Goal: Task Accomplishment & Management: Manage account settings

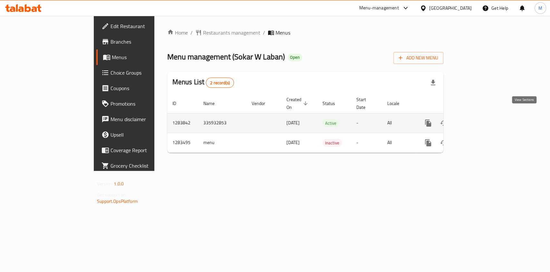
click at [479, 119] on icon "enhanced table" at bounding box center [475, 123] width 8 height 8
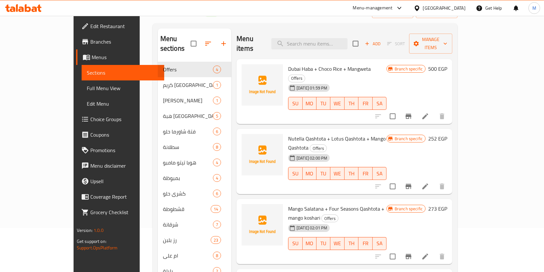
scroll to position [45, 0]
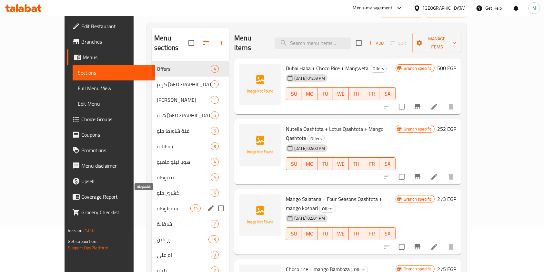
click at [157, 204] on span "قشطوطة" at bounding box center [174, 208] width 34 height 8
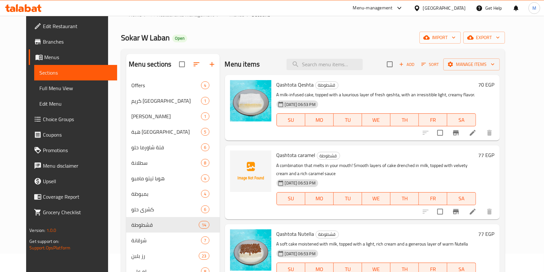
scroll to position [8, 0]
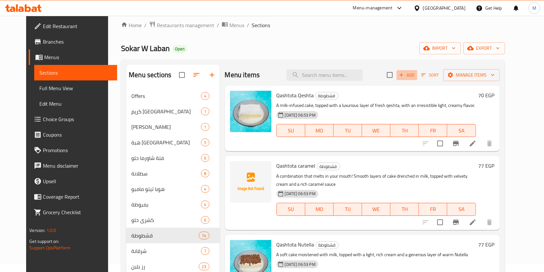
click at [415, 79] on span "Add" at bounding box center [406, 74] width 17 height 7
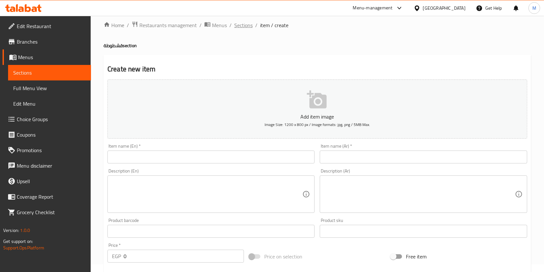
click at [239, 26] on span "Sections" at bounding box center [243, 25] width 18 height 8
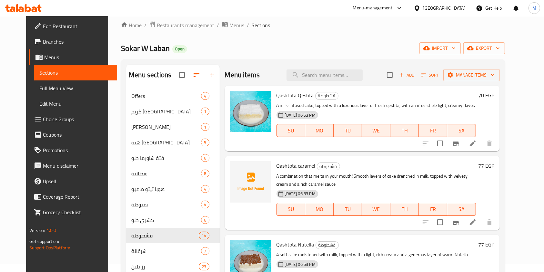
click at [282, 96] on span "Qashtota Qeshta" at bounding box center [294, 95] width 37 height 10
copy span "Qashtota"
click at [415, 73] on span "Add" at bounding box center [406, 74] width 17 height 7
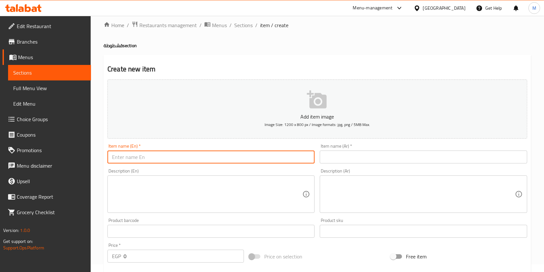
click at [245, 159] on input "text" at bounding box center [210, 156] width 207 height 13
paste input "Qashtota"
type input "Qashtota Rice"
click at [348, 159] on input "text" at bounding box center [423, 156] width 207 height 13
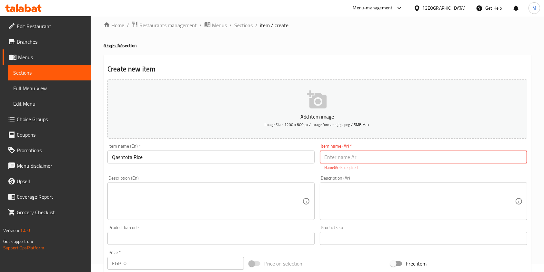
click at [335, 160] on input "text" at bounding box center [423, 156] width 207 height 13
paste input "قشطوطة رايس"
type input "قشطوطة رايس"
click at [346, 192] on textarea at bounding box center [419, 201] width 190 height 31
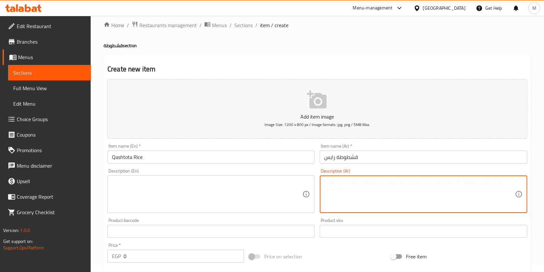
paste textarea "كيكة الحليب عليها طبقة الكريمة اللباني متغرقة شوكو رايس وعليها صوص نوتيلا و لوت…"
type textarea "كيكة الحليب عليها طبقة الكريمة اللباني متغرقة شوكو رايس وعليها صوص نوتيلا و لوت…"
click at [195, 194] on textarea at bounding box center [207, 194] width 190 height 31
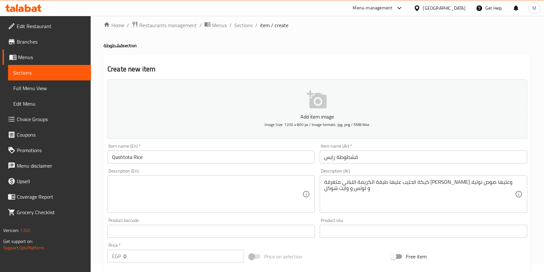
click at [420, 175] on div "Description (Ar) كيكة الحليب عليها طبقة الكريمة اللباني متغرقة شوكو رايس وعليها…" at bounding box center [423, 190] width 207 height 44
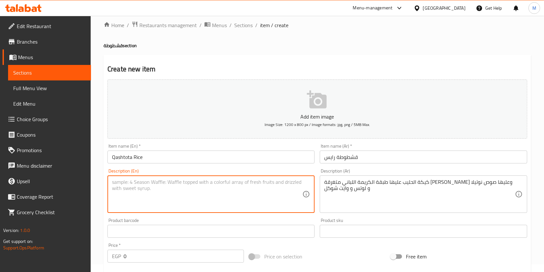
click at [245, 198] on textarea at bounding box center [207, 194] width 190 height 31
paste textarea "Milk cake topped with a layer of Lebanese cream, drenched in chocolate rice, an…"
type textarea "Milk cake topped with a layer of Lebanese cream, drenched in chocolate rice, an…"
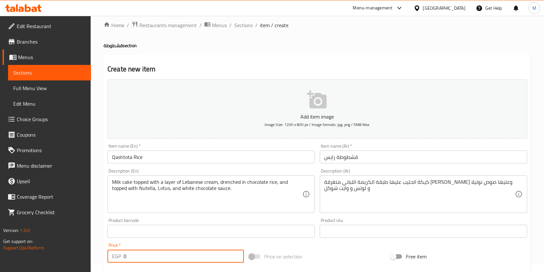
drag, startPoint x: 134, startPoint y: 257, endPoint x: 119, endPoint y: 255, distance: 16.0
click at [119, 255] on div "EGP 0 Price *" at bounding box center [175, 255] width 136 height 13
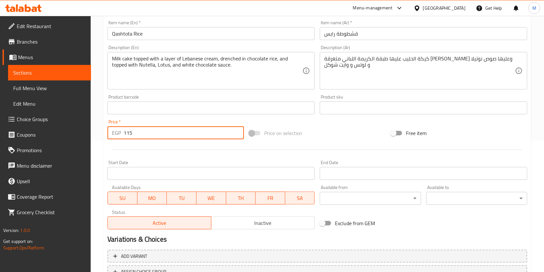
scroll to position [179, 0]
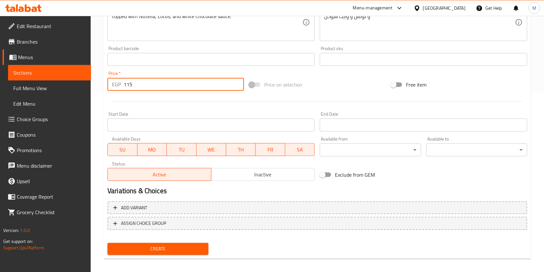
type input "115"
click at [192, 251] on span "Create" at bounding box center [158, 248] width 91 height 8
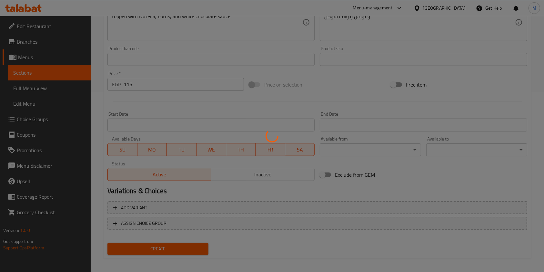
type input "0"
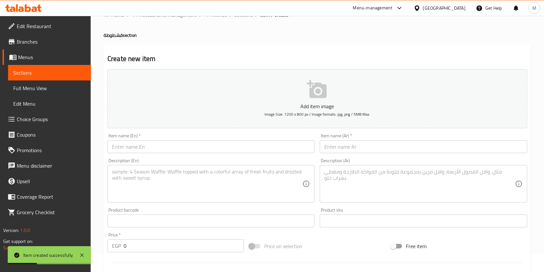
scroll to position [0, 0]
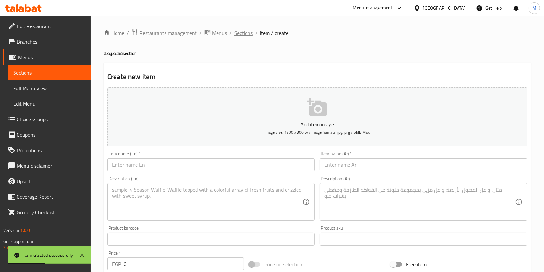
click at [245, 32] on span "Sections" at bounding box center [243, 33] width 18 height 8
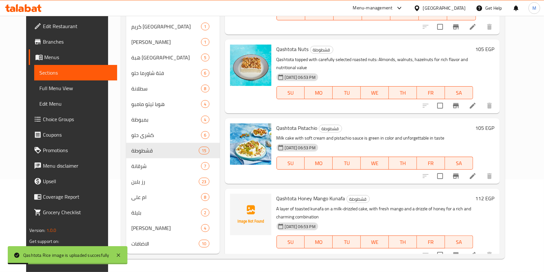
scroll to position [830, 0]
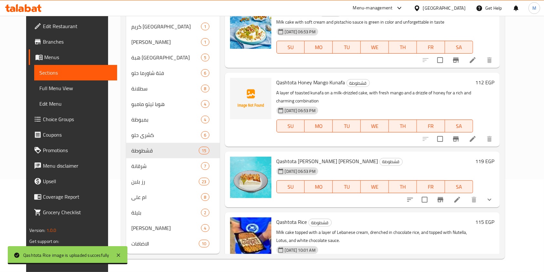
click at [28, 9] on icon at bounding box center [23, 8] width 36 height 8
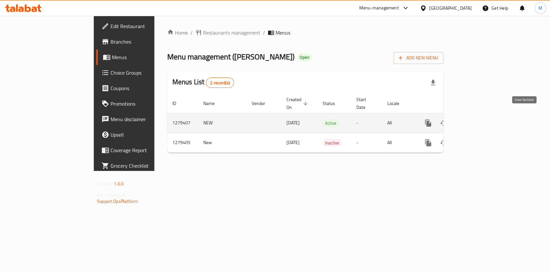
click at [483, 115] on link "enhanced table" at bounding box center [474, 122] width 15 height 15
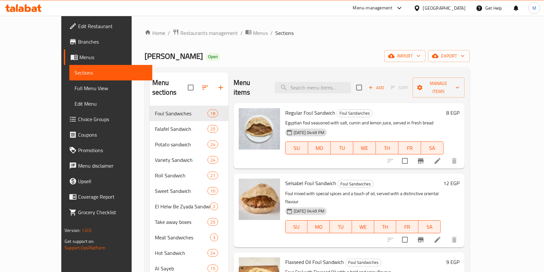
scroll to position [13, 0]
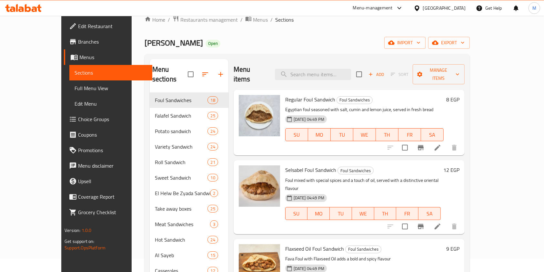
click at [470, 172] on div "Menu sections Foul Sandwiches 18 Falafel Sandwich 25 Potato sandwich 24 Variety…" at bounding box center [306, 195] width 325 height 282
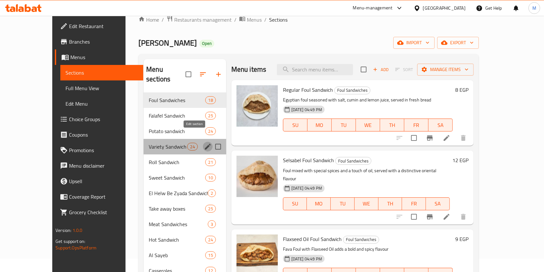
click at [204, 143] on icon "edit" at bounding box center [208, 147] width 8 height 8
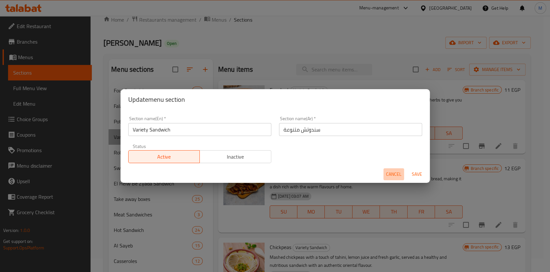
click at [384, 175] on button "Cancel" at bounding box center [394, 174] width 21 height 12
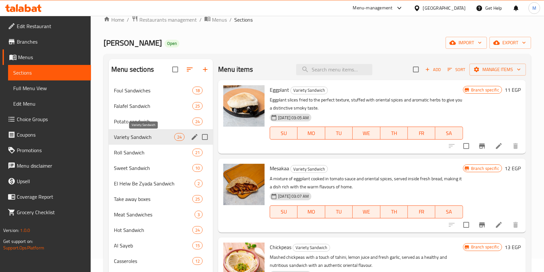
click at [147, 139] on span "Variety Sandwich" at bounding box center [144, 137] width 60 height 8
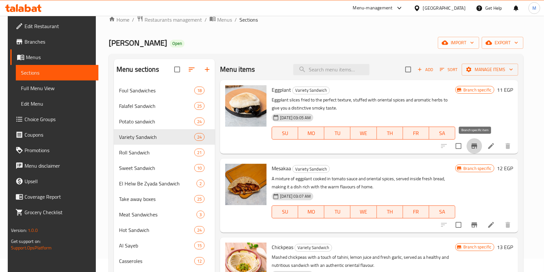
click at [473, 147] on icon "Branch-specific-item" at bounding box center [474, 146] width 8 height 8
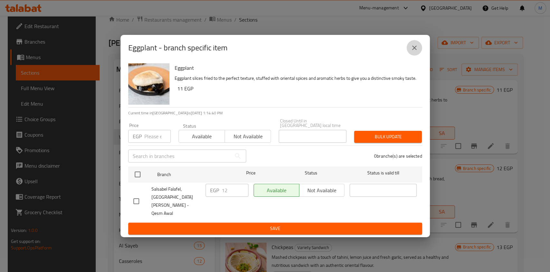
click at [418, 55] on button "close" at bounding box center [414, 47] width 15 height 15
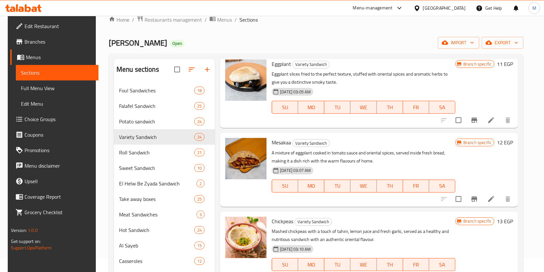
scroll to position [52, 0]
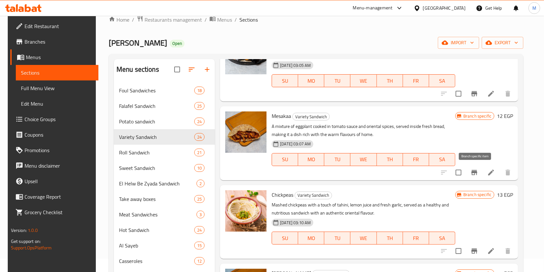
click at [477, 175] on button "Branch-specific-item" at bounding box center [473, 171] width 15 height 15
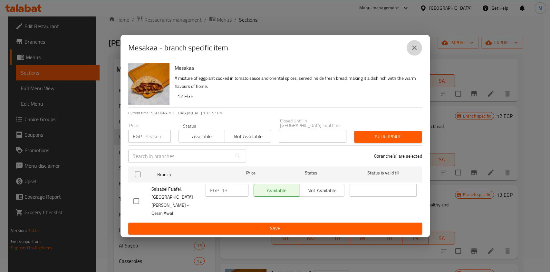
click at [411, 52] on icon "close" at bounding box center [415, 48] width 8 height 8
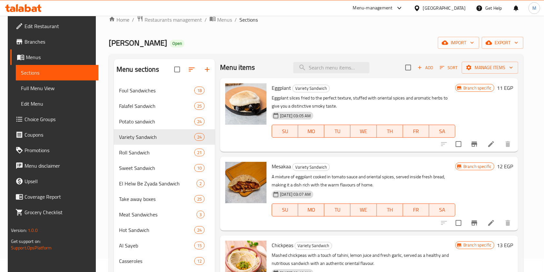
scroll to position [144, 0]
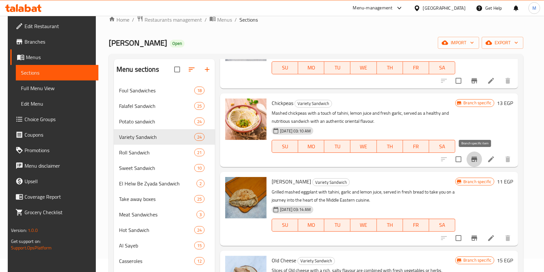
click at [477, 162] on icon "Branch-specific-item" at bounding box center [474, 159] width 8 height 8
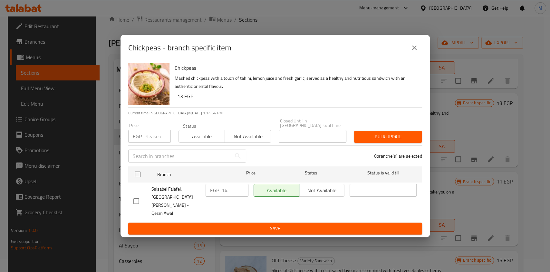
click at [411, 55] on button "close" at bounding box center [414, 47] width 15 height 15
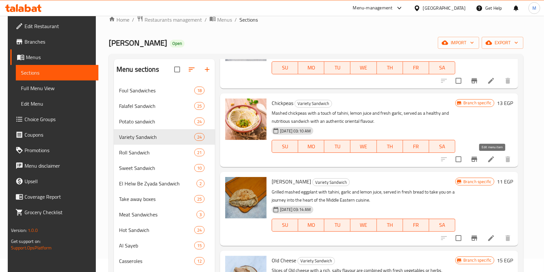
click at [488, 158] on icon at bounding box center [491, 159] width 8 height 8
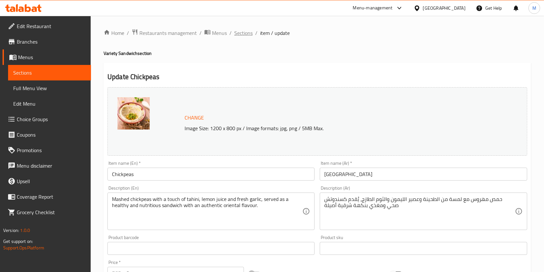
click at [249, 32] on span "Sections" at bounding box center [243, 33] width 18 height 8
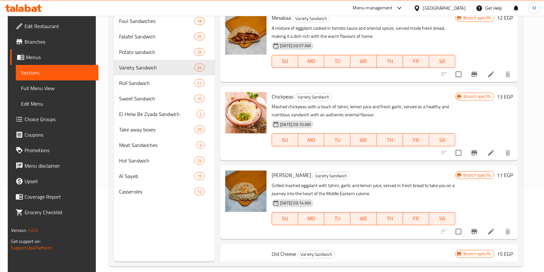
scroll to position [85, 0]
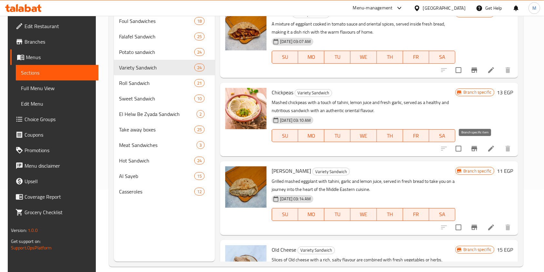
click at [480, 147] on button "Branch-specific-item" at bounding box center [473, 148] width 15 height 15
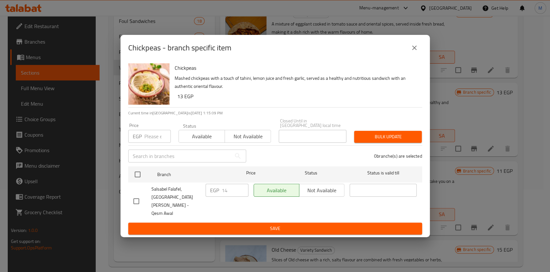
click at [420, 55] on button "close" at bounding box center [414, 47] width 15 height 15
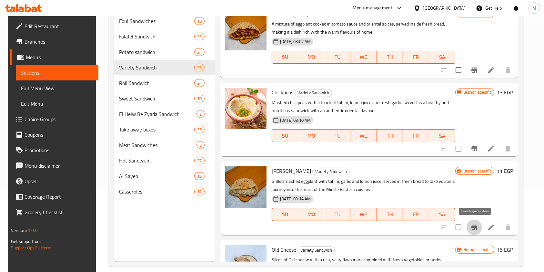
click at [472, 226] on icon "Branch-specific-item" at bounding box center [474, 226] width 6 height 5
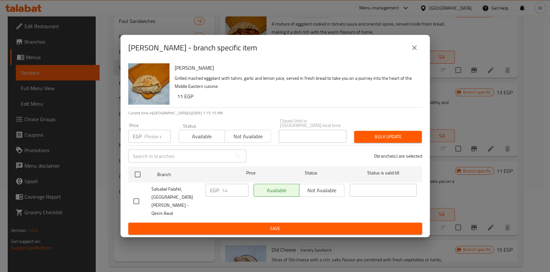
click at [420, 55] on button "close" at bounding box center [414, 47] width 15 height 15
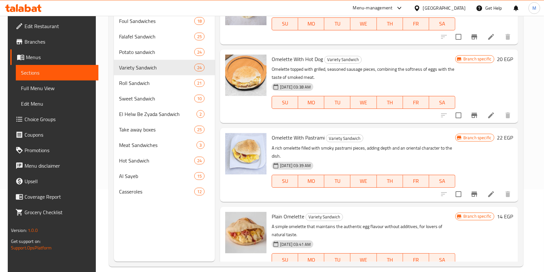
scroll to position [1078, 0]
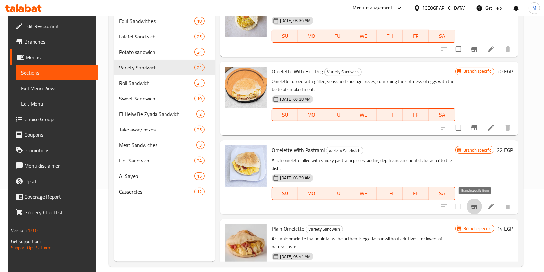
click at [474, 203] on icon "Branch-specific-item" at bounding box center [474, 205] width 6 height 5
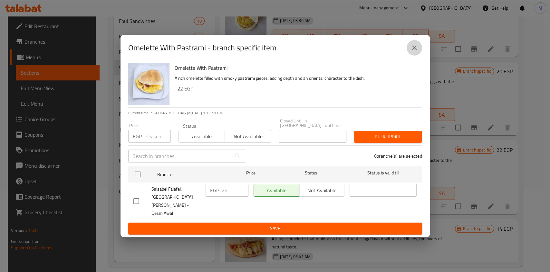
click at [409, 55] on button "close" at bounding box center [414, 47] width 15 height 15
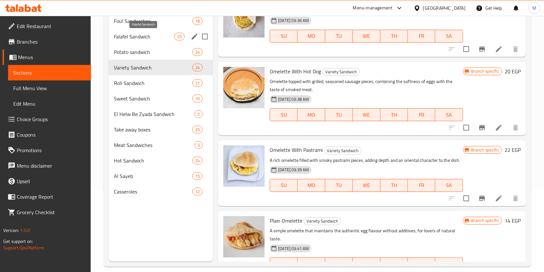
click at [136, 35] on span "Falafel Sandwich" at bounding box center [144, 37] width 60 height 8
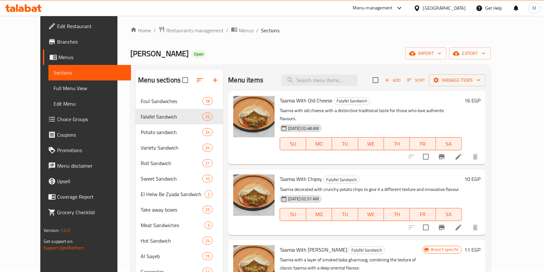
click at [485, 104] on div "Taamia With Old Cheese Falafel Sandwich Taamia with old cheese with a distincti…" at bounding box center [356, 128] width 257 height 74
click at [444, 154] on icon "Branch-specific-item" at bounding box center [442, 156] width 6 height 5
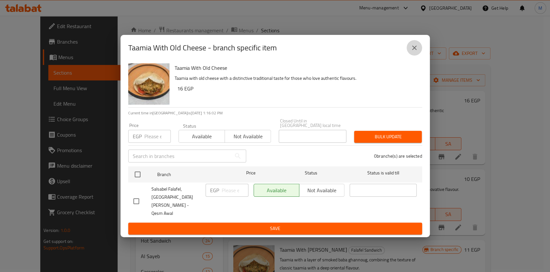
click at [419, 55] on button "close" at bounding box center [414, 47] width 15 height 15
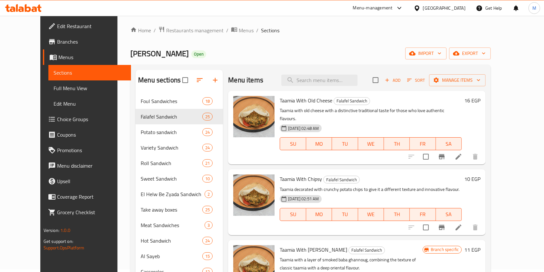
click at [462, 153] on icon at bounding box center [458, 157] width 8 height 8
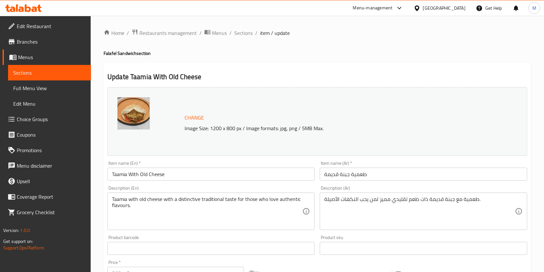
click at [252, 37] on div "Home / Restaurants management / Menus / Sections / item / update Falafel Sandwi…" at bounding box center [317, 240] width 427 height 423
click at [245, 35] on span "Sections" at bounding box center [243, 33] width 18 height 8
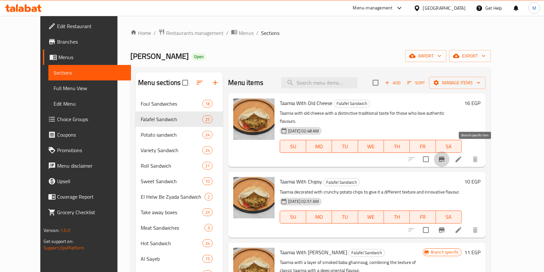
click at [449, 153] on button "Branch-specific-item" at bounding box center [441, 158] width 15 height 15
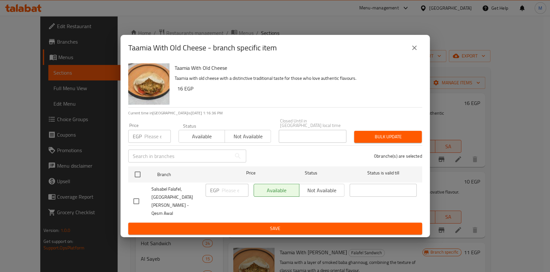
click at [134, 196] on input "checkbox" at bounding box center [137, 201] width 14 height 14
checkbox input "true"
click at [232, 193] on input "number" at bounding box center [235, 189] width 27 height 13
type input "20"
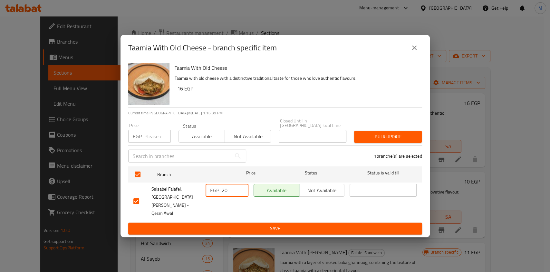
click at [307, 224] on span "Save" at bounding box center [276, 228] width 284 height 8
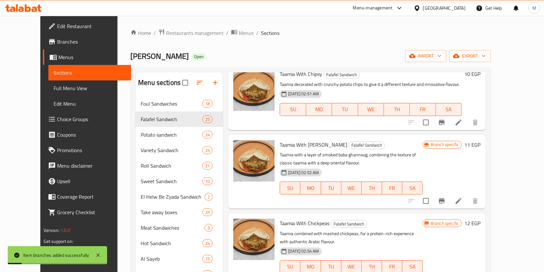
scroll to position [83, 0]
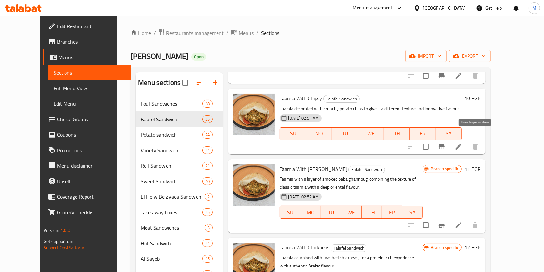
click at [445, 143] on icon "Branch-specific-item" at bounding box center [442, 147] width 8 height 8
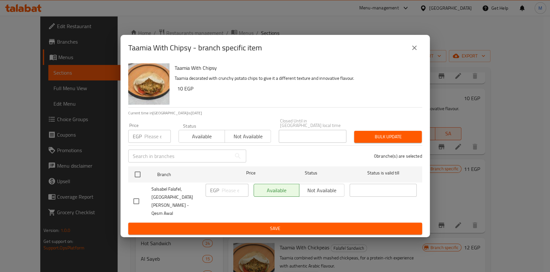
click at [139, 199] on input "checkbox" at bounding box center [137, 201] width 14 height 14
checkbox input "true"
click at [231, 196] on input "number" at bounding box center [235, 189] width 27 height 13
type input "13"
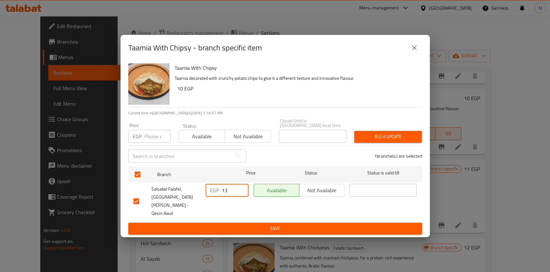
click at [224, 224] on span "Save" at bounding box center [276, 228] width 284 height 8
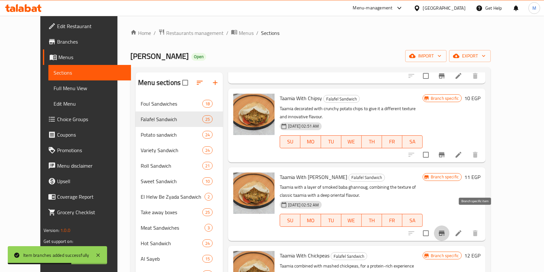
click at [444, 230] on icon "Branch-specific-item" at bounding box center [442, 232] width 6 height 5
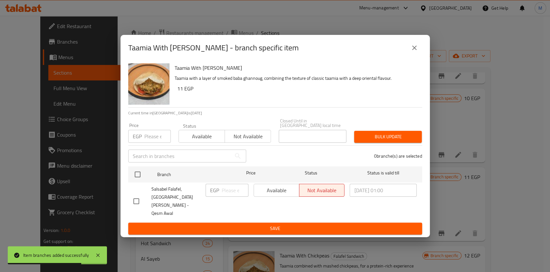
click at [139, 200] on input "checkbox" at bounding box center [137, 201] width 14 height 14
checkbox input "true"
click at [228, 196] on input "number" at bounding box center [235, 189] width 27 height 13
type input "14"
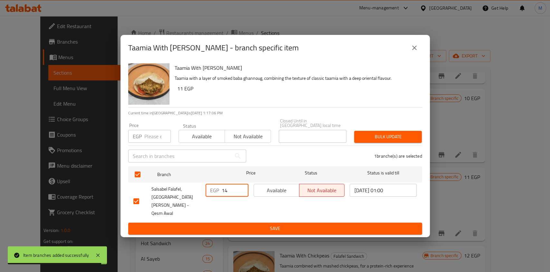
click at [249, 224] on span "Save" at bounding box center [276, 228] width 284 height 8
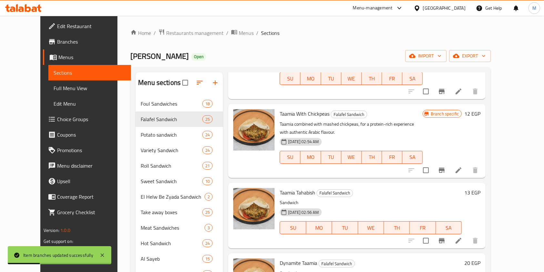
scroll to position [231, 0]
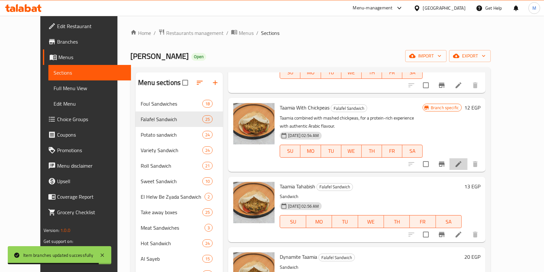
click at [467, 158] on li at bounding box center [458, 164] width 18 height 12
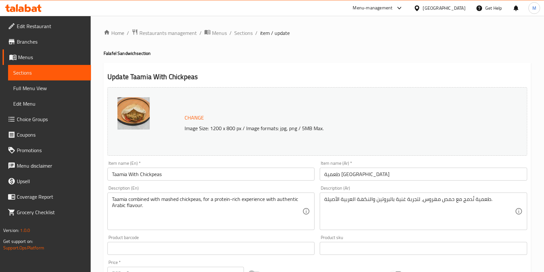
click at [243, 40] on div "Home / Restaurants management / Menus / Sections / item / update Falafel Sandwi…" at bounding box center [317, 240] width 427 height 423
click at [245, 35] on span "Sections" at bounding box center [243, 33] width 18 height 8
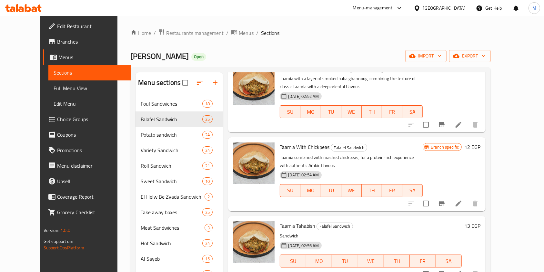
scroll to position [190, 0]
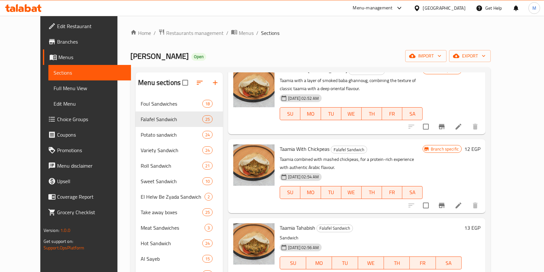
click at [445, 201] on icon "Branch-specific-item" at bounding box center [442, 205] width 8 height 8
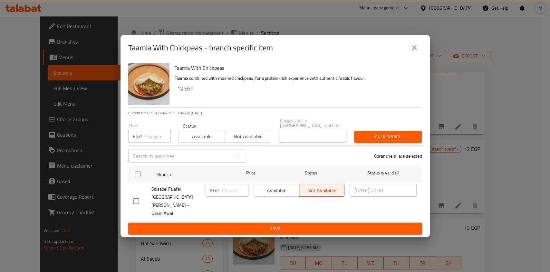
drag, startPoint x: 140, startPoint y: 196, endPoint x: 197, endPoint y: 193, distance: 57.2
click at [140, 196] on input "checkbox" at bounding box center [137, 201] width 14 height 14
checkbox input "true"
click at [225, 193] on input "number" at bounding box center [235, 189] width 27 height 13
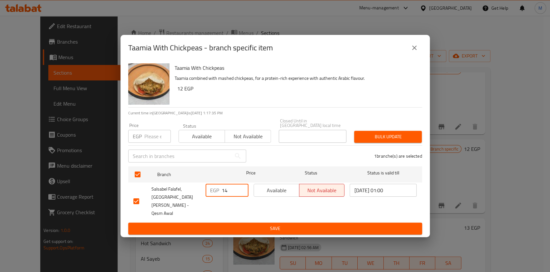
type input "14"
click at [226, 224] on span "Save" at bounding box center [276, 228] width 284 height 8
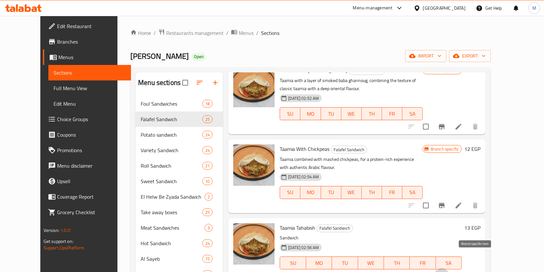
click at [445, 271] on icon "Branch-specific-item" at bounding box center [442, 276] width 8 height 8
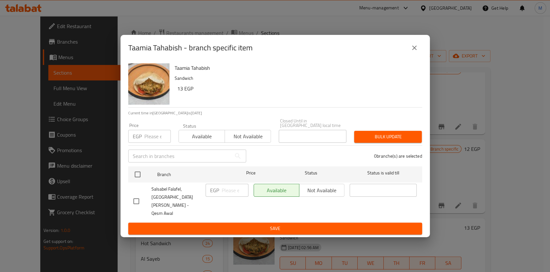
click at [140, 200] on input "checkbox" at bounding box center [137, 201] width 14 height 14
checkbox input "true"
click at [224, 196] on input "number" at bounding box center [235, 189] width 27 height 13
type input "15"
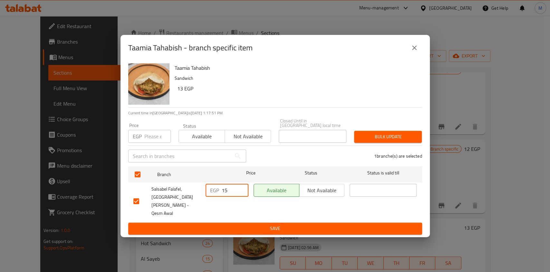
click at [240, 224] on span "Save" at bounding box center [276, 228] width 284 height 8
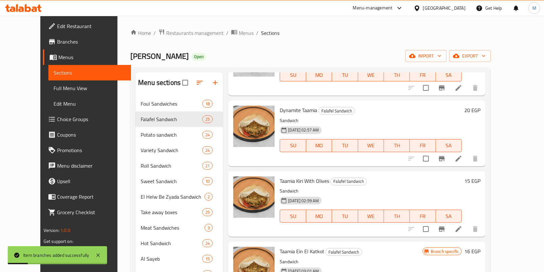
scroll to position [379, 0]
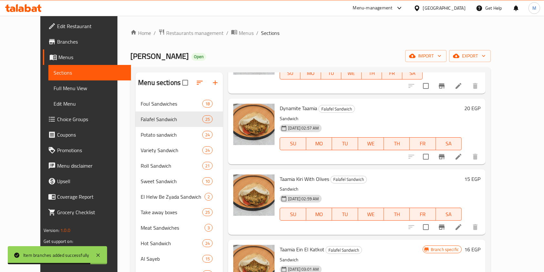
click at [445, 153] on icon "Branch-specific-item" at bounding box center [442, 157] width 8 height 8
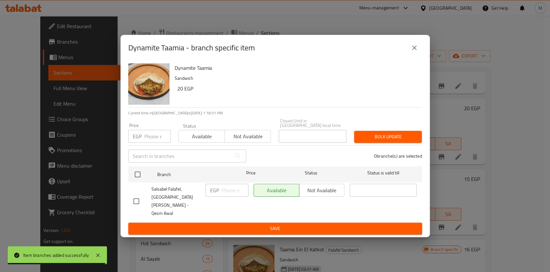
click at [139, 197] on input "checkbox" at bounding box center [137, 201] width 14 height 14
checkbox input "true"
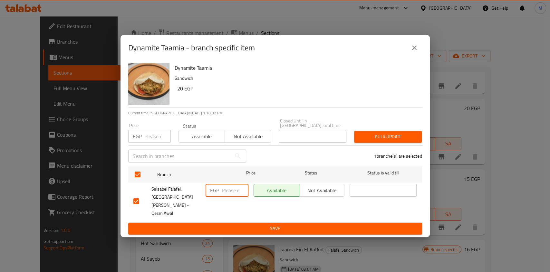
click at [233, 192] on input "number" at bounding box center [235, 189] width 27 height 13
type input "22"
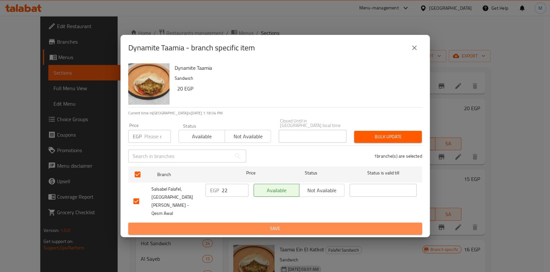
click at [237, 224] on span "Save" at bounding box center [276, 228] width 284 height 8
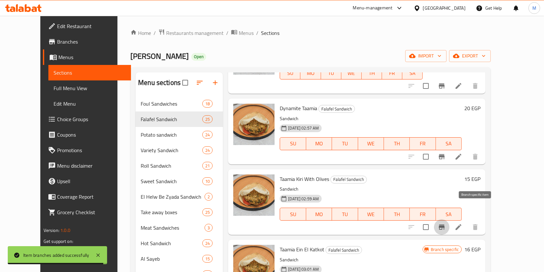
click at [449, 219] on button "Branch-specific-item" at bounding box center [441, 226] width 15 height 15
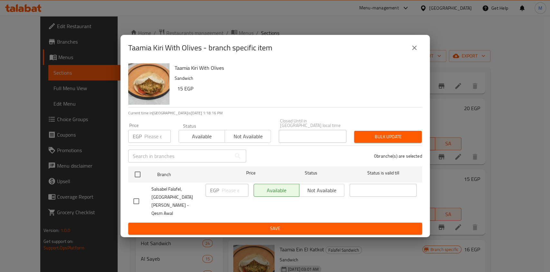
click at [137, 196] on input "checkbox" at bounding box center [137, 201] width 14 height 14
checkbox input "true"
click at [230, 196] on input "number" at bounding box center [235, 189] width 27 height 13
type input "20"
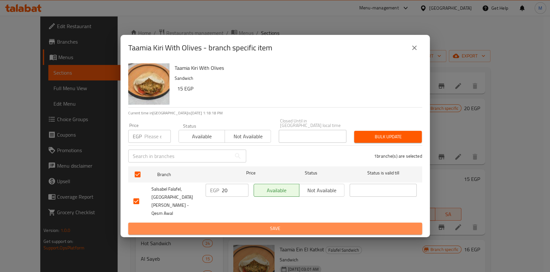
click at [238, 224] on span "Save" at bounding box center [276, 228] width 284 height 8
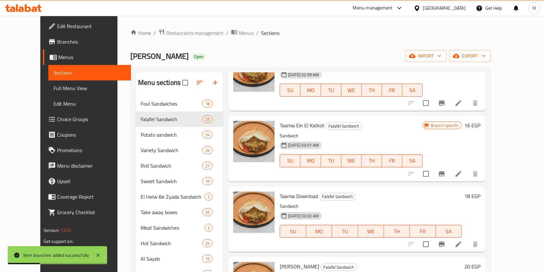
scroll to position [519, 0]
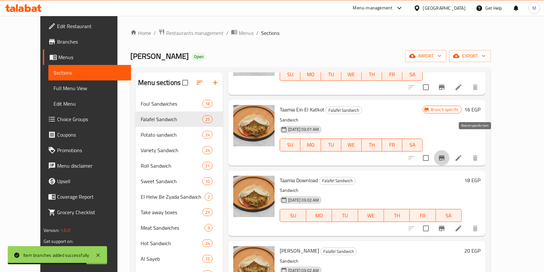
click at [449, 150] on button "Branch-specific-item" at bounding box center [441, 157] width 15 height 15
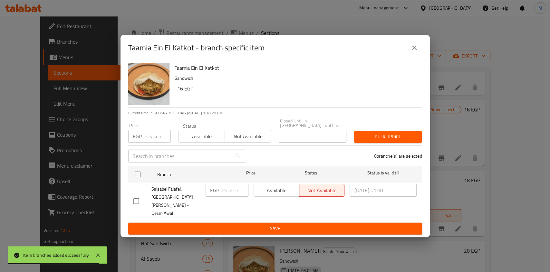
click at [142, 202] on input "checkbox" at bounding box center [137, 201] width 14 height 14
checkbox input "true"
click at [224, 196] on input "number" at bounding box center [235, 189] width 27 height 13
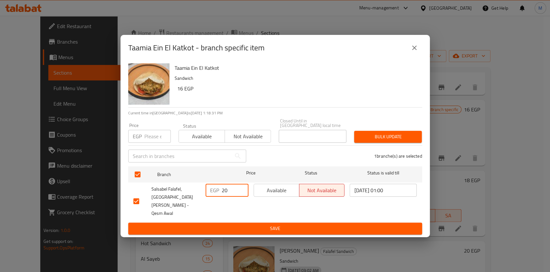
type input "20"
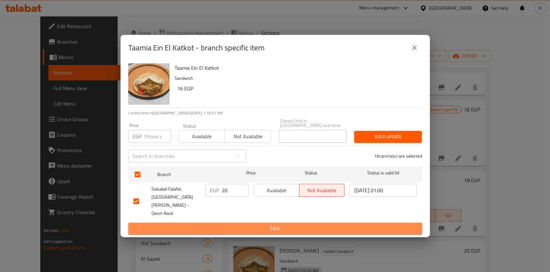
click at [235, 224] on span "Save" at bounding box center [276, 228] width 284 height 8
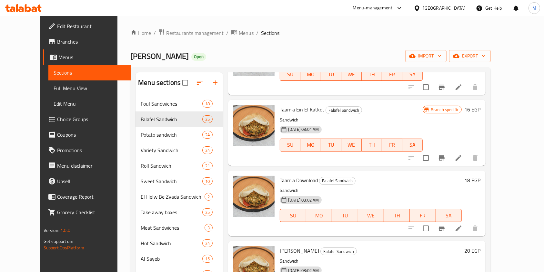
click at [444, 225] on icon "Branch-specific-item" at bounding box center [442, 227] width 6 height 5
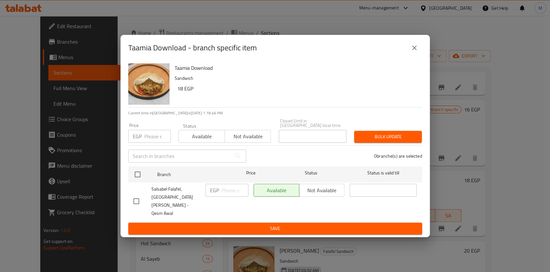
click at [138, 200] on input "checkbox" at bounding box center [137, 201] width 14 height 14
checkbox input "true"
click at [221, 192] on div "EGP ​" at bounding box center [227, 189] width 43 height 13
type input "12"
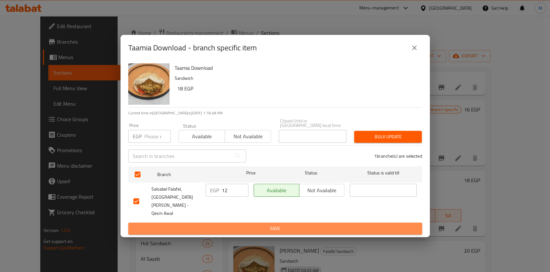
click at [237, 224] on span "Save" at bounding box center [276, 228] width 284 height 8
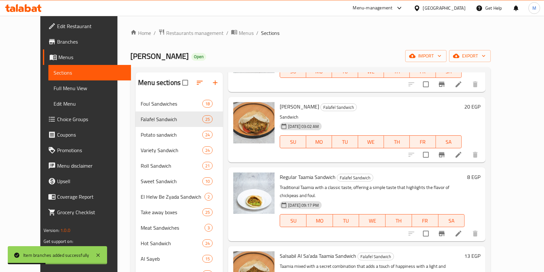
scroll to position [667, 0]
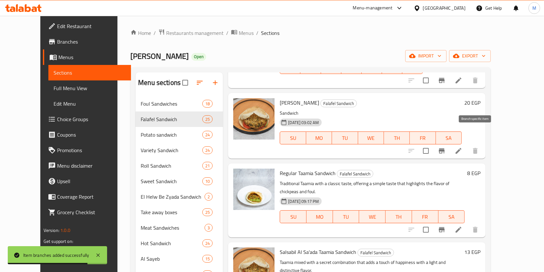
click at [445, 147] on icon "Branch-specific-item" at bounding box center [442, 151] width 8 height 8
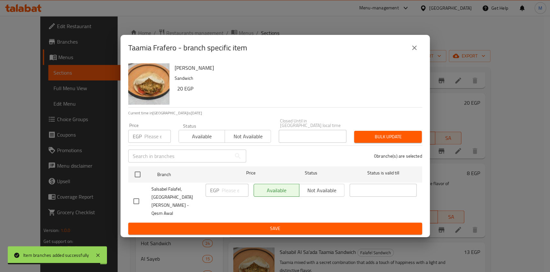
click at [134, 204] on input "checkbox" at bounding box center [137, 201] width 14 height 14
checkbox input "true"
click at [225, 194] on input "number" at bounding box center [235, 189] width 27 height 13
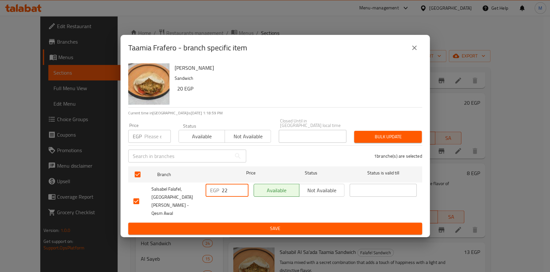
type input "22"
click at [228, 224] on span "Save" at bounding box center [276, 228] width 284 height 8
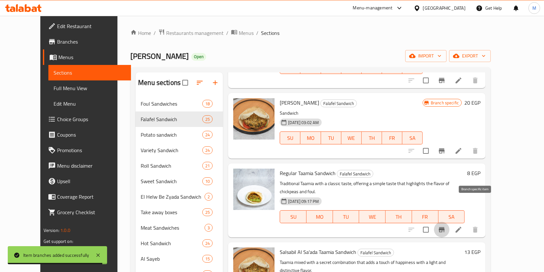
click at [444, 227] on icon "Branch-specific-item" at bounding box center [442, 229] width 6 height 5
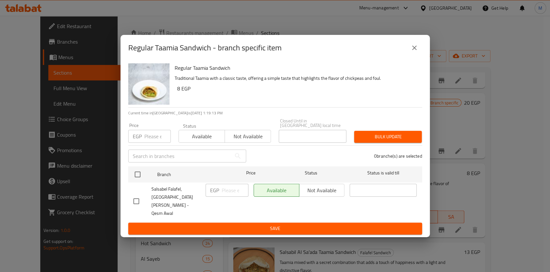
click at [139, 201] on input "checkbox" at bounding box center [137, 201] width 14 height 14
checkbox input "true"
click at [232, 196] on input "number" at bounding box center [235, 189] width 27 height 13
type input "2"
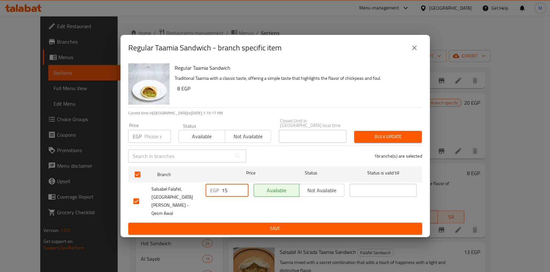
type input "15"
click at [252, 224] on span "Save" at bounding box center [276, 228] width 284 height 8
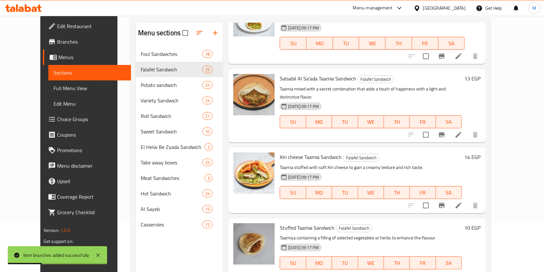
scroll to position [64, 0]
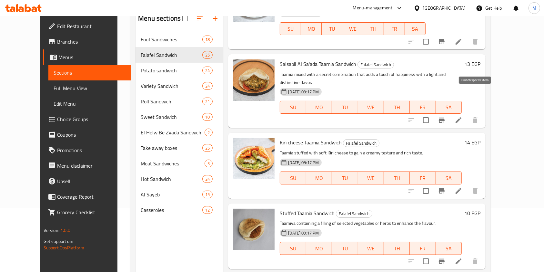
click at [445, 116] on icon "Branch-specific-item" at bounding box center [442, 120] width 8 height 8
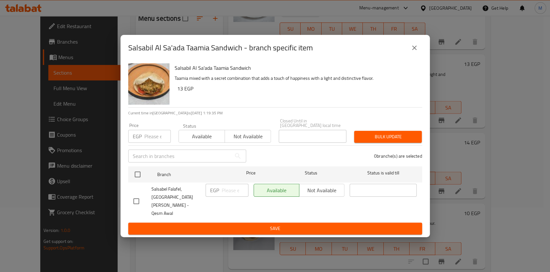
click at [139, 195] on input "checkbox" at bounding box center [137, 201] width 14 height 14
checkbox input "true"
click at [228, 195] on input "number" at bounding box center [235, 189] width 27 height 13
type input "15"
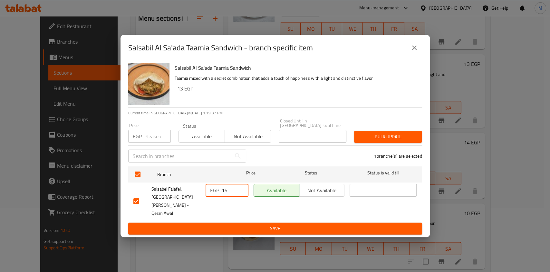
click at [237, 222] on button "Save" at bounding box center [275, 228] width 294 height 12
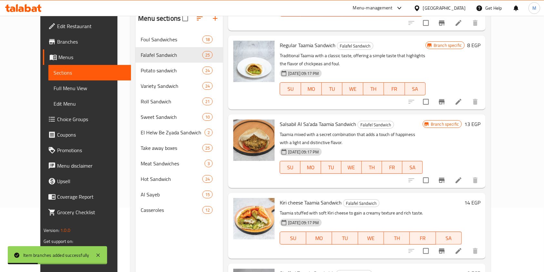
scroll to position [728, 0]
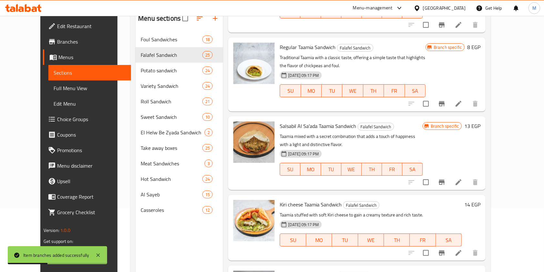
click at [444, 101] on icon "Branch-specific-item" at bounding box center [442, 103] width 6 height 5
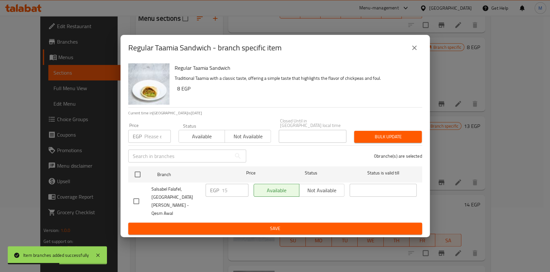
click at [142, 197] on input "checkbox" at bounding box center [137, 201] width 14 height 14
checkbox input "true"
drag, startPoint x: 234, startPoint y: 198, endPoint x: 222, endPoint y: 200, distance: 12.1
click at [222, 196] on input "15" at bounding box center [235, 189] width 27 height 13
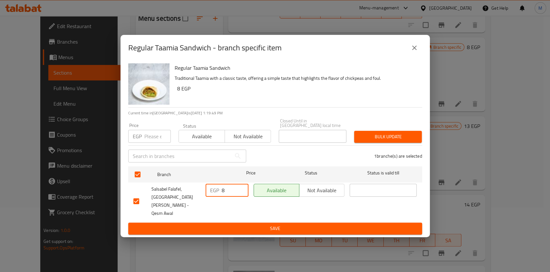
type input "8"
click at [277, 224] on span "Save" at bounding box center [276, 228] width 284 height 8
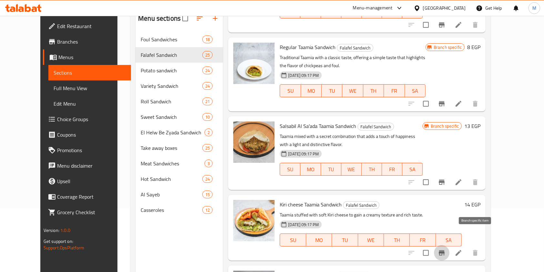
click at [449, 245] on button "Branch-specific-item" at bounding box center [441, 252] width 15 height 15
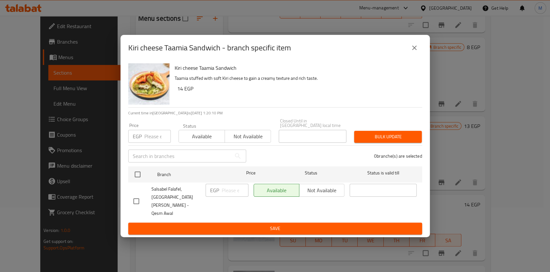
click at [134, 199] on input "checkbox" at bounding box center [137, 201] width 14 height 14
checkbox input "true"
click at [219, 196] on div "EGP ​" at bounding box center [227, 189] width 43 height 13
type input "15"
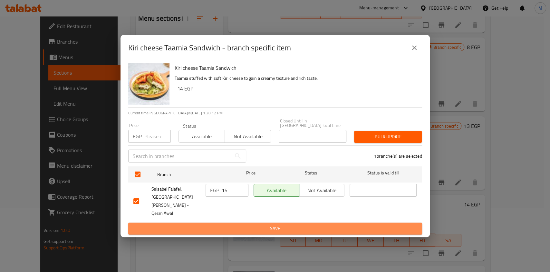
click at [231, 224] on span "Save" at bounding box center [276, 228] width 284 height 8
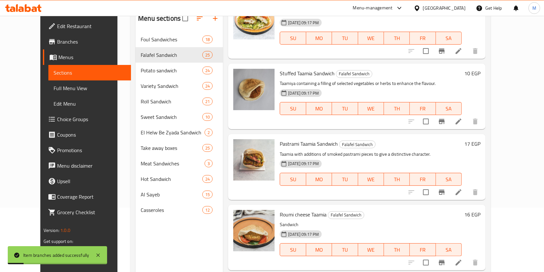
scroll to position [946, 0]
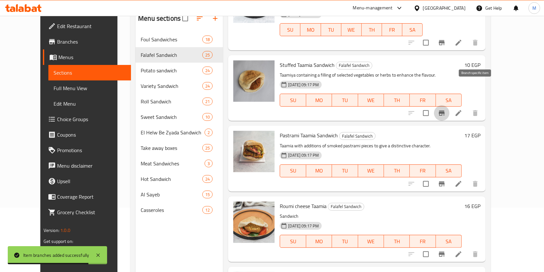
click at [444, 110] on icon "Branch-specific-item" at bounding box center [442, 112] width 6 height 5
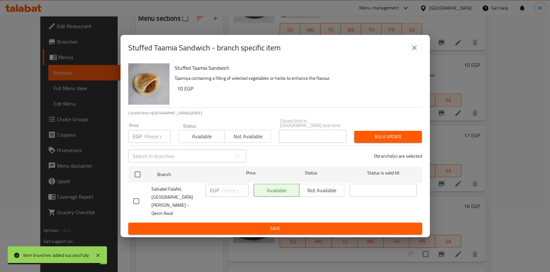
click at [136, 202] on input "checkbox" at bounding box center [137, 201] width 14 height 14
checkbox input "true"
click at [223, 196] on input "number" at bounding box center [235, 189] width 27 height 13
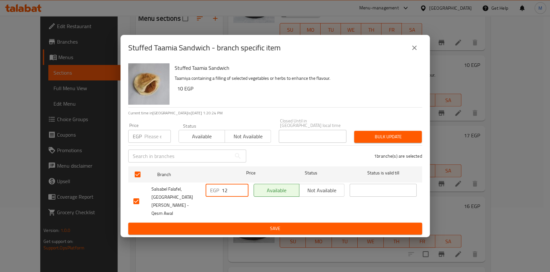
type input "12"
click at [229, 224] on span "Save" at bounding box center [276, 228] width 284 height 8
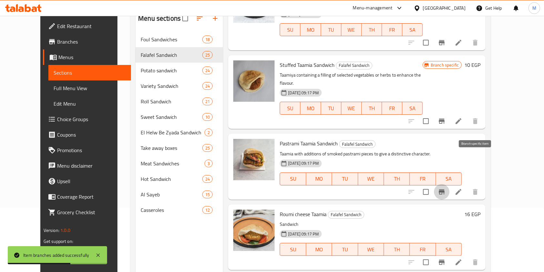
click at [445, 188] on icon "Branch-specific-item" at bounding box center [442, 192] width 8 height 8
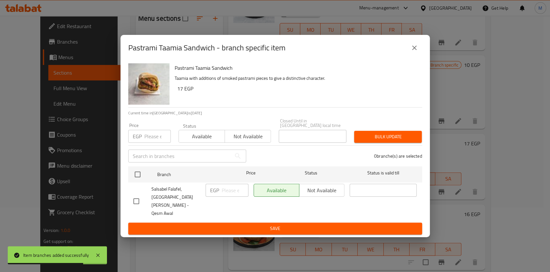
click at [138, 200] on input "checkbox" at bounding box center [137, 201] width 14 height 14
checkbox input "true"
click at [227, 196] on input "number" at bounding box center [235, 189] width 27 height 13
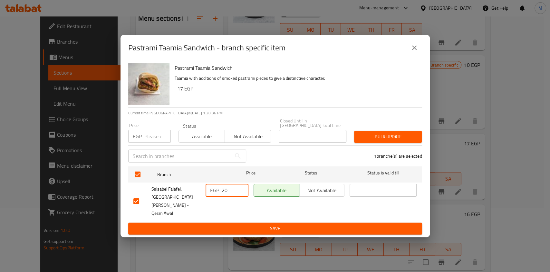
type input "20"
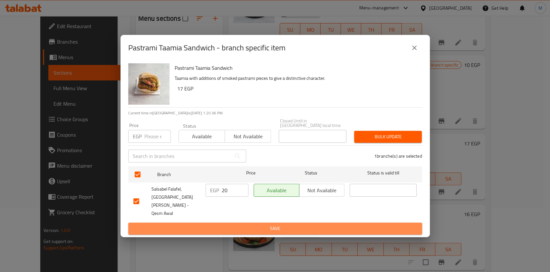
click at [236, 224] on span "Save" at bounding box center [276, 228] width 284 height 8
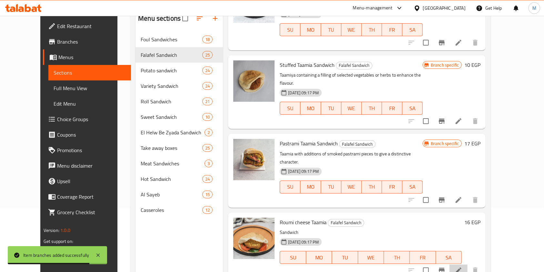
click at [467, 264] on li at bounding box center [458, 270] width 18 height 12
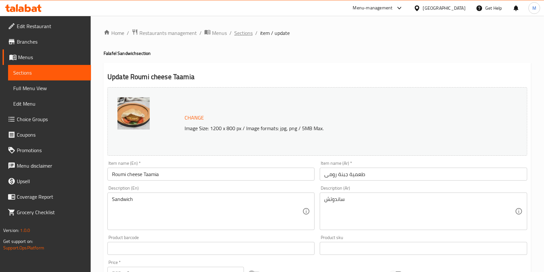
click at [237, 34] on span "Sections" at bounding box center [243, 33] width 18 height 8
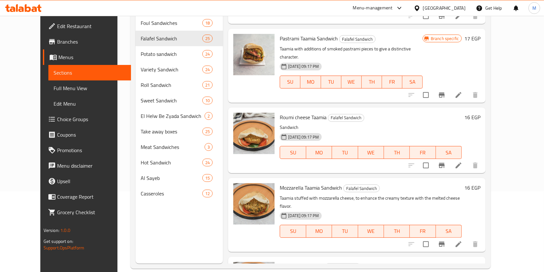
scroll to position [82, 0]
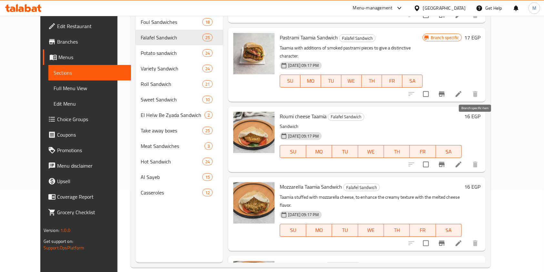
click at [445, 160] on icon "Branch-specific-item" at bounding box center [442, 164] width 8 height 8
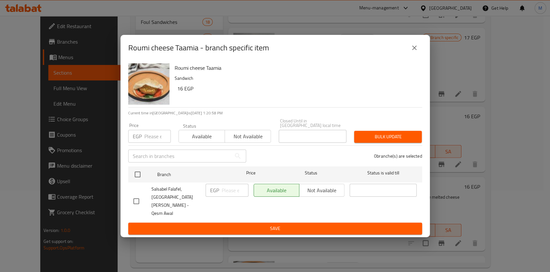
click at [141, 200] on input "checkbox" at bounding box center [137, 201] width 14 height 14
checkbox input "true"
click at [228, 202] on div "EGP ​" at bounding box center [227, 201] width 48 height 40
click at [227, 196] on input "number" at bounding box center [235, 189] width 27 height 13
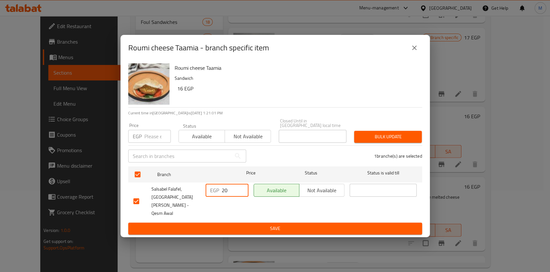
type input "20"
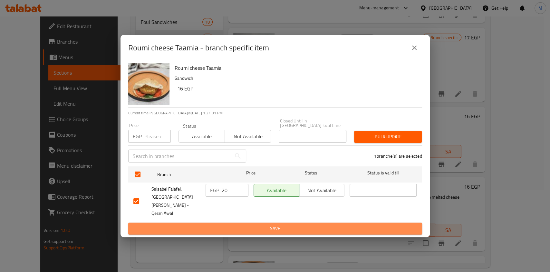
click at [257, 222] on button "Save" at bounding box center [275, 228] width 294 height 12
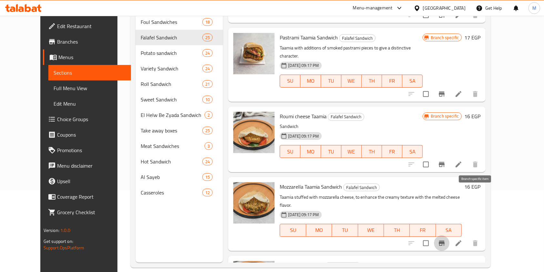
click at [445, 239] on icon "Branch-specific-item" at bounding box center [442, 243] width 8 height 8
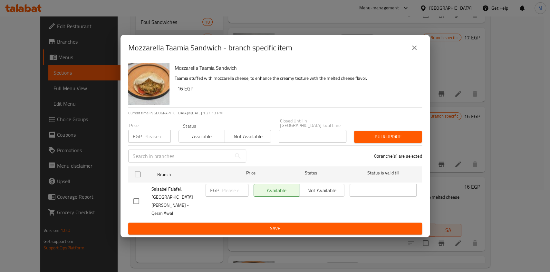
click at [136, 198] on input "checkbox" at bounding box center [137, 201] width 14 height 14
checkbox input "true"
click at [225, 196] on input "number" at bounding box center [235, 189] width 27 height 13
type input "20"
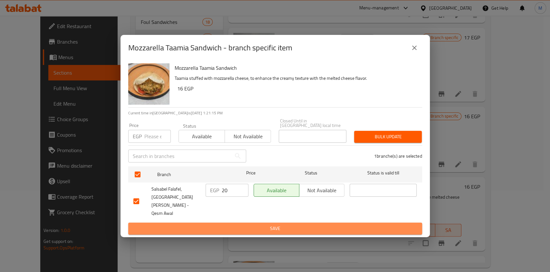
click at [236, 224] on span "Save" at bounding box center [276, 228] width 284 height 8
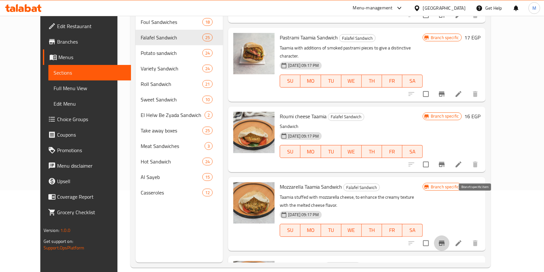
click at [445, 239] on icon "Branch-specific-item" at bounding box center [442, 243] width 8 height 8
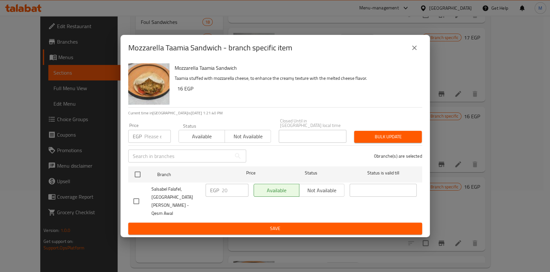
click at [410, 55] on button "close" at bounding box center [414, 47] width 15 height 15
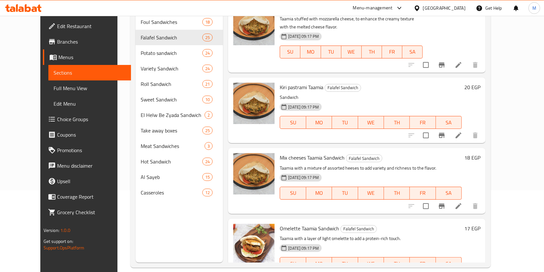
scroll to position [1223, 0]
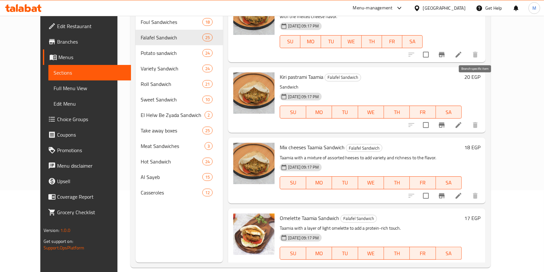
click at [445, 121] on icon "Branch-specific-item" at bounding box center [442, 125] width 8 height 8
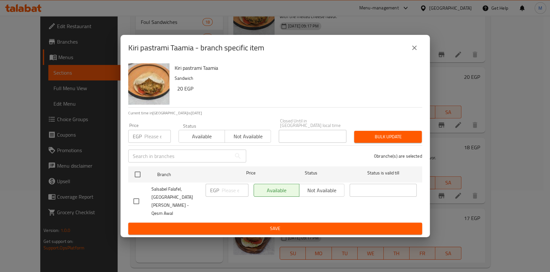
click at [135, 197] on input "checkbox" at bounding box center [137, 201] width 14 height 14
checkbox input "true"
click at [224, 196] on input "number" at bounding box center [235, 189] width 27 height 13
type input "1"
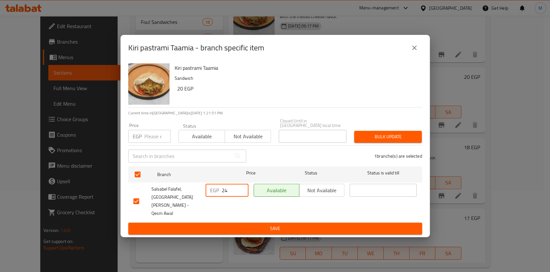
type input "24"
click at [225, 224] on span "Save" at bounding box center [276, 228] width 284 height 8
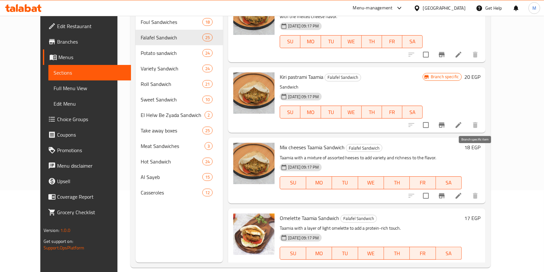
click at [449, 188] on button "Branch-specific-item" at bounding box center [441, 195] width 15 height 15
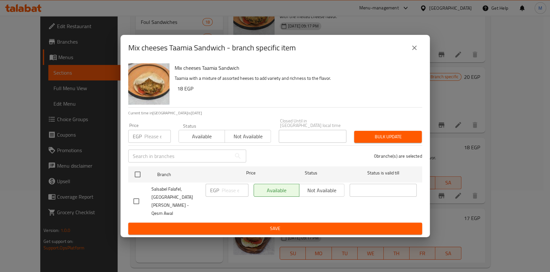
click at [138, 196] on input "checkbox" at bounding box center [137, 201] width 14 height 14
checkbox input "true"
click at [236, 195] on input "number" at bounding box center [235, 189] width 27 height 13
type input "22"
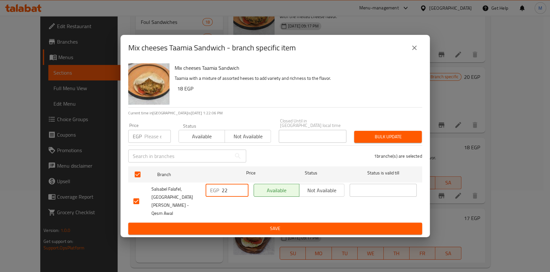
click at [237, 222] on button "Save" at bounding box center [275, 228] width 294 height 12
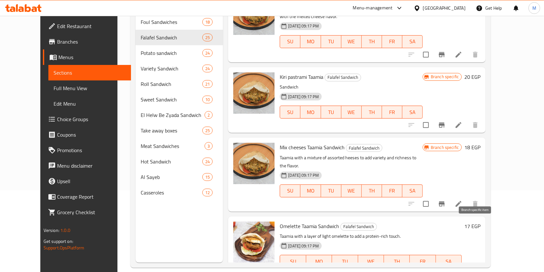
click at [449, 266] on button "Branch-specific-item" at bounding box center [441, 273] width 15 height 15
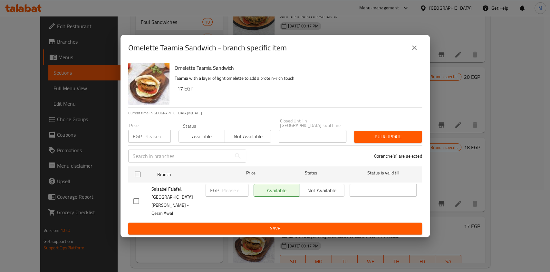
click at [140, 200] on input "checkbox" at bounding box center [137, 201] width 14 height 14
checkbox input "true"
click at [228, 196] on input "number" at bounding box center [235, 189] width 27 height 13
type input "20"
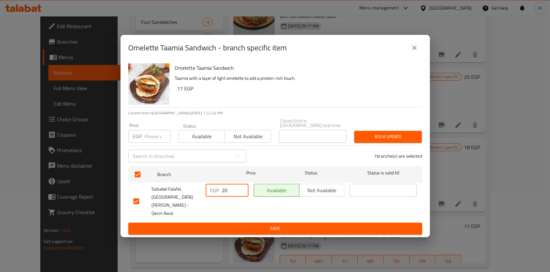
click at [244, 224] on span "Save" at bounding box center [276, 228] width 284 height 8
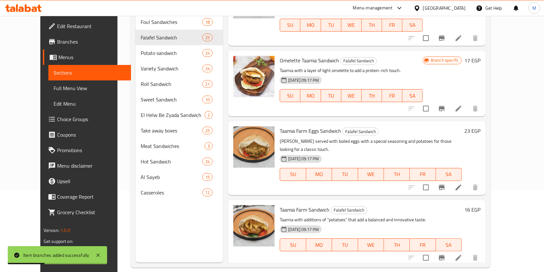
scroll to position [1368, 0]
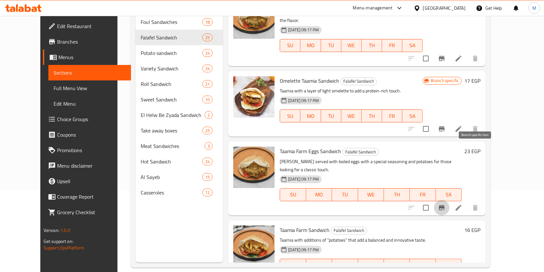
click at [445, 203] on icon "Branch-specific-item" at bounding box center [442, 207] width 8 height 8
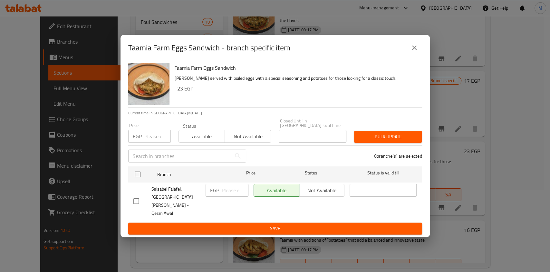
click at [139, 198] on input "checkbox" at bounding box center [137, 201] width 14 height 14
checkbox input "true"
click at [228, 196] on input "number" at bounding box center [235, 189] width 27 height 13
type input "25"
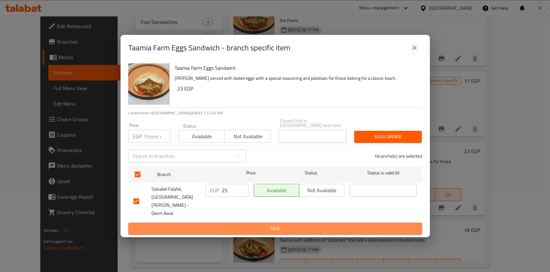
click at [235, 224] on span "Save" at bounding box center [276, 228] width 284 height 8
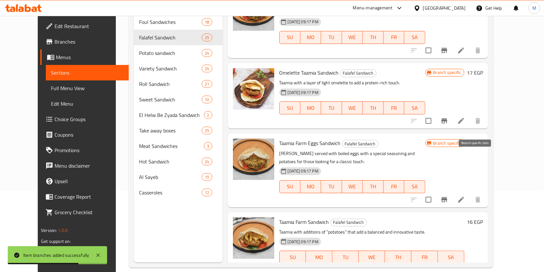
click at [448, 195] on icon "Branch-specific-item" at bounding box center [444, 199] width 8 height 8
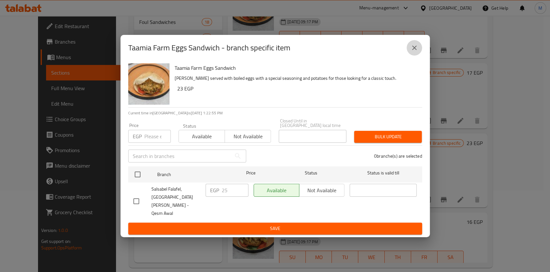
click at [417, 51] on button "close" at bounding box center [414, 47] width 15 height 15
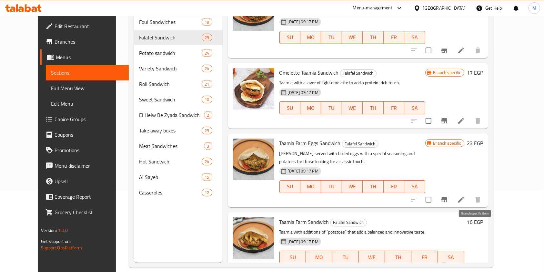
click at [448, 266] on icon "Branch-specific-item" at bounding box center [444, 270] width 8 height 8
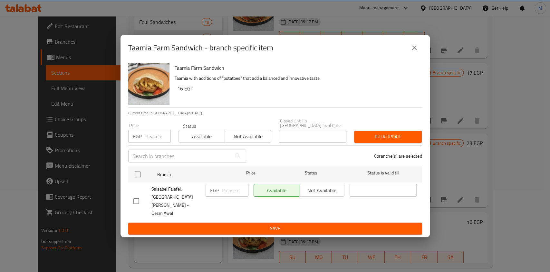
click at [137, 201] on input "checkbox" at bounding box center [137, 201] width 14 height 14
checkbox input "true"
click at [228, 196] on input "number" at bounding box center [235, 189] width 27 height 13
type input "20"
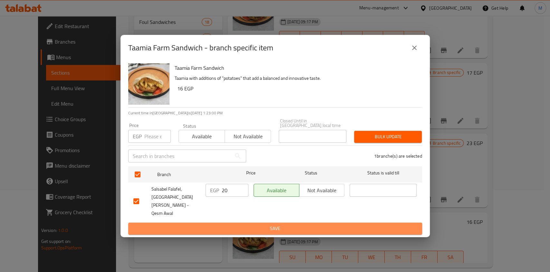
click at [231, 224] on span "Save" at bounding box center [276, 228] width 284 height 8
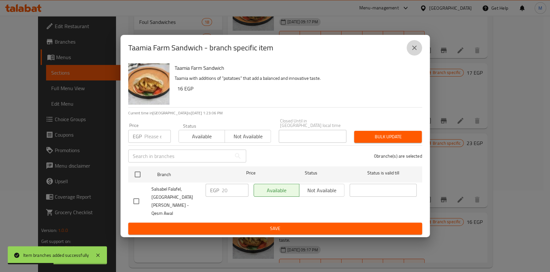
click at [417, 55] on button "close" at bounding box center [414, 47] width 15 height 15
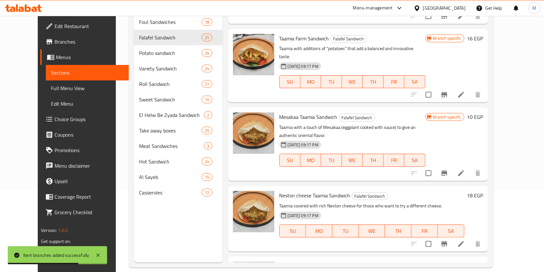
scroll to position [1554, 0]
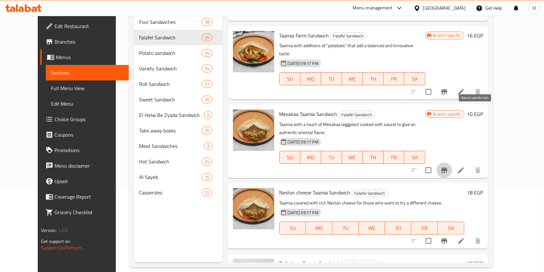
click at [447, 167] on icon "Branch-specific-item" at bounding box center [444, 169] width 6 height 5
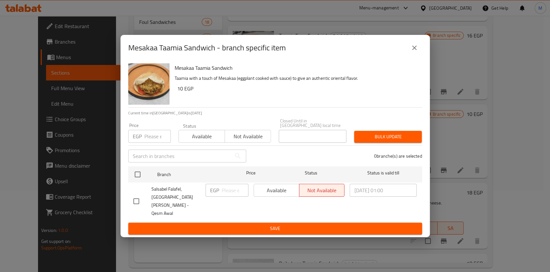
drag, startPoint x: 136, startPoint y: 201, endPoint x: 160, endPoint y: 207, distance: 24.4
click at [137, 202] on input "checkbox" at bounding box center [137, 201] width 14 height 14
checkbox input "true"
click at [229, 196] on input "number" at bounding box center [235, 189] width 27 height 13
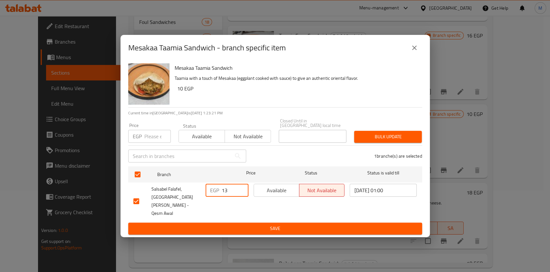
type input "13"
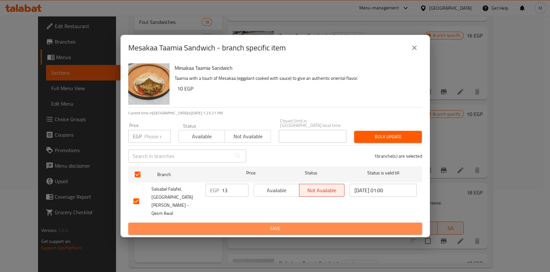
click at [240, 224] on span "Save" at bounding box center [276, 228] width 284 height 8
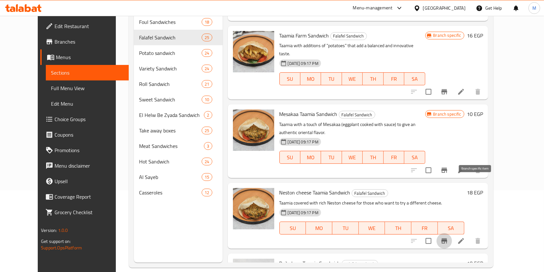
click at [447, 238] on icon "Branch-specific-item" at bounding box center [444, 240] width 6 height 5
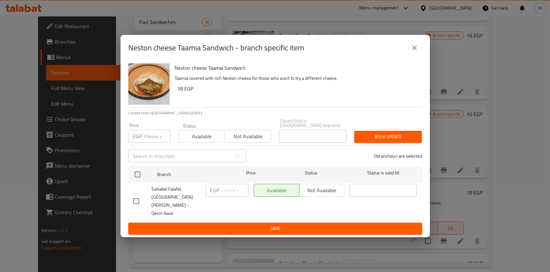
drag, startPoint x: 132, startPoint y: 202, endPoint x: 144, endPoint y: 199, distance: 12.5
click at [135, 201] on input "checkbox" at bounding box center [137, 201] width 14 height 14
checkbox input "true"
click at [228, 196] on input "number" at bounding box center [235, 189] width 27 height 13
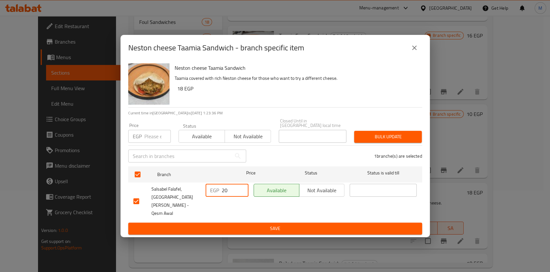
type input "20"
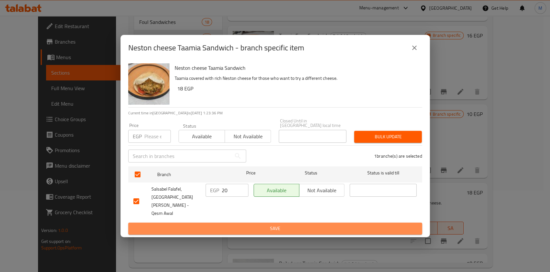
click at [231, 224] on span "Save" at bounding box center [276, 228] width 284 height 8
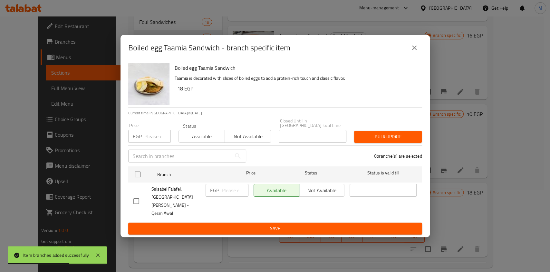
click at [134, 198] on input "checkbox" at bounding box center [137, 201] width 14 height 14
checkbox input "true"
click at [222, 196] on input "number" at bounding box center [235, 189] width 27 height 13
type input "20"
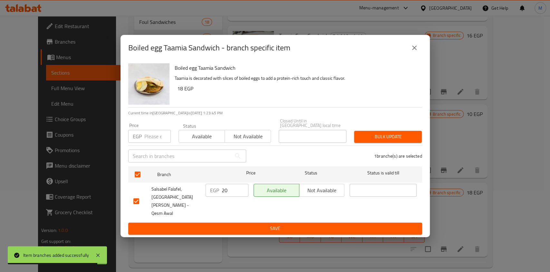
click at [225, 207] on div "EGP 20 ​" at bounding box center [227, 201] width 48 height 40
click at [229, 211] on ul "Branch Price Status Status is valid till Salsabel Falafel, El Bahr Street - Qes…" at bounding box center [275, 193] width 294 height 59
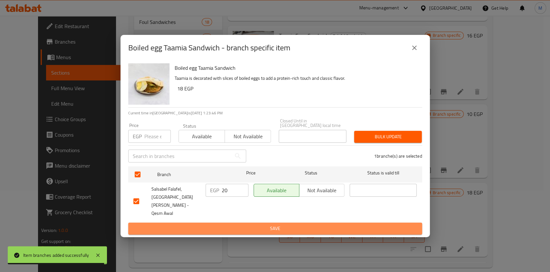
click at [230, 222] on button "Save" at bounding box center [275, 228] width 294 height 12
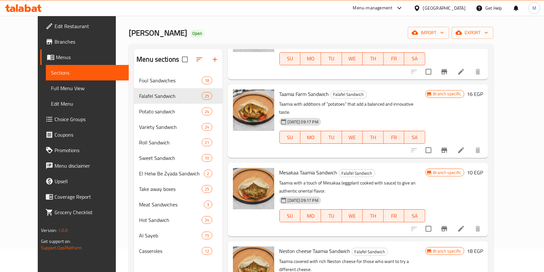
scroll to position [22, 0]
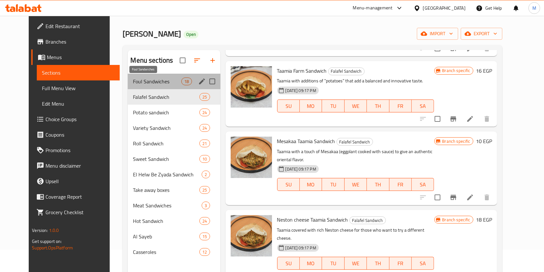
click at [157, 81] on span "Foul Sandwiches" at bounding box center [157, 81] width 48 height 8
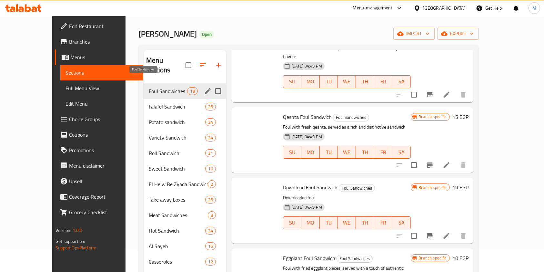
scroll to position [1013, 0]
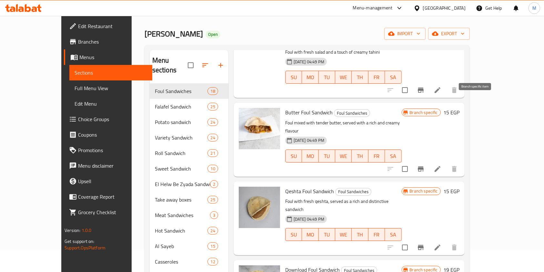
click at [424, 165] on icon "Branch-specific-item" at bounding box center [421, 169] width 8 height 8
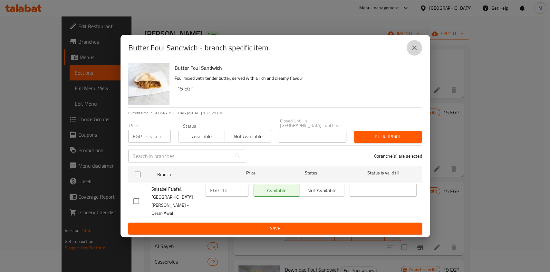
click at [416, 52] on icon "close" at bounding box center [415, 48] width 8 height 8
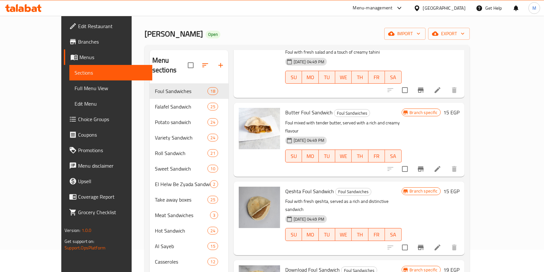
scroll to position [0, 0]
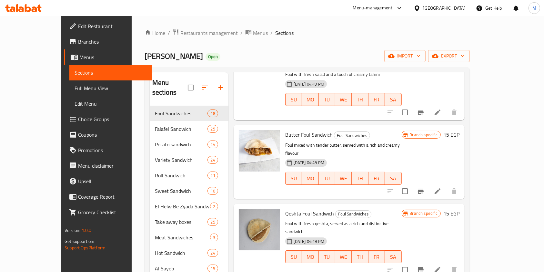
click at [423, 267] on icon "Branch-specific-item" at bounding box center [421, 269] width 6 height 5
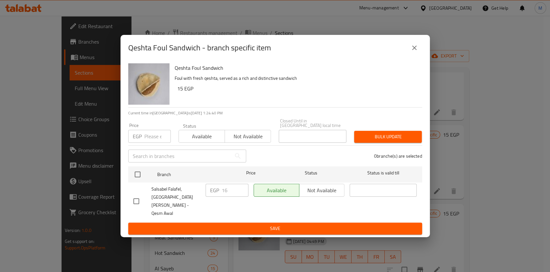
click at [410, 55] on button "close" at bounding box center [414, 47] width 15 height 15
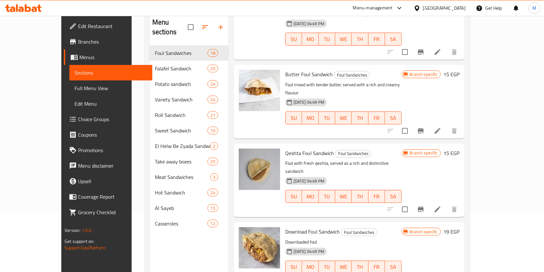
scroll to position [66, 0]
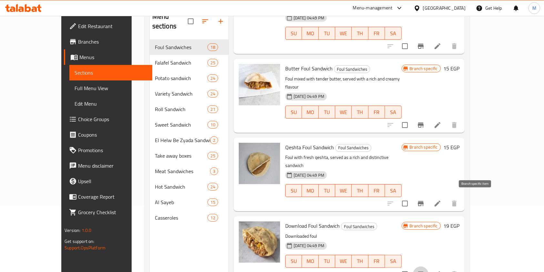
click at [424, 270] on icon "Branch-specific-item" at bounding box center [421, 274] width 8 height 8
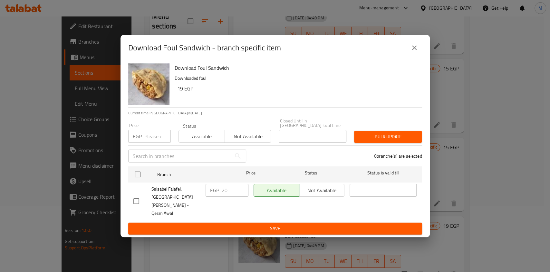
click at [409, 55] on button "close" at bounding box center [414, 47] width 15 height 15
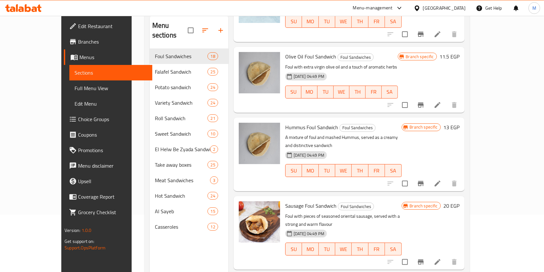
scroll to position [534, 0]
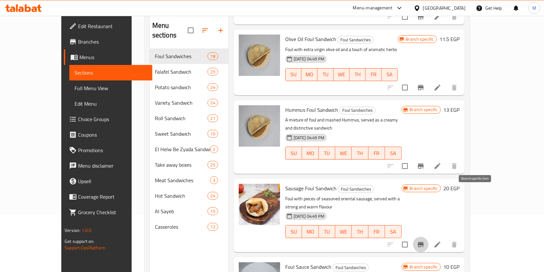
click at [428, 236] on button "Branch-specific-item" at bounding box center [420, 243] width 15 height 15
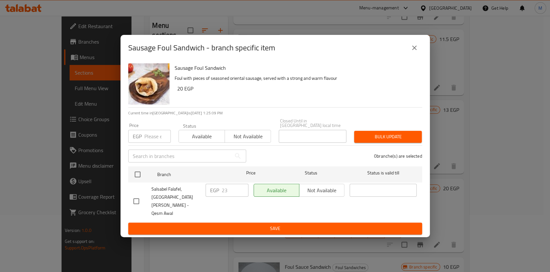
click at [413, 52] on icon "close" at bounding box center [415, 48] width 8 height 8
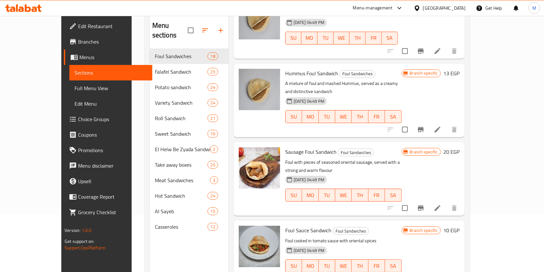
scroll to position [613, 0]
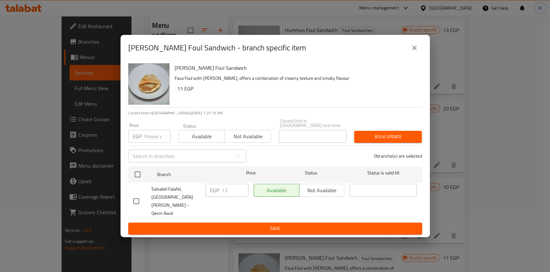
click at [403, 55] on div "Baba Ghannoug Foul Sandwich - branch specific item" at bounding box center [275, 47] width 294 height 15
click at [411, 52] on icon "close" at bounding box center [415, 48] width 8 height 8
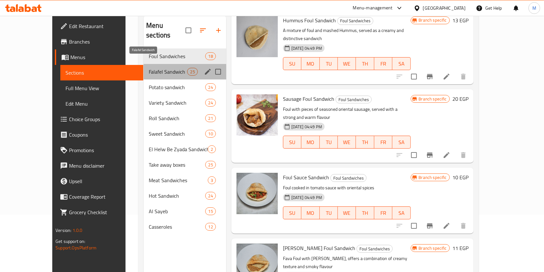
click at [149, 68] on span "Falafel Sandwich" at bounding box center [168, 72] width 38 height 8
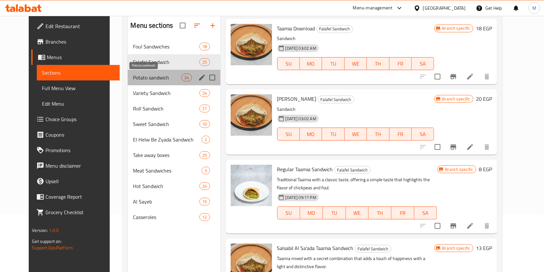
click at [134, 80] on span "Potato sandwich" at bounding box center [157, 78] width 48 height 8
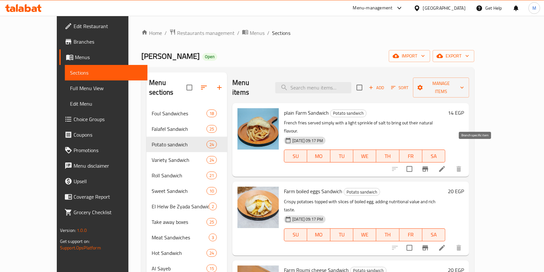
click at [428, 166] on icon "Branch-specific-item" at bounding box center [425, 168] width 6 height 5
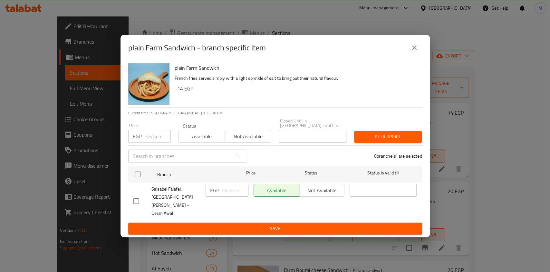
click at [408, 55] on div "plain Farm Sandwich - branch specific item" at bounding box center [275, 47] width 294 height 15
click at [411, 52] on icon "close" at bounding box center [415, 48] width 8 height 8
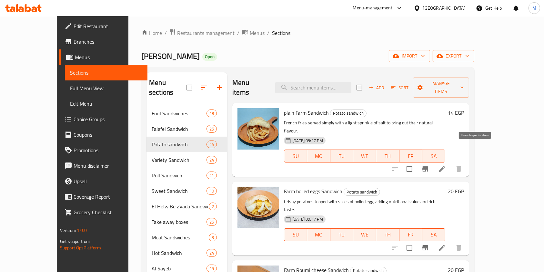
click at [429, 165] on icon "Branch-specific-item" at bounding box center [425, 169] width 8 height 8
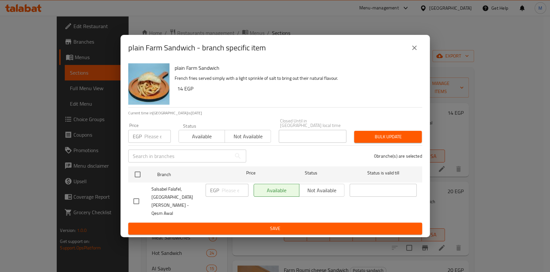
drag, startPoint x: 125, startPoint y: 206, endPoint x: 141, endPoint y: 197, distance: 17.3
click at [127, 206] on div "plain Farm Sandwich French fries served simply with a light sprinkle of salt to…" at bounding box center [276, 149] width 310 height 176
click at [145, 194] on div at bounding box center [143, 201] width 18 height 14
click at [137, 198] on input "checkbox" at bounding box center [137, 201] width 14 height 14
checkbox input "true"
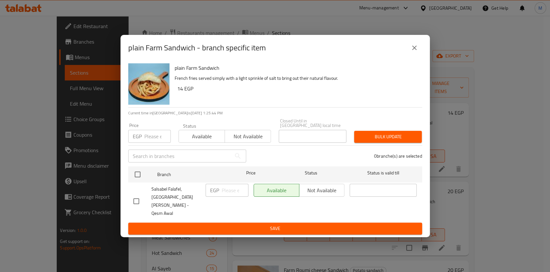
checkbox input "true"
click at [233, 194] on input "number" at bounding box center [235, 189] width 27 height 13
type input "15"
click at [233, 224] on span "Save" at bounding box center [276, 228] width 284 height 8
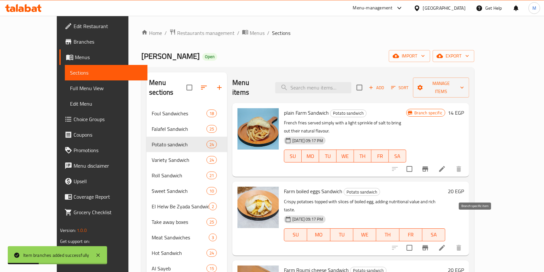
click at [428, 245] on icon "Branch-specific-item" at bounding box center [425, 247] width 6 height 5
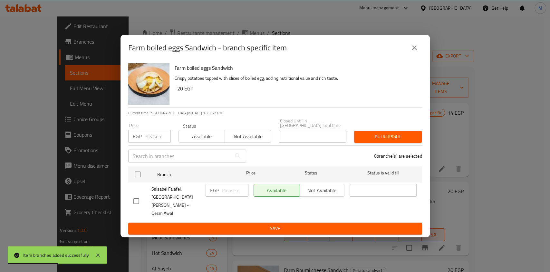
click at [139, 199] on input "checkbox" at bounding box center [137, 201] width 14 height 14
checkbox input "true"
click at [222, 196] on input "number" at bounding box center [235, 189] width 27 height 13
type input "22"
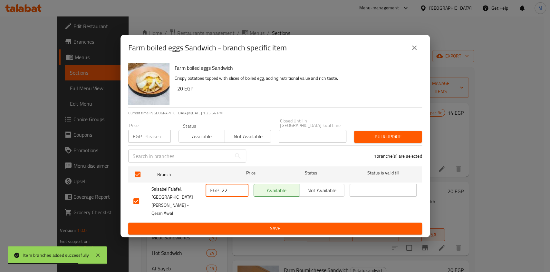
click at [235, 224] on span "Save" at bounding box center [276, 228] width 284 height 8
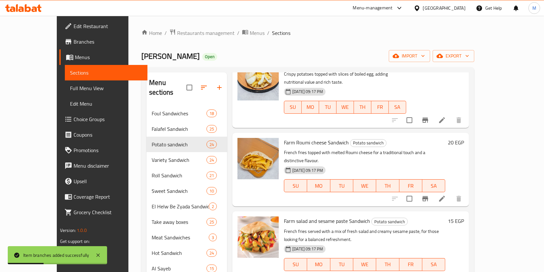
scroll to position [129, 0]
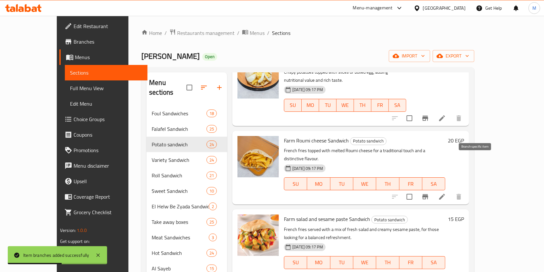
click at [428, 194] on icon "Branch-specific-item" at bounding box center [425, 196] width 6 height 5
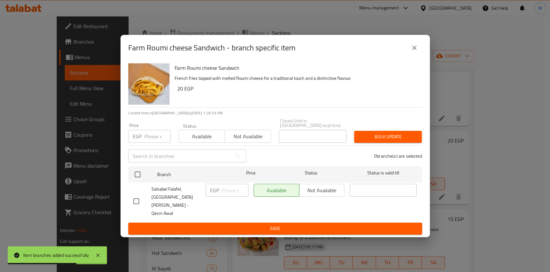
click at [138, 198] on input "checkbox" at bounding box center [137, 201] width 14 height 14
checkbox input "true"
click at [232, 196] on input "number" at bounding box center [235, 189] width 27 height 13
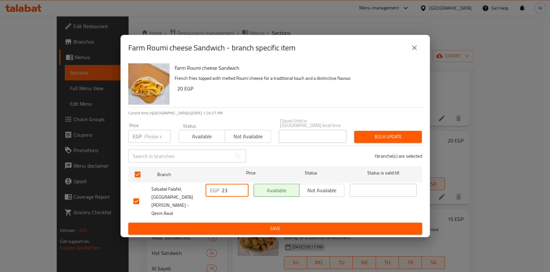
type input "23"
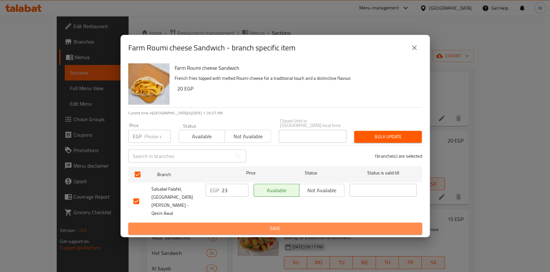
click at [229, 224] on span "Save" at bounding box center [276, 228] width 284 height 8
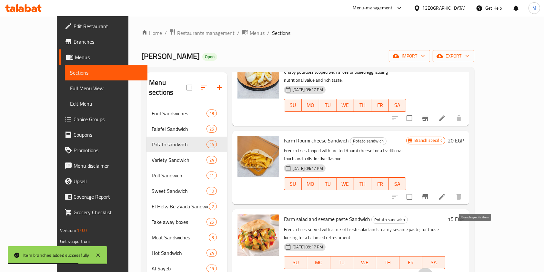
click at [429, 271] on icon "Branch-specific-item" at bounding box center [425, 275] width 8 height 8
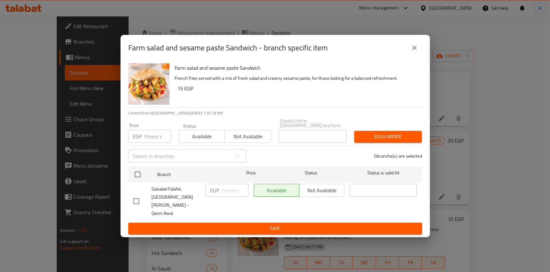
click at [139, 200] on input "checkbox" at bounding box center [137, 201] width 14 height 14
checkbox input "true"
click at [228, 193] on input "number" at bounding box center [235, 189] width 27 height 13
type input "18"
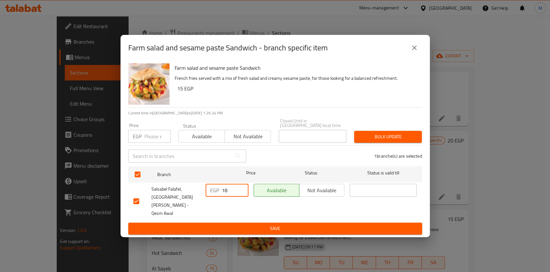
click at [235, 224] on span "Save" at bounding box center [276, 228] width 284 height 8
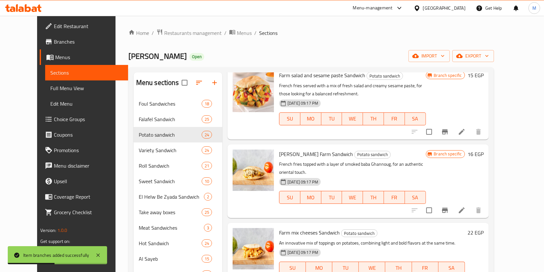
scroll to position [276, 0]
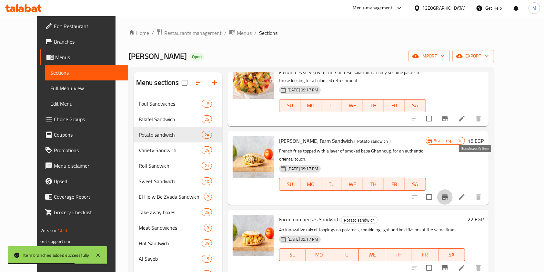
click at [449, 193] on icon "Branch-specific-item" at bounding box center [445, 197] width 8 height 8
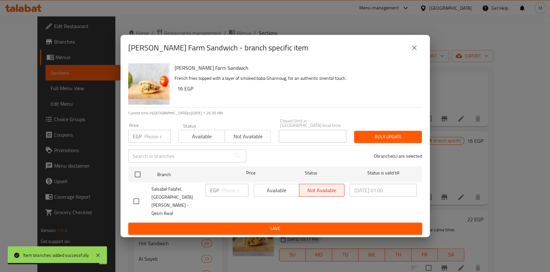
click at [131, 200] on input "checkbox" at bounding box center [137, 201] width 14 height 14
checkbox input "true"
click at [229, 195] on input "number" at bounding box center [235, 189] width 27 height 13
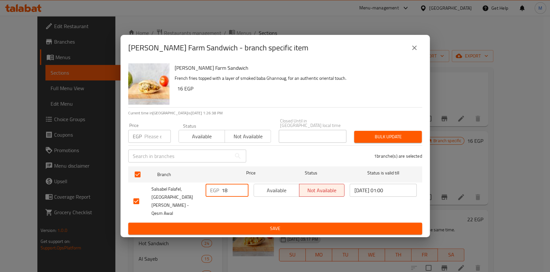
type input "18"
click at [227, 211] on ul "Branch Price Status Status is valid till Salsabel Falafel, El Bahr Street - Qes…" at bounding box center [275, 193] width 294 height 59
click at [229, 222] on button "Save" at bounding box center [275, 228] width 294 height 12
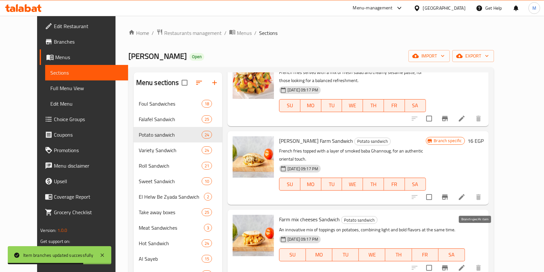
click at [448, 265] on icon "Branch-specific-item" at bounding box center [445, 267] width 6 height 5
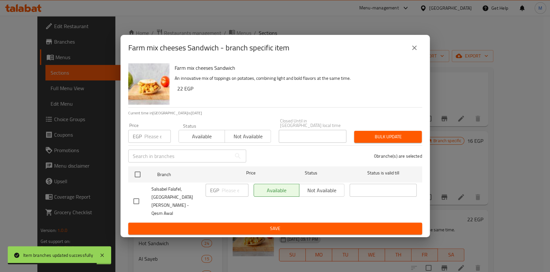
click at [134, 198] on input "checkbox" at bounding box center [137, 201] width 14 height 14
checkbox input "true"
click at [225, 196] on input "number" at bounding box center [235, 189] width 27 height 13
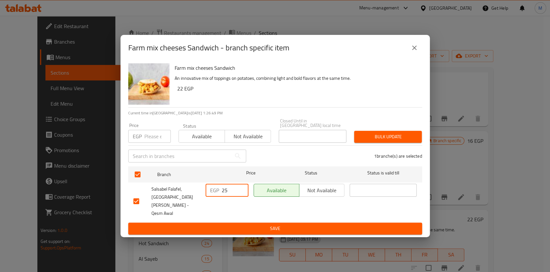
type input "25"
click at [230, 224] on span "Save" at bounding box center [276, 228] width 284 height 8
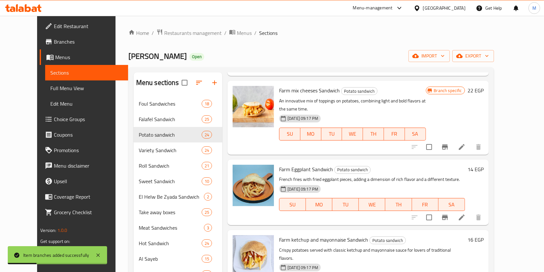
scroll to position [409, 0]
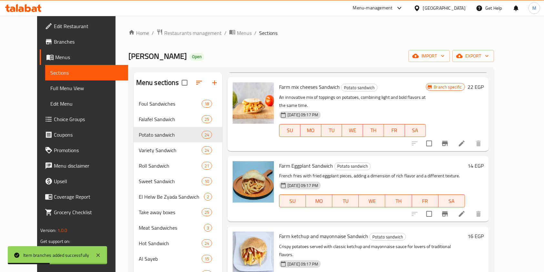
click at [448, 211] on icon "Branch-specific-item" at bounding box center [445, 213] width 6 height 5
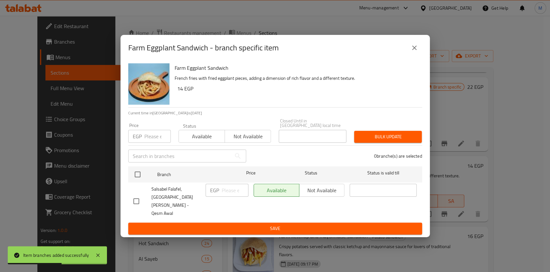
click at [140, 198] on input "checkbox" at bounding box center [137, 201] width 14 height 14
checkbox input "true"
click at [228, 196] on input "number" at bounding box center [235, 189] width 27 height 13
type input "18"
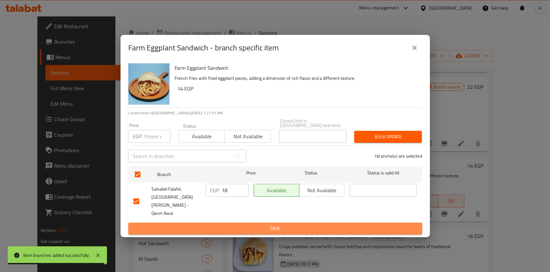
click at [228, 224] on span "Save" at bounding box center [276, 228] width 284 height 8
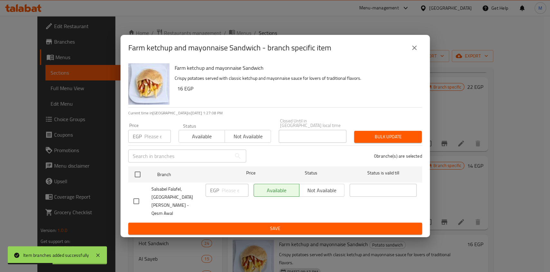
click at [135, 198] on input "checkbox" at bounding box center [137, 201] width 14 height 14
checkbox input "true"
click at [236, 195] on input "number" at bounding box center [235, 189] width 27 height 13
type input "18"
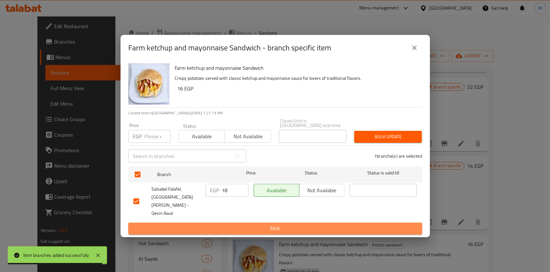
click at [231, 224] on span "Save" at bounding box center [276, 228] width 284 height 8
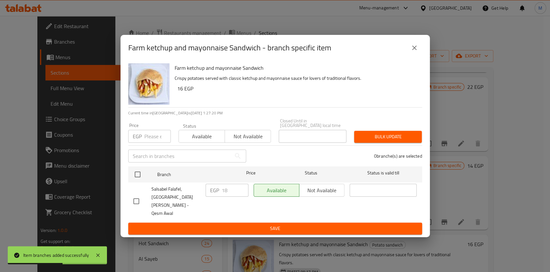
click at [416, 61] on div "Farm ketchup and mayonnaise Sandwich - branch specific item" at bounding box center [276, 48] width 310 height 26
click at [421, 55] on button "close" at bounding box center [414, 47] width 15 height 15
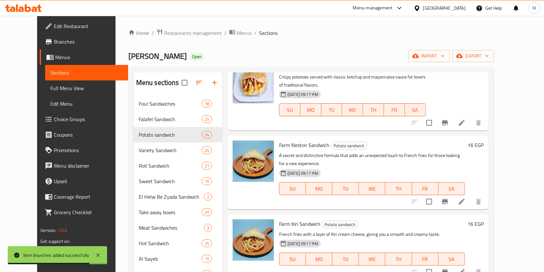
scroll to position [588, 0]
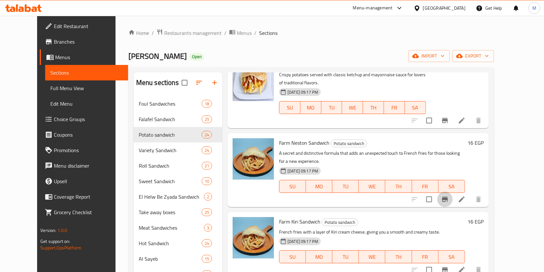
click at [449, 195] on icon "Branch-specific-item" at bounding box center [445, 199] width 8 height 8
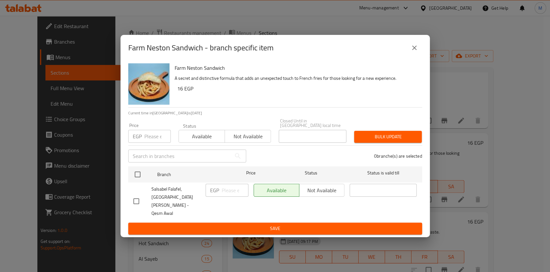
click at [137, 198] on input "checkbox" at bounding box center [137, 201] width 14 height 14
checkbox input "true"
click at [225, 194] on input "number" at bounding box center [235, 189] width 27 height 13
type input "18"
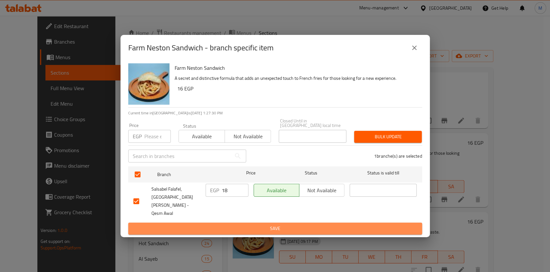
click at [236, 224] on span "Save" at bounding box center [276, 228] width 284 height 8
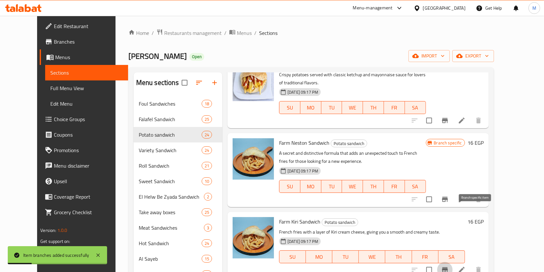
click at [448, 267] on icon "Branch-specific-item" at bounding box center [445, 269] width 6 height 5
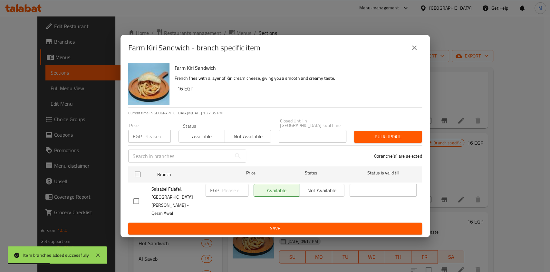
click at [138, 200] on input "checkbox" at bounding box center [137, 201] width 14 height 14
checkbox input "true"
click at [234, 192] on input "number" at bounding box center [235, 189] width 27 height 13
type input "18"
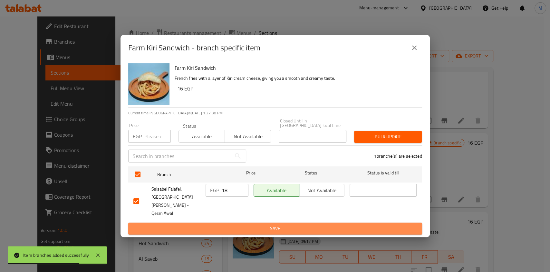
click at [234, 224] on span "Save" at bounding box center [276, 228] width 284 height 8
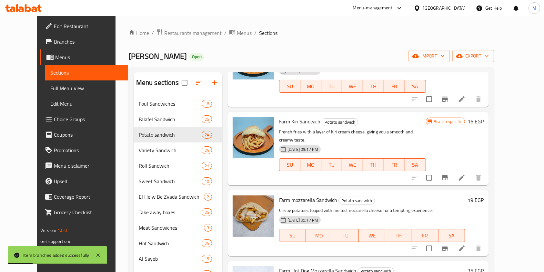
scroll to position [722, 0]
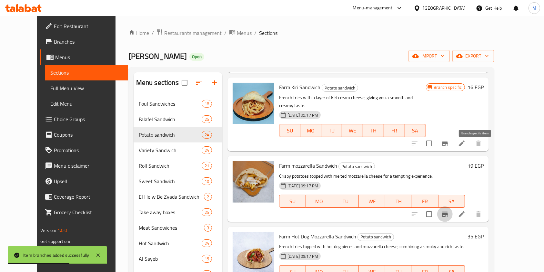
click at [448, 211] on icon "Branch-specific-item" at bounding box center [445, 213] width 6 height 5
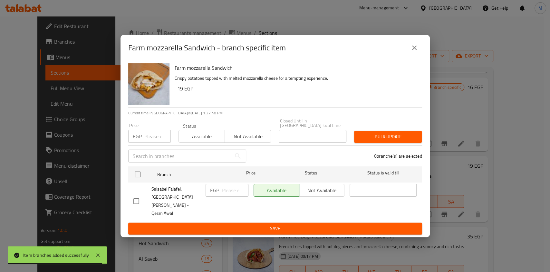
click at [137, 196] on input "checkbox" at bounding box center [137, 201] width 14 height 14
checkbox input "true"
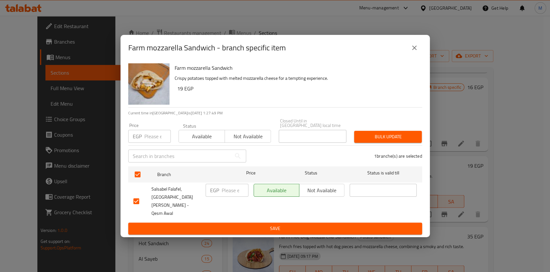
click at [232, 196] on input "number" at bounding box center [235, 189] width 27 height 13
type input "22"
click at [235, 224] on span "Save" at bounding box center [276, 228] width 284 height 8
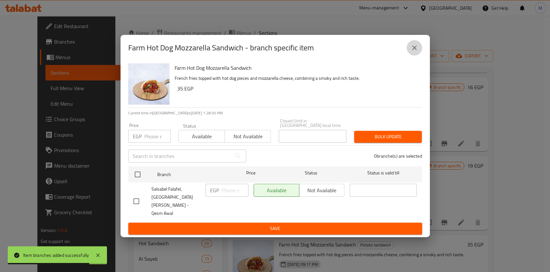
click at [407, 55] on button "close" at bounding box center [414, 47] width 15 height 15
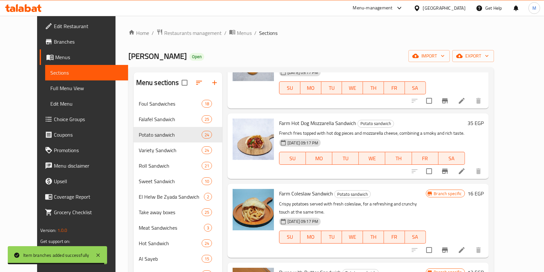
scroll to position [859, 0]
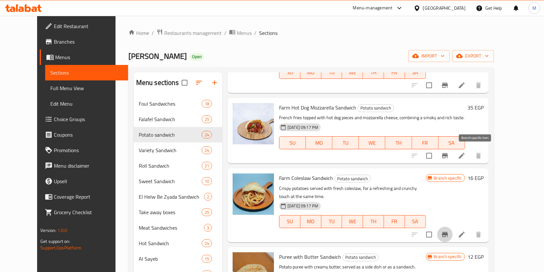
click at [449, 230] on icon "Branch-specific-item" at bounding box center [445, 234] width 8 height 8
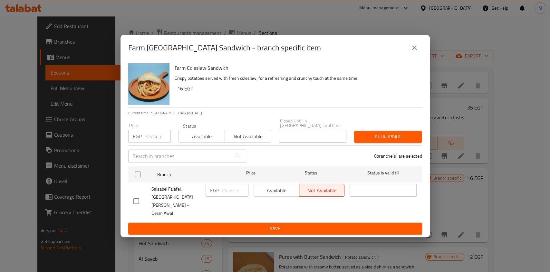
click at [137, 199] on input "checkbox" at bounding box center [137, 201] width 14 height 14
checkbox input "true"
click at [231, 196] on input "number" at bounding box center [235, 189] width 27 height 13
type input "20"
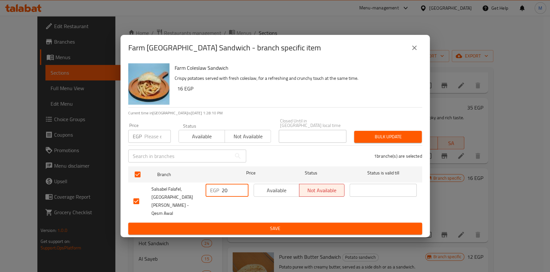
click at [238, 222] on button "Save" at bounding box center [275, 228] width 294 height 12
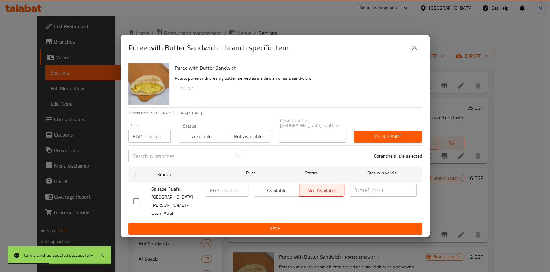
click at [139, 197] on input "checkbox" at bounding box center [137, 201] width 14 height 14
checkbox input "true"
click at [224, 195] on input "number" at bounding box center [235, 189] width 27 height 13
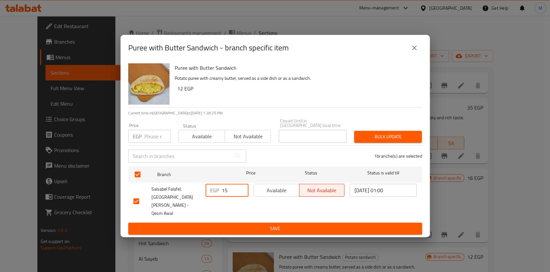
type input "15"
click at [206, 222] on button "Save" at bounding box center [275, 228] width 294 height 12
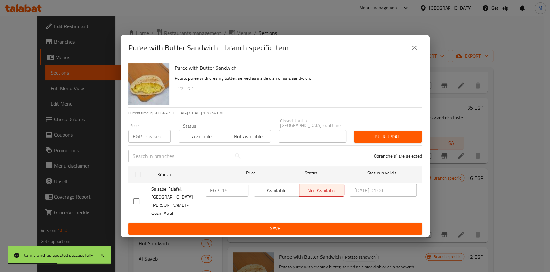
click at [140, 200] on input "checkbox" at bounding box center [137, 201] width 14 height 14
checkbox input "true"
click at [392, 196] on input "2025/08/30 01:00" at bounding box center [383, 189] width 67 height 13
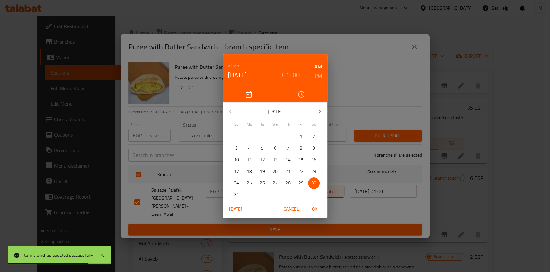
click at [353, 107] on div "2025 Aug 30 01 : 00 AM PM August 2025 Su Mo Tu We Th Fr Sa 27 28 29 30 31 1 2 3…" at bounding box center [275, 136] width 550 height 272
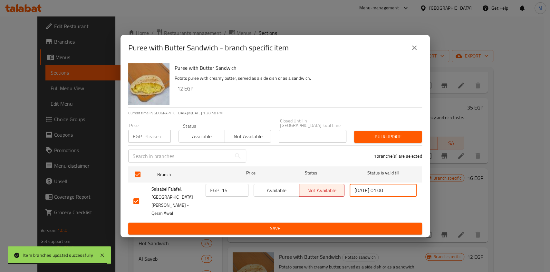
drag, startPoint x: 402, startPoint y: 195, endPoint x: 355, endPoint y: 197, distance: 46.8
click at [355, 196] on input "2025/08/30 01:00" at bounding box center [383, 189] width 67 height 13
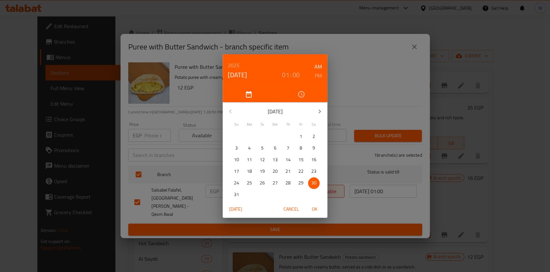
click at [374, 196] on div "2025 Aug 30 01 : 00 AM PM August 2025 Su Mo Tu We Th Fr Sa 27 28 29 30 31 1 2 3…" at bounding box center [275, 136] width 550 height 272
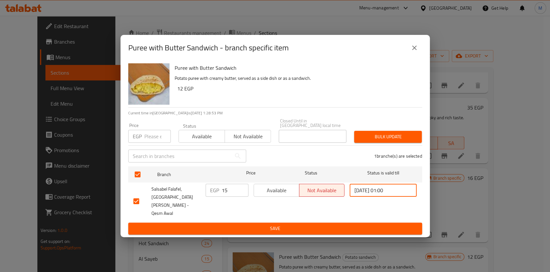
click at [367, 196] on input "2025/08/30 01:00" at bounding box center [383, 189] width 67 height 13
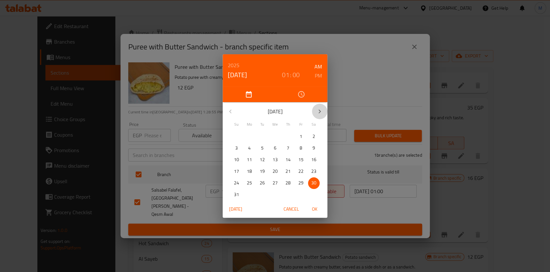
click at [322, 108] on icon "button" at bounding box center [320, 111] width 8 height 8
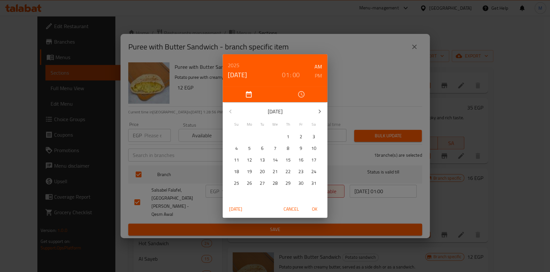
click at [322, 108] on icon "button" at bounding box center [320, 111] width 8 height 8
click at [288, 153] on button "12" at bounding box center [289, 148] width 12 height 12
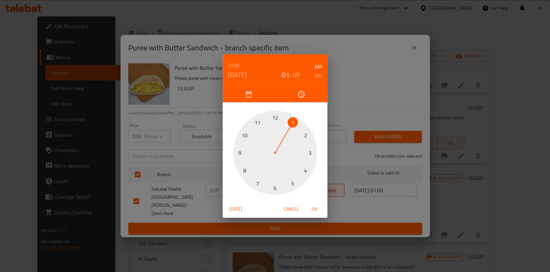
click at [232, 208] on span "Today" at bounding box center [235, 209] width 15 height 8
click at [292, 207] on span "Cancel" at bounding box center [291, 209] width 15 height 8
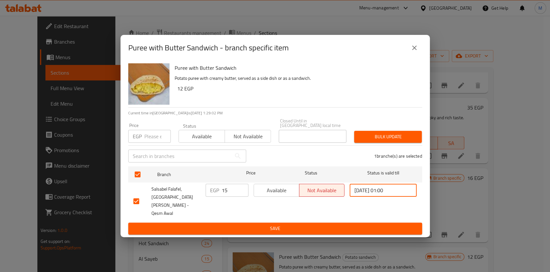
click at [388, 196] on input "2025/08/30 01:00" at bounding box center [383, 189] width 67 height 13
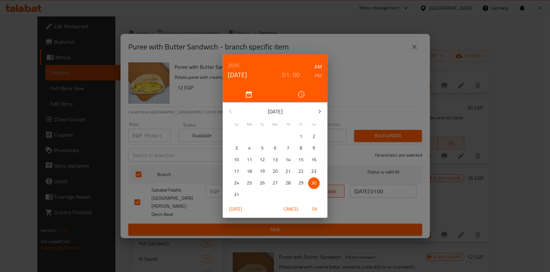
click at [317, 110] on icon "button" at bounding box center [320, 111] width 8 height 8
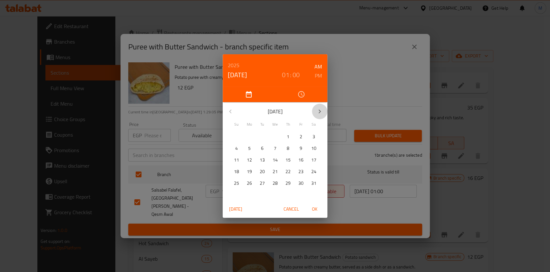
click at [317, 110] on icon "button" at bounding box center [320, 111] width 8 height 8
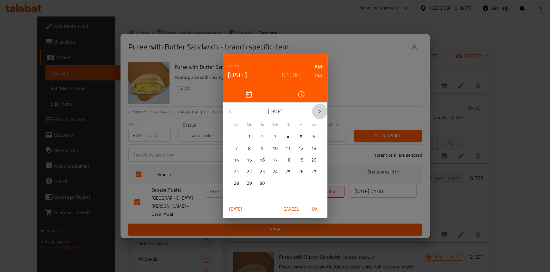
click at [317, 110] on icon "button" at bounding box center [320, 111] width 8 height 8
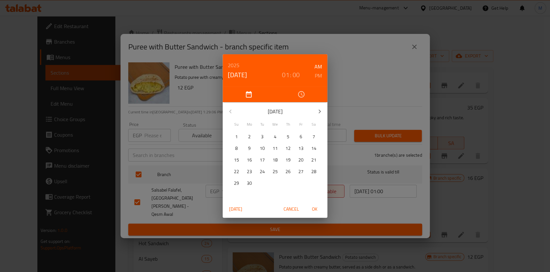
click at [317, 110] on icon "button" at bounding box center [320, 111] width 8 height 8
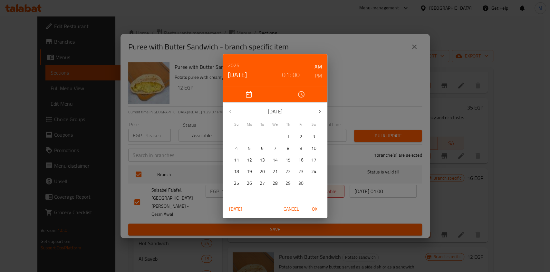
click at [317, 110] on icon "button" at bounding box center [320, 111] width 8 height 8
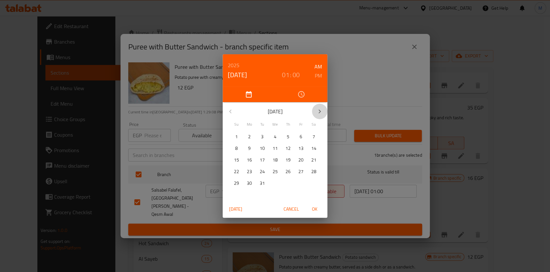
click at [317, 110] on icon "button" at bounding box center [320, 111] width 8 height 8
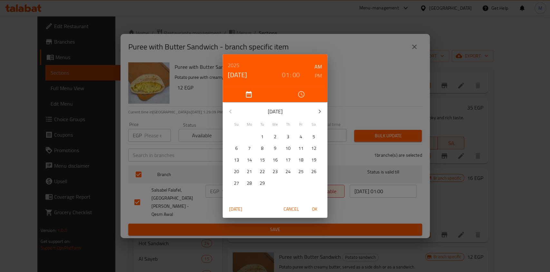
click at [317, 110] on icon "button" at bounding box center [320, 111] width 8 height 8
click at [297, 144] on span "7" at bounding box center [301, 148] width 12 height 8
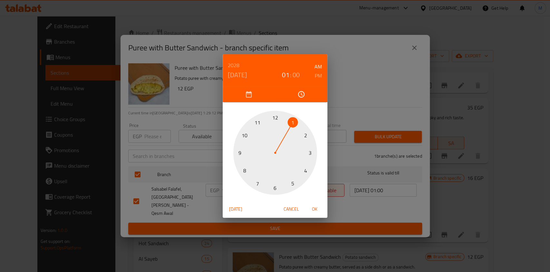
click at [314, 212] on span "OK" at bounding box center [314, 209] width 15 height 8
type input "2028/04/07 01:00"
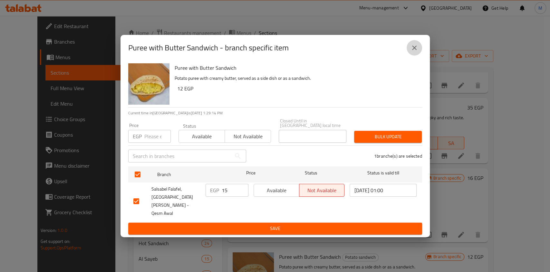
click at [409, 55] on button "close" at bounding box center [414, 47] width 15 height 15
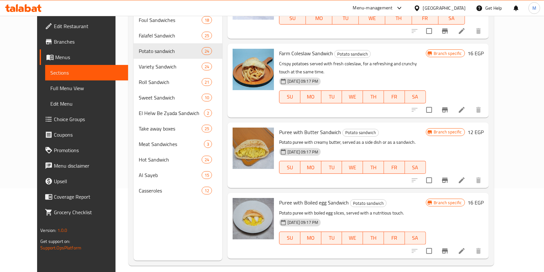
scroll to position [915, 0]
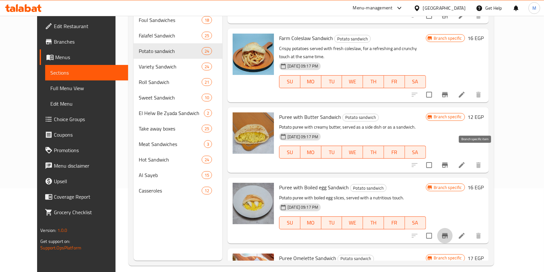
click at [448, 233] on icon "Branch-specific-item" at bounding box center [445, 235] width 6 height 5
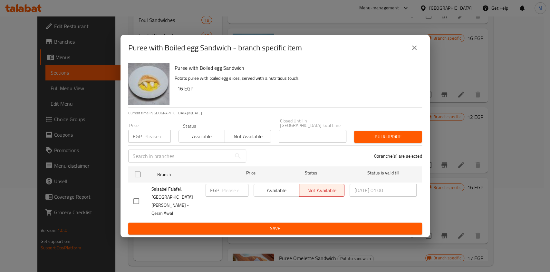
drag, startPoint x: 135, startPoint y: 200, endPoint x: 192, endPoint y: 191, distance: 57.8
click at [138, 200] on input "checkbox" at bounding box center [137, 201] width 14 height 14
checkbox input "true"
click at [234, 194] on input "number" at bounding box center [235, 189] width 27 height 13
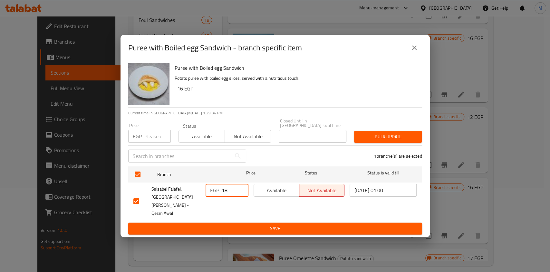
type input "18"
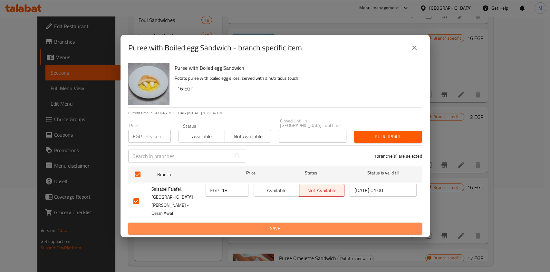
click at [261, 224] on span "Save" at bounding box center [276, 228] width 284 height 8
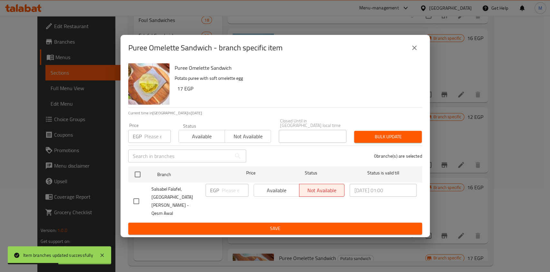
click at [139, 197] on input "checkbox" at bounding box center [137, 201] width 14 height 14
checkbox input "true"
click at [231, 195] on input "number" at bounding box center [235, 189] width 27 height 13
type input "20"
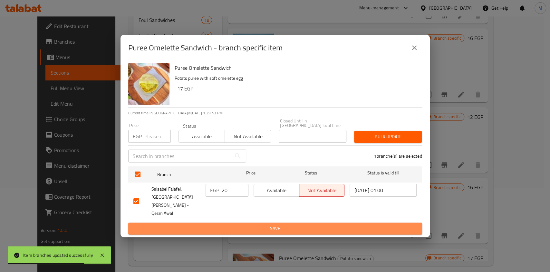
click at [234, 224] on span "Save" at bounding box center [276, 228] width 284 height 8
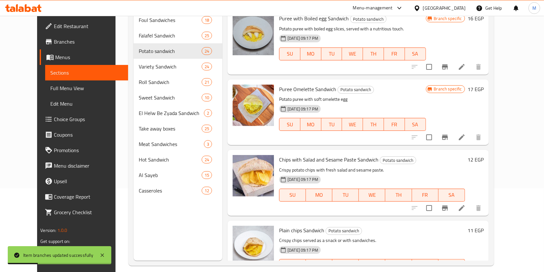
scroll to position [1109, 0]
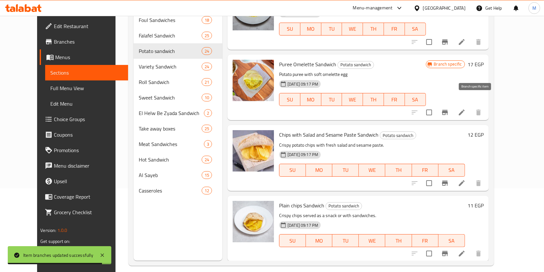
click at [448, 180] on icon "Branch-specific-item" at bounding box center [445, 182] width 6 height 5
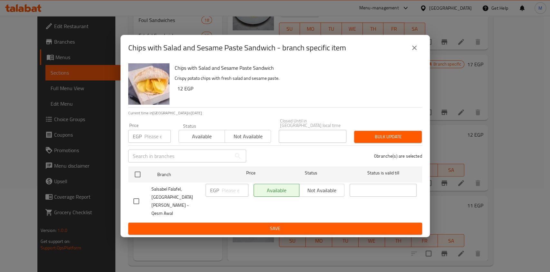
click at [133, 200] on input "checkbox" at bounding box center [137, 201] width 14 height 14
checkbox input "true"
click at [234, 192] on input "number" at bounding box center [235, 189] width 27 height 13
type input "15"
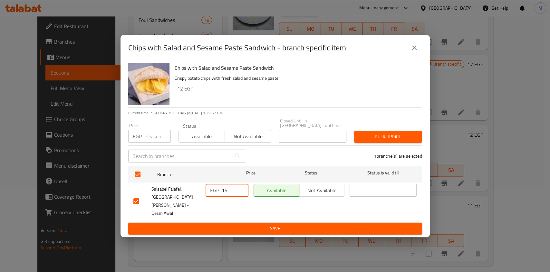
click at [237, 224] on span "Save" at bounding box center [276, 228] width 284 height 8
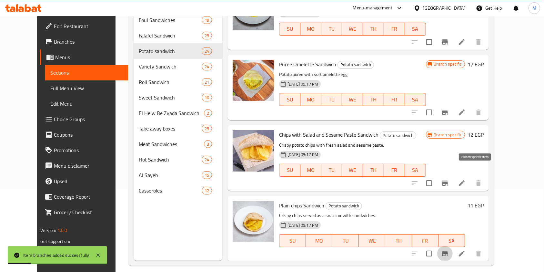
click at [449, 249] on icon "Branch-specific-item" at bounding box center [445, 253] width 8 height 8
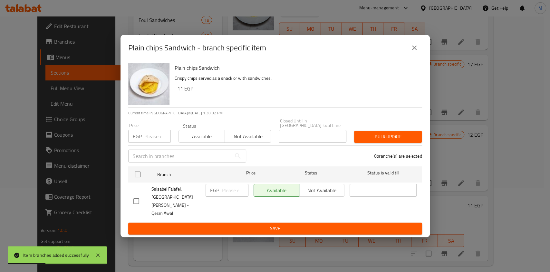
click at [137, 199] on input "checkbox" at bounding box center [137, 201] width 14 height 14
checkbox input "true"
click at [228, 196] on input "number" at bounding box center [235, 189] width 27 height 13
type input "14"
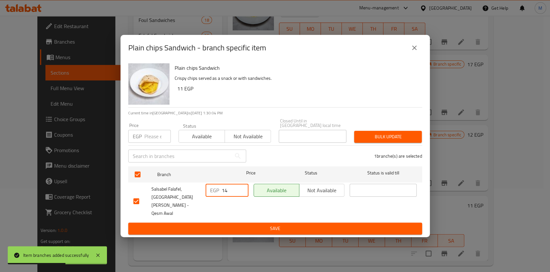
click at [237, 224] on span "Save" at bounding box center [276, 228] width 284 height 8
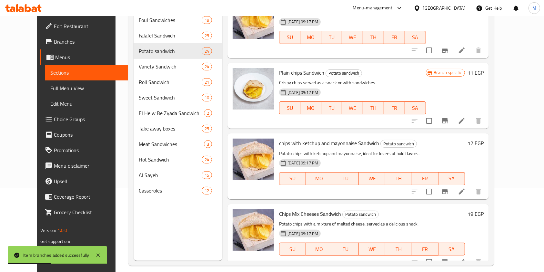
scroll to position [1272, 0]
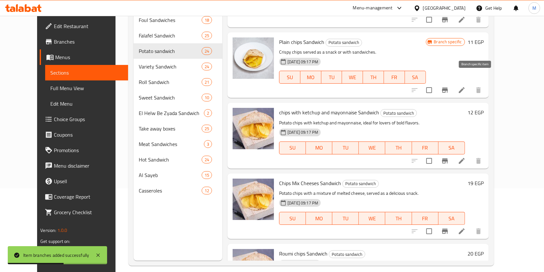
click at [452, 153] on button "Branch-specific-item" at bounding box center [444, 160] width 15 height 15
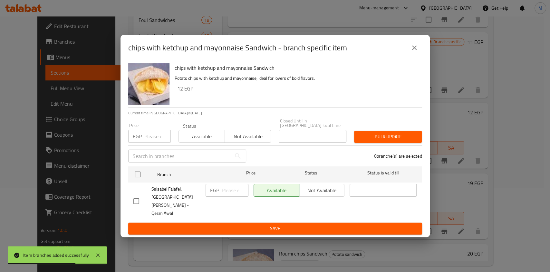
click at [139, 200] on input "checkbox" at bounding box center [137, 201] width 14 height 14
checkbox input "true"
click at [229, 196] on input "number" at bounding box center [235, 189] width 27 height 13
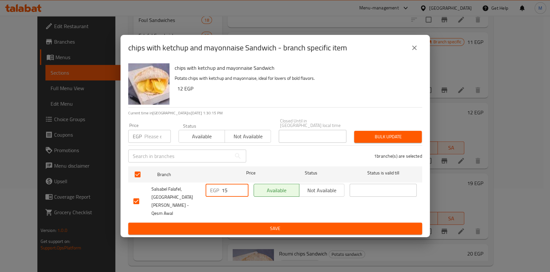
type input "15"
click at [232, 224] on span "Save" at bounding box center [276, 228] width 284 height 8
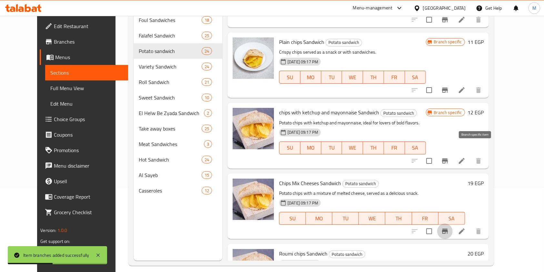
click at [452, 223] on button "Branch-specific-item" at bounding box center [444, 230] width 15 height 15
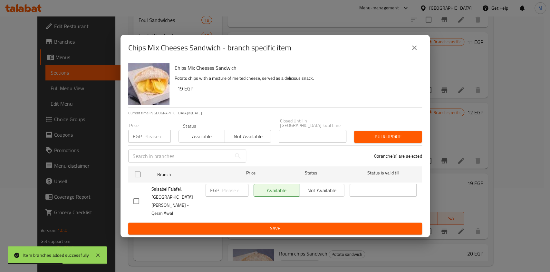
click at [139, 200] on input "checkbox" at bounding box center [137, 201] width 14 height 14
checkbox input "true"
click at [222, 196] on input "number" at bounding box center [235, 189] width 27 height 13
type input "23"
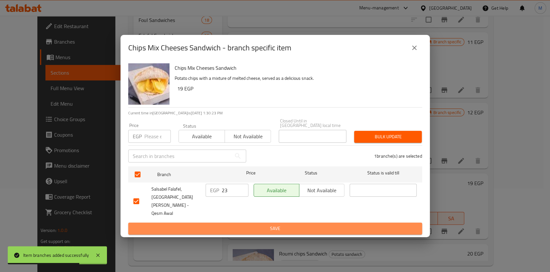
click at [237, 224] on span "Save" at bounding box center [276, 228] width 284 height 8
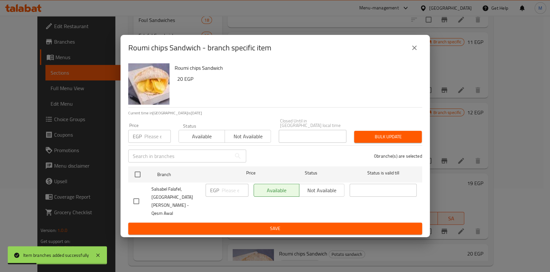
click at [133, 199] on input "checkbox" at bounding box center [137, 201] width 14 height 14
checkbox input "true"
click at [227, 196] on input "number" at bounding box center [235, 189] width 27 height 13
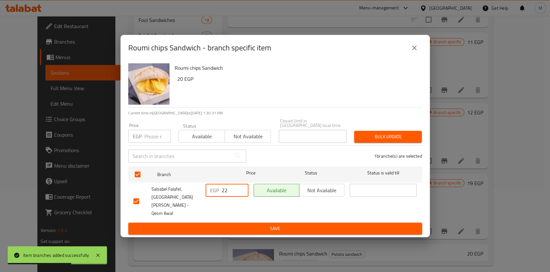
type input "22"
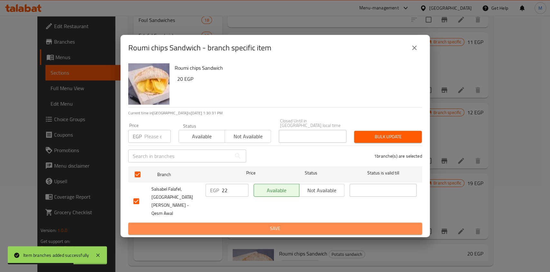
click at [237, 224] on span "Save" at bounding box center [276, 228] width 284 height 8
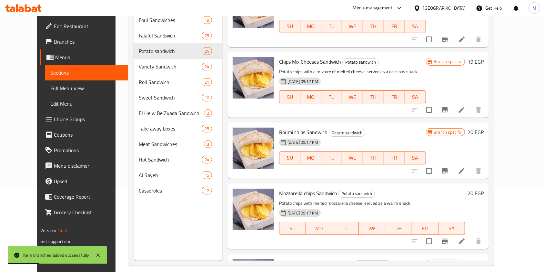
scroll to position [1432, 0]
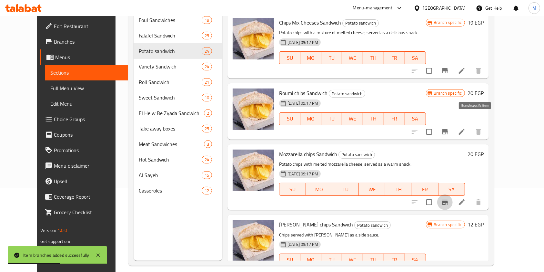
click at [448, 199] on icon "Branch-specific-item" at bounding box center [445, 201] width 6 height 5
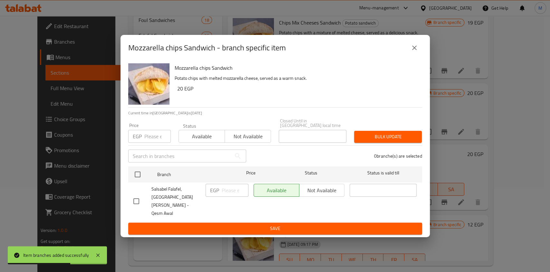
click at [134, 195] on input "checkbox" at bounding box center [137, 201] width 14 height 14
checkbox input "true"
click at [216, 194] on p "EGP" at bounding box center [214, 190] width 9 height 8
click at [230, 196] on input "number" at bounding box center [235, 189] width 27 height 13
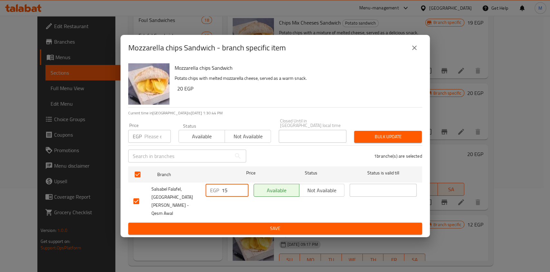
type input "15"
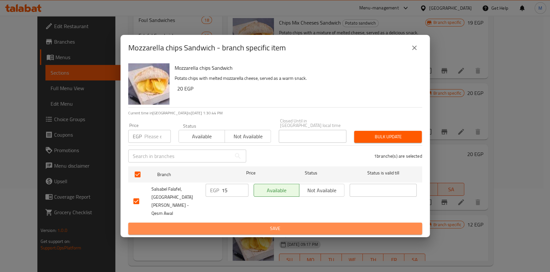
click at [240, 224] on span "Save" at bounding box center [276, 228] width 284 height 8
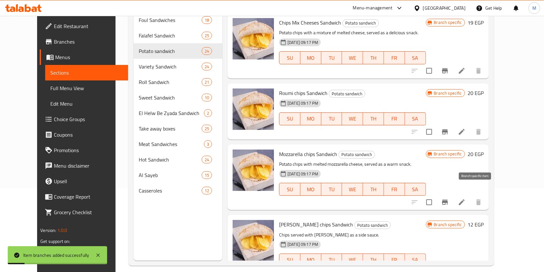
click at [448, 270] on icon "Branch-specific-item" at bounding box center [445, 272] width 6 height 5
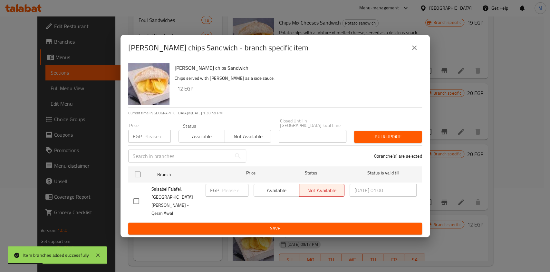
click at [142, 201] on input "checkbox" at bounding box center [137, 201] width 14 height 14
checkbox input "true"
click at [223, 196] on input "number" at bounding box center [235, 189] width 27 height 13
type input "15"
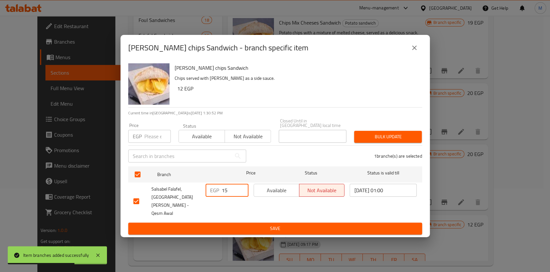
click at [232, 222] on button "Save" at bounding box center [275, 228] width 294 height 12
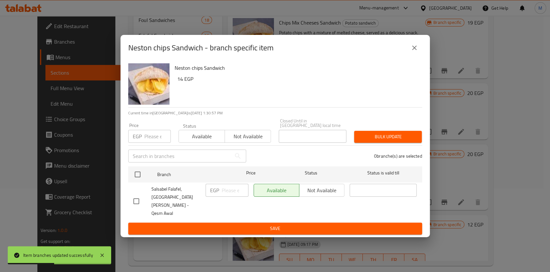
click at [136, 194] on input "checkbox" at bounding box center [137, 201] width 14 height 14
click at [138, 198] on input "checkbox" at bounding box center [137, 201] width 14 height 14
checkbox input "true"
click at [224, 196] on input "number" at bounding box center [235, 189] width 27 height 13
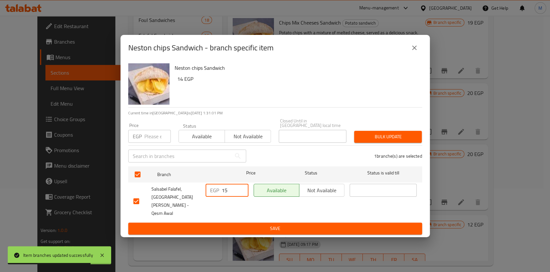
type input "15"
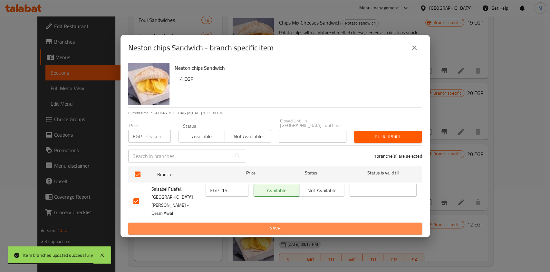
click at [232, 223] on button "Save" at bounding box center [275, 228] width 294 height 12
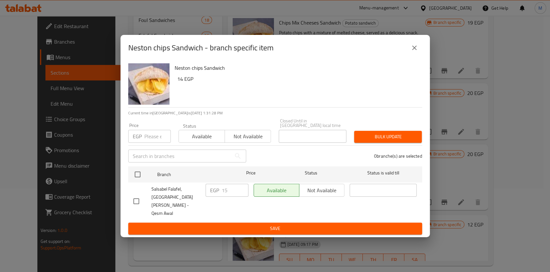
click at [414, 52] on icon "close" at bounding box center [415, 48] width 8 height 8
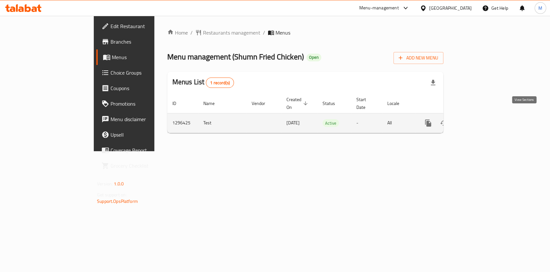
click at [478, 120] on icon "enhanced table" at bounding box center [475, 123] width 6 height 6
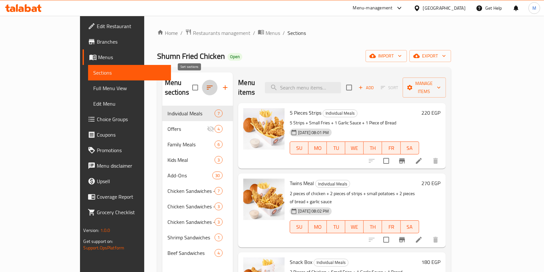
click at [207, 85] on icon "button" at bounding box center [210, 87] width 6 height 4
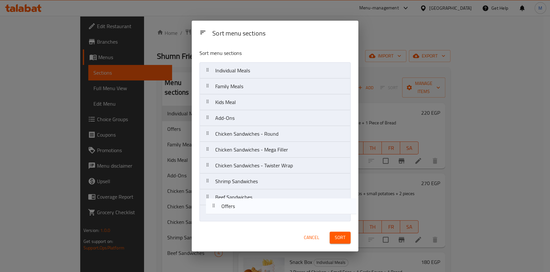
drag, startPoint x: 252, startPoint y: 86, endPoint x: 257, endPoint y: 215, distance: 129.1
click at [257, 215] on nav "Individual Meals Offers Family Meals Kids Meal Add-Ons Chicken Sandwiches - Rou…" at bounding box center [275, 141] width 151 height 159
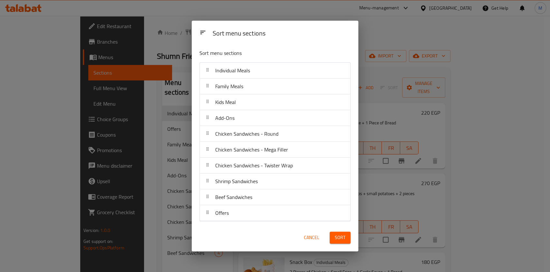
click at [345, 237] on span "Sort" at bounding box center [340, 237] width 11 height 8
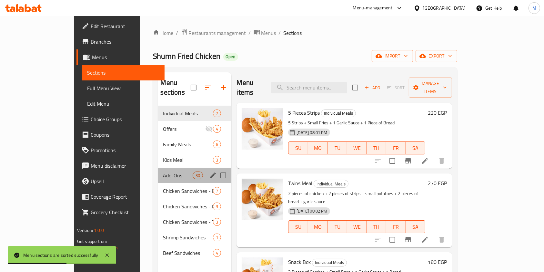
click at [158, 172] on div "Add-Ons 30" at bounding box center [195, 174] width 74 height 15
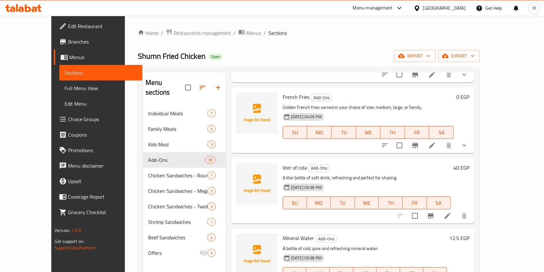
scroll to position [1347, 0]
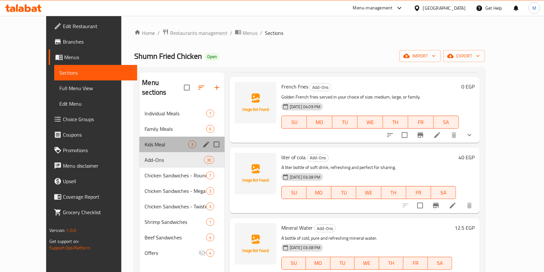
click at [139, 139] on div "Kids Meal 3" at bounding box center [181, 143] width 85 height 15
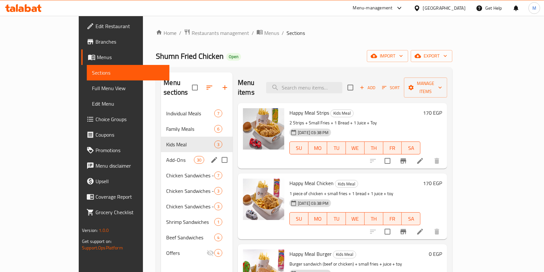
click at [166, 156] on span "Add-Ons" at bounding box center [179, 160] width 27 height 8
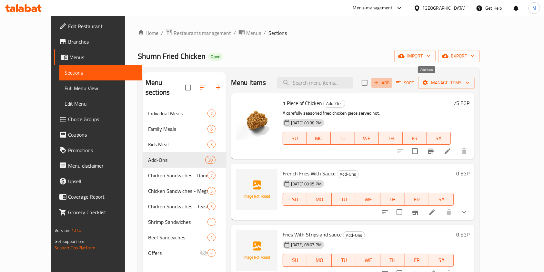
click at [390, 84] on span "Add" at bounding box center [381, 82] width 17 height 7
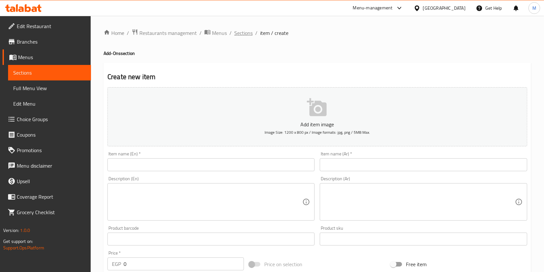
click at [247, 31] on span "Sections" at bounding box center [243, 33] width 18 height 8
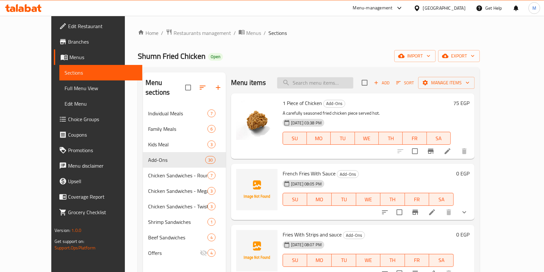
click at [340, 87] on input "search" at bounding box center [315, 82] width 76 height 11
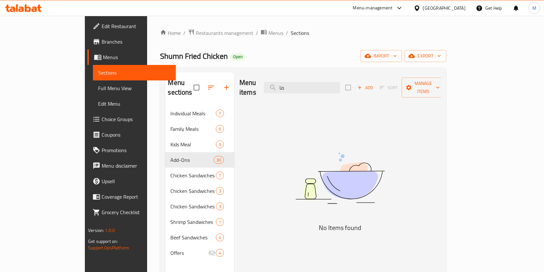
type input "م"
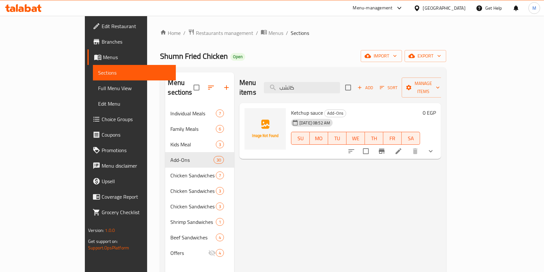
type input "كاتشب"
click at [438, 143] on button "show more" at bounding box center [430, 150] width 15 height 15
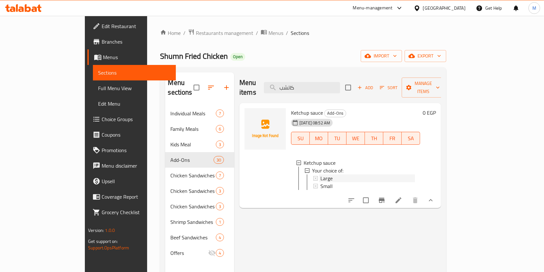
click at [343, 174] on div "Large" at bounding box center [367, 178] width 94 height 8
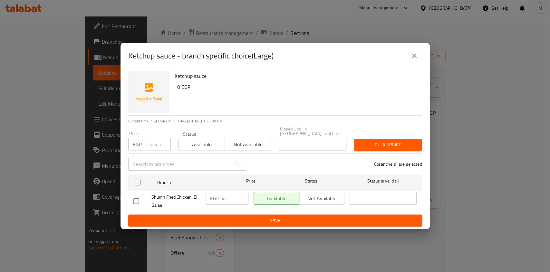
click at [413, 58] on icon "close" at bounding box center [415, 56] width 8 height 8
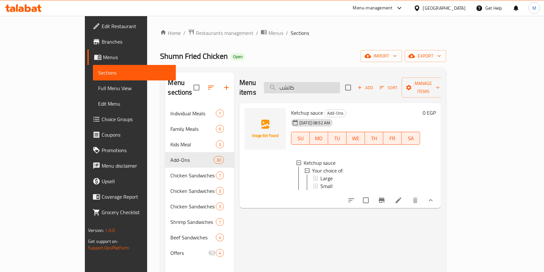
drag, startPoint x: 321, startPoint y: 79, endPoint x: 334, endPoint y: 85, distance: 15.0
click at [322, 82] on input "كاتشب" at bounding box center [302, 87] width 76 height 11
click at [334, 85] on input "كاتشب" at bounding box center [302, 87] width 76 height 11
click at [335, 85] on input "كاتشب" at bounding box center [302, 87] width 76 height 11
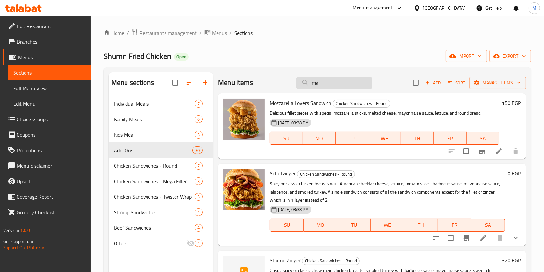
type input "m"
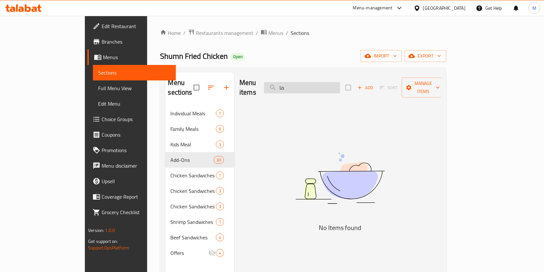
type input "م"
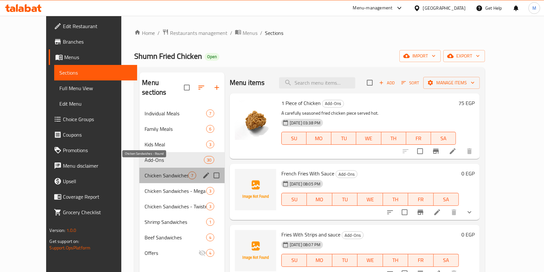
click at [162, 171] on span "Chicken Sandwiches - Round" at bounding box center [166, 175] width 44 height 8
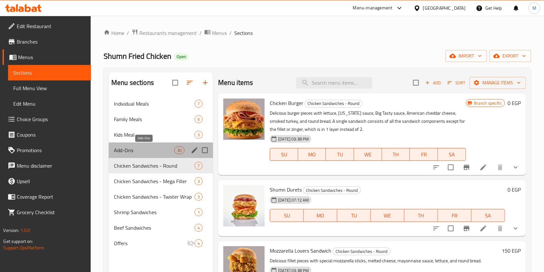
click at [157, 152] on span "Add-Ons" at bounding box center [144, 150] width 60 height 8
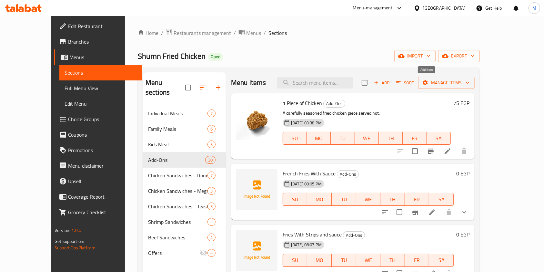
click at [379, 84] on icon "button" at bounding box center [376, 83] width 6 height 6
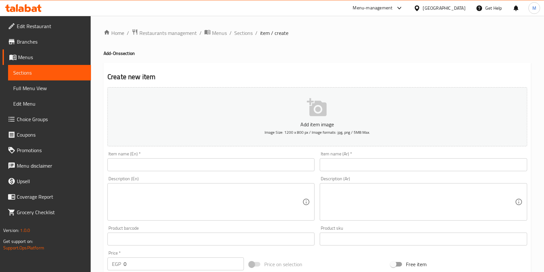
click at [368, 162] on input "text" at bounding box center [423, 164] width 207 height 13
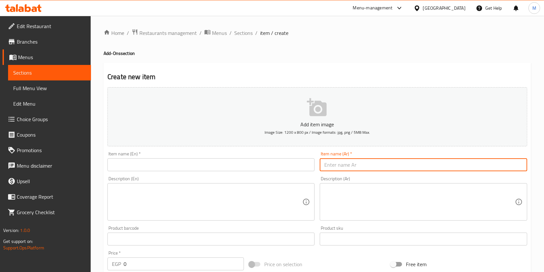
paste input "مايونيز حار"
type input "مايونيز حار"
click at [262, 164] on input "text" at bounding box center [210, 164] width 207 height 13
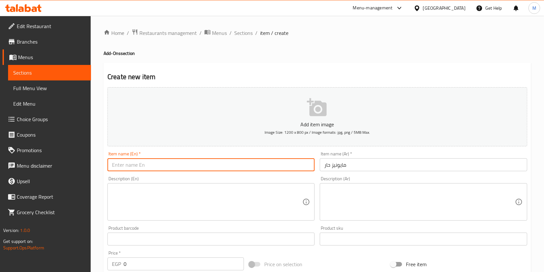
paste input "Spicy Mayonnaise"
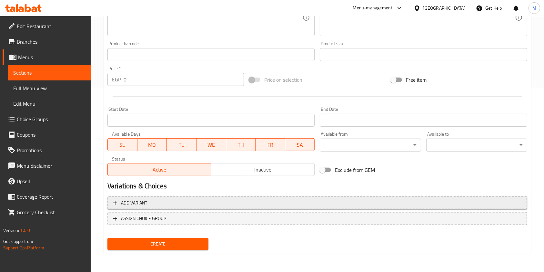
type input "Spicy Mayonnaise"
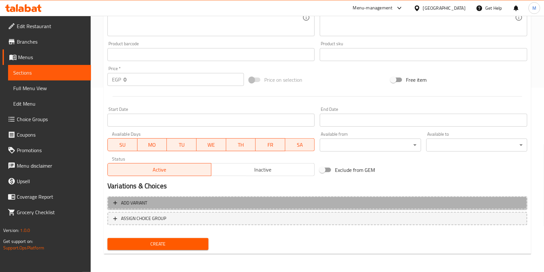
click at [443, 199] on span "Add variant" at bounding box center [317, 203] width 408 height 8
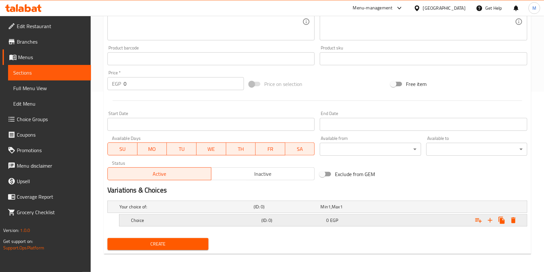
click at [371, 223] on div "0 EGP" at bounding box center [357, 219] width 65 height 9
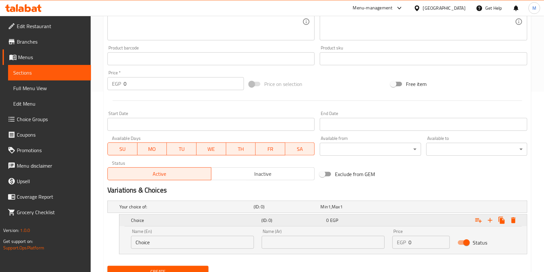
click at [501, 217] on icon "Expand" at bounding box center [502, 220] width 8 height 8
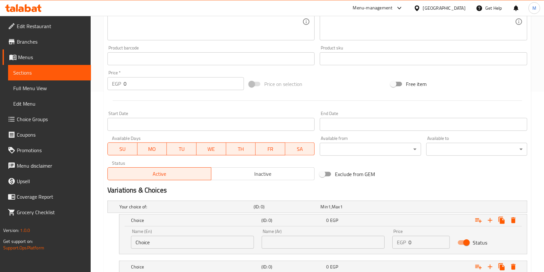
scroll to position [226, 0]
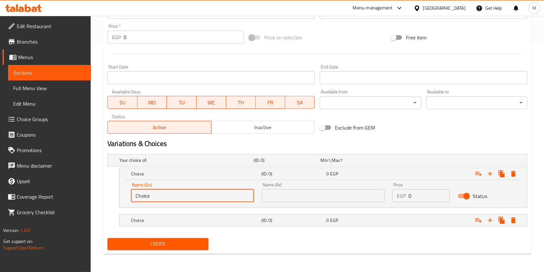
click at [175, 198] on input "Choice" at bounding box center [192, 195] width 123 height 13
type input "م"
type input "Small"
click at [314, 202] on input "text" at bounding box center [323, 195] width 123 height 13
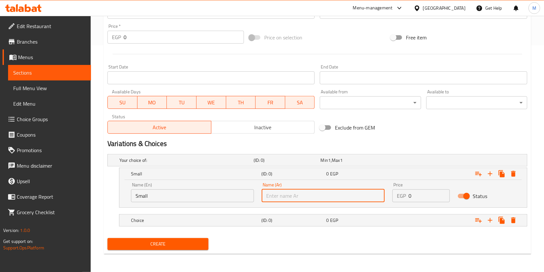
type input "صغير"
click at [327, 217] on span "0" at bounding box center [327, 220] width 3 height 8
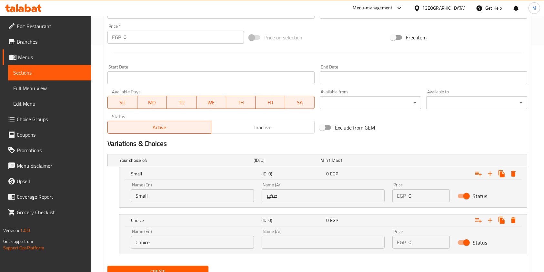
click at [214, 247] on input "Choice" at bounding box center [192, 241] width 123 height 13
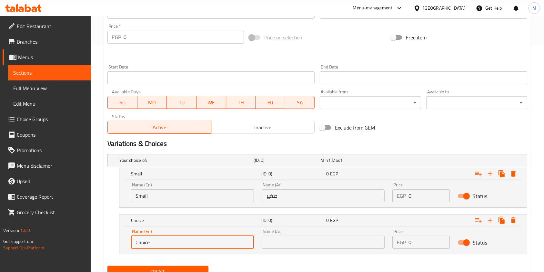
click at [214, 247] on input "Choice" at bounding box center [192, 241] width 123 height 13
type input "Large"
click at [296, 247] on input "text" at bounding box center [323, 241] width 123 height 13
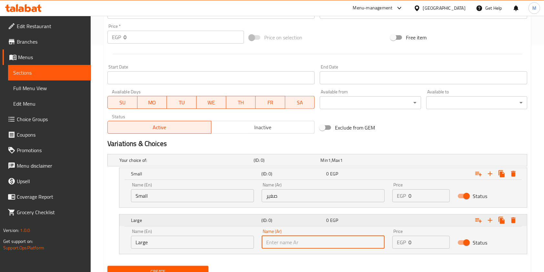
type input "كبير"
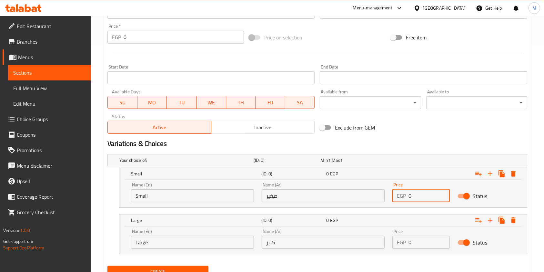
drag, startPoint x: 410, startPoint y: 198, endPoint x: 405, endPoint y: 199, distance: 5.5
click at [405, 199] on div "EGP 0 Price" at bounding box center [420, 195] width 57 height 13
type input "20"
drag, startPoint x: 413, startPoint y: 242, endPoint x: 409, endPoint y: 244, distance: 4.6
click at [409, 244] on input "0" at bounding box center [428, 241] width 41 height 13
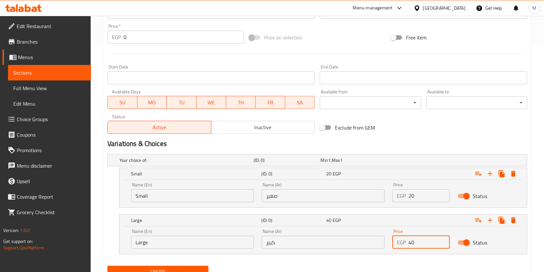
scroll to position [254, 0]
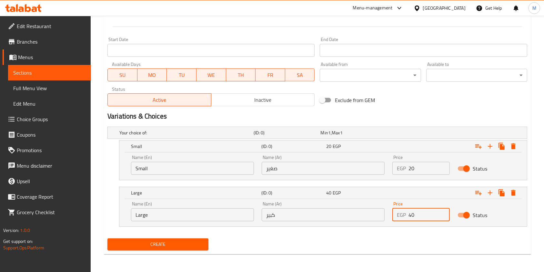
type input "40"
drag, startPoint x: 177, startPoint y: 247, endPoint x: 188, endPoint y: 245, distance: 10.9
click at [178, 247] on span "Create" at bounding box center [158, 244] width 91 height 8
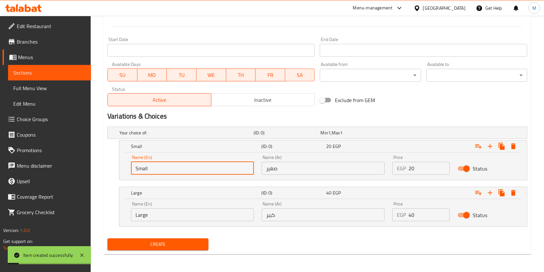
click at [189, 174] on input "Small" at bounding box center [192, 168] width 123 height 13
type input "Small"
click at [270, 169] on input "صغير" at bounding box center [323, 168] width 123 height 13
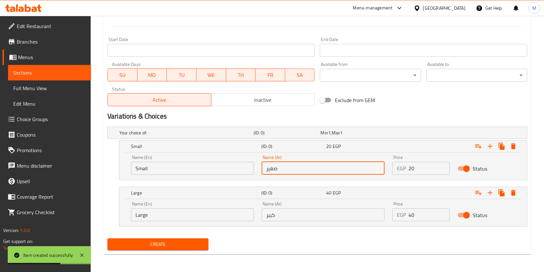
type input "صغير"
click at [308, 210] on input "كبير" at bounding box center [323, 214] width 123 height 13
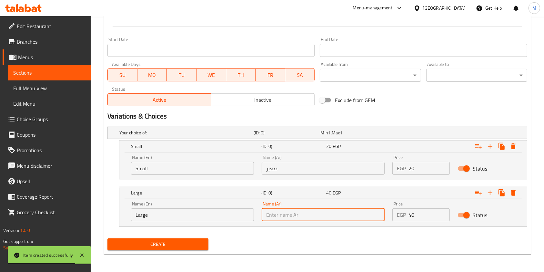
type input "كبير"
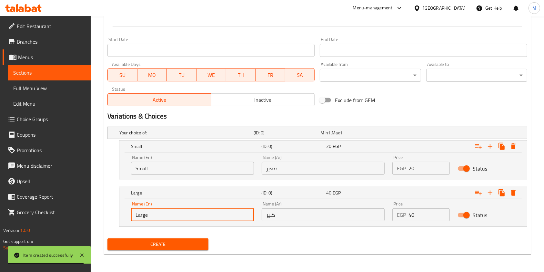
click at [218, 220] on input "Large" at bounding box center [192, 214] width 123 height 13
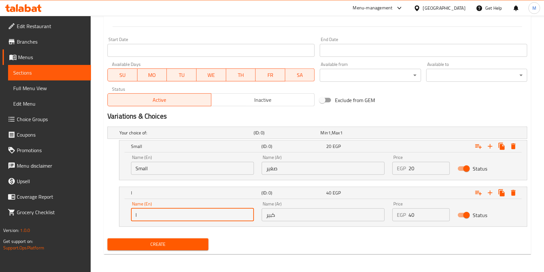
type input "Large"
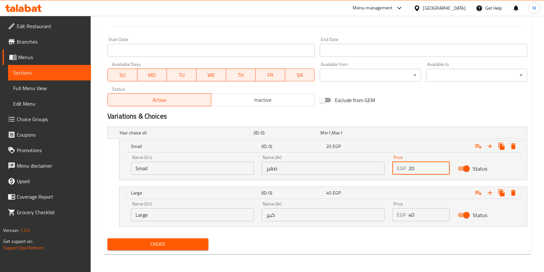
drag, startPoint x: 414, startPoint y: 168, endPoint x: 408, endPoint y: 169, distance: 5.9
click at [408, 169] on input "20" at bounding box center [428, 168] width 41 height 13
type input "20"
click at [407, 219] on div "EGP 40 Price" at bounding box center [420, 214] width 57 height 13
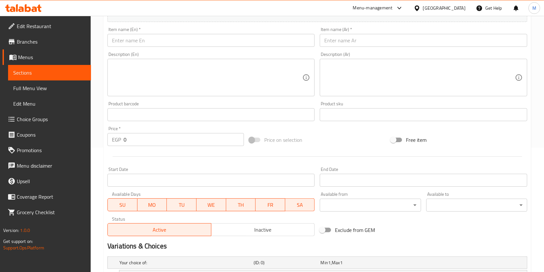
scroll to position [0, 0]
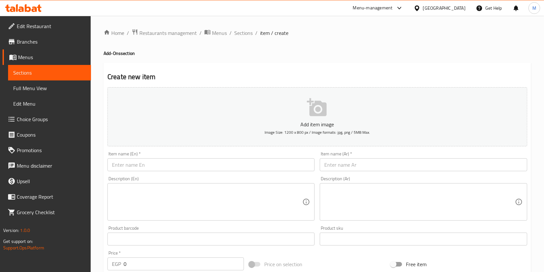
type input "40"
click at [268, 164] on input "text" at bounding box center [210, 164] width 207 height 13
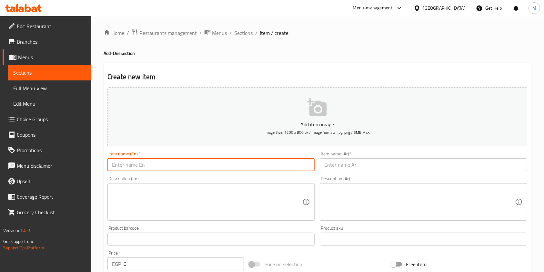
click at [268, 164] on input "text" at bounding box center [210, 164] width 207 height 13
paste input "Plain Mayonnaise"
type input "Plain Mayonnaise"
click at [351, 166] on input "text" at bounding box center [423, 164] width 207 height 13
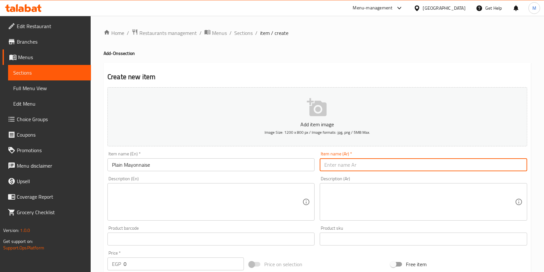
paste input "مايونيز عادي"
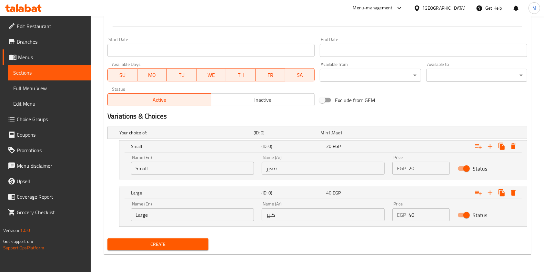
type input "مايونيز عادي"
drag, startPoint x: 164, startPoint y: 244, endPoint x: 224, endPoint y: 244, distance: 60.3
click at [165, 244] on span "Create" at bounding box center [158, 244] width 91 height 8
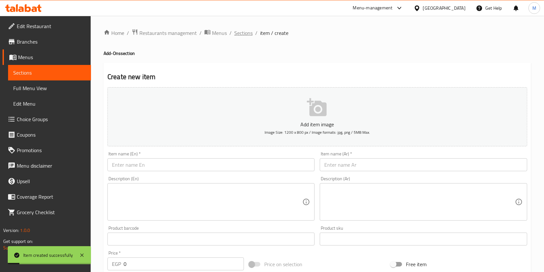
click at [246, 32] on span "Sections" at bounding box center [243, 33] width 18 height 8
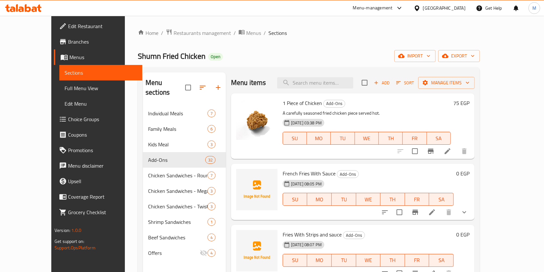
click at [24, 12] on icon at bounding box center [23, 8] width 36 height 8
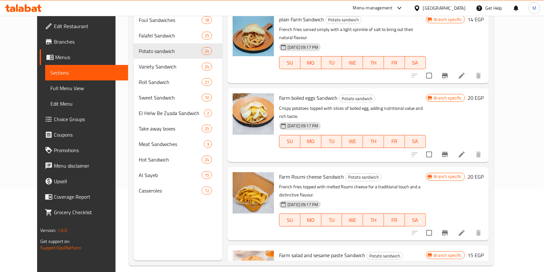
scroll to position [1432, 0]
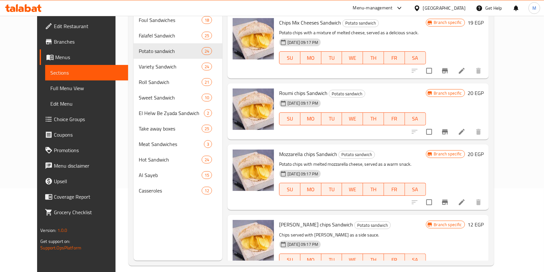
click at [36, 5] on icon at bounding box center [23, 8] width 36 height 8
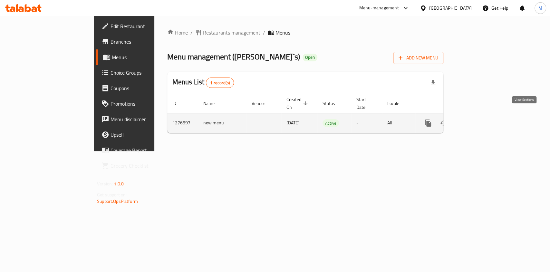
click at [479, 119] on icon "enhanced table" at bounding box center [475, 123] width 8 height 8
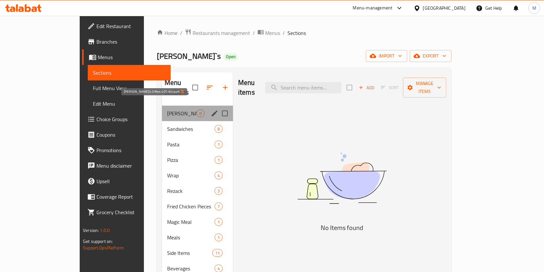
click at [175, 109] on span "Zack’s Offers 40% discount ❤️‍🔥" at bounding box center [181, 113] width 29 height 8
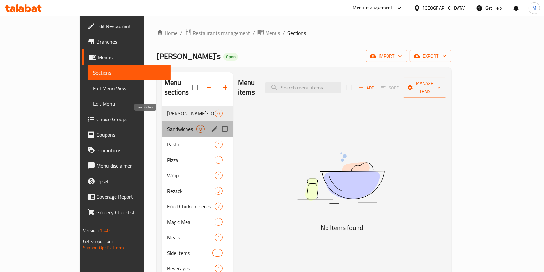
click at [167, 125] on span "Sandwiches" at bounding box center [181, 129] width 29 height 8
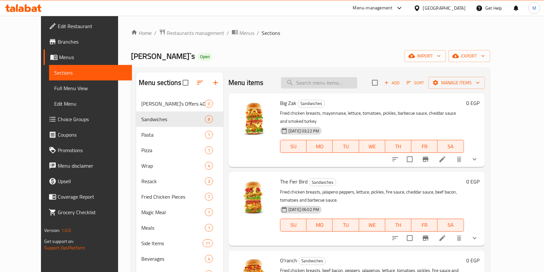
click at [318, 84] on input "search" at bounding box center [319, 82] width 76 height 11
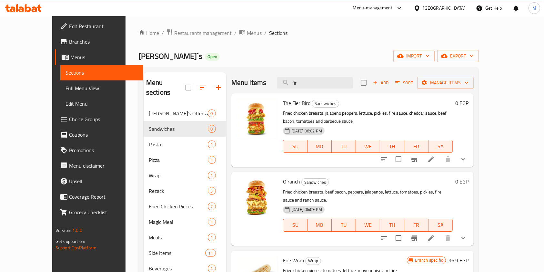
type input "fir"
click at [467, 162] on icon "show more" at bounding box center [463, 159] width 8 height 8
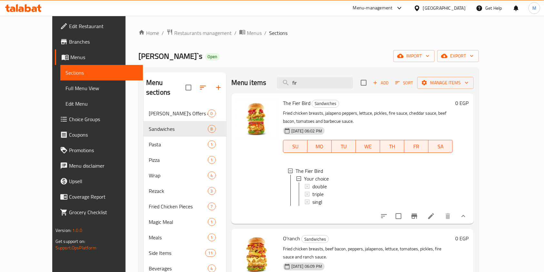
click at [440, 217] on li at bounding box center [431, 216] width 18 height 12
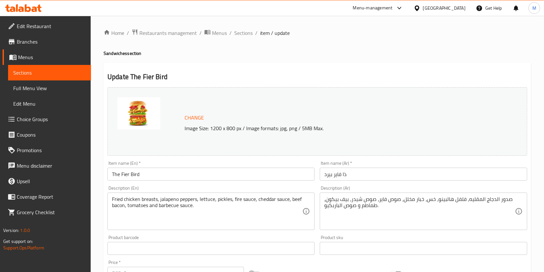
click at [253, 34] on ol "Home / Restaurants management / Menus / Sections / item / update" at bounding box center [317, 33] width 427 height 8
drag, startPoint x: 253, startPoint y: 34, endPoint x: 249, endPoint y: 32, distance: 4.2
click at [252, 33] on ol "Home / Restaurants management / Menus / Sections / item / update" at bounding box center [317, 33] width 427 height 8
click at [249, 32] on span "Sections" at bounding box center [243, 33] width 18 height 8
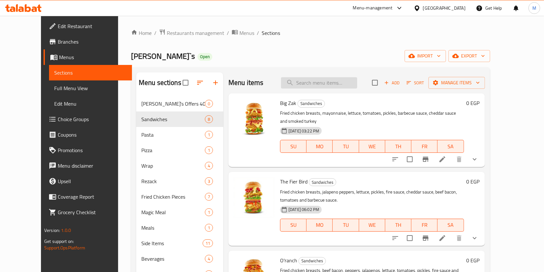
click at [312, 88] on input "search" at bounding box center [319, 82] width 76 height 11
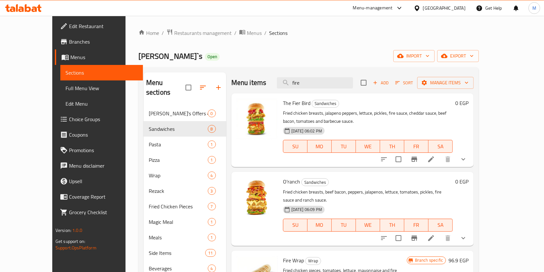
type input "fire"
click at [467, 161] on icon "show more" at bounding box center [463, 159] width 8 height 8
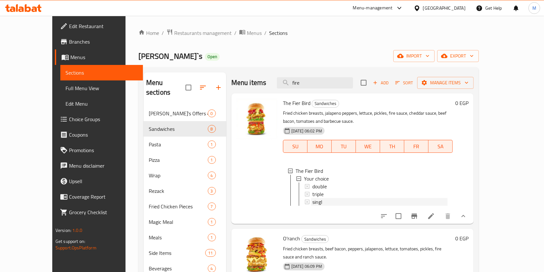
click at [318, 200] on div "singl" at bounding box center [379, 202] width 135 height 8
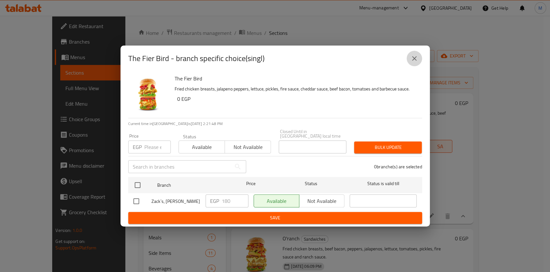
click at [415, 62] on icon "close" at bounding box center [415, 59] width 8 height 8
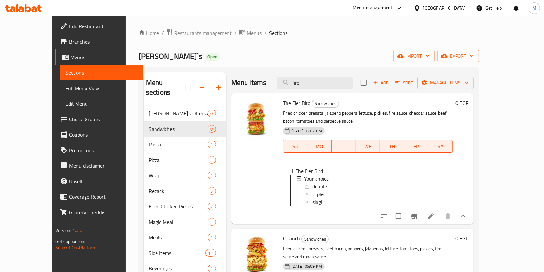
click at [317, 202] on div "singl" at bounding box center [379, 202] width 135 height 8
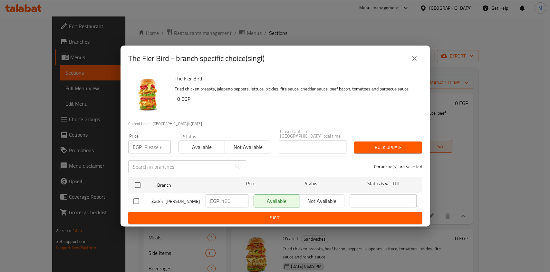
click at [136, 201] on input "checkbox" at bounding box center [137, 201] width 14 height 14
checkbox input "true"
click at [225, 199] on input "180" at bounding box center [235, 200] width 27 height 13
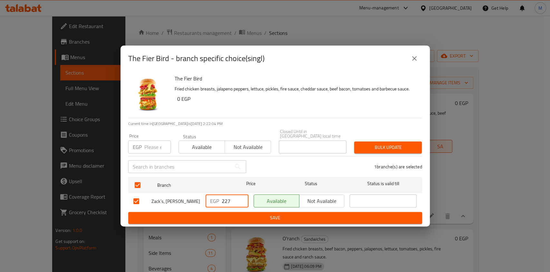
type input "227"
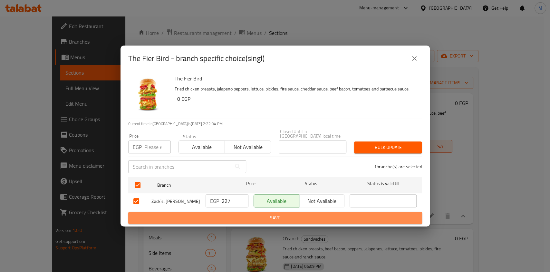
click at [235, 214] on span "Save" at bounding box center [276, 217] width 284 height 8
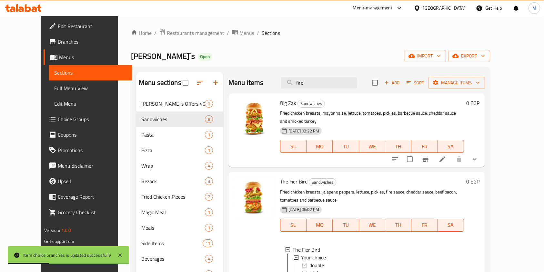
drag, startPoint x: 518, startPoint y: 148, endPoint x: 520, endPoint y: 158, distance: 9.5
click at [485, 158] on div "Menu items fire Add Sort Manage items Big Zak Sandwiches Fried chicken breasts,…" at bounding box center [354, 208] width 262 height 272
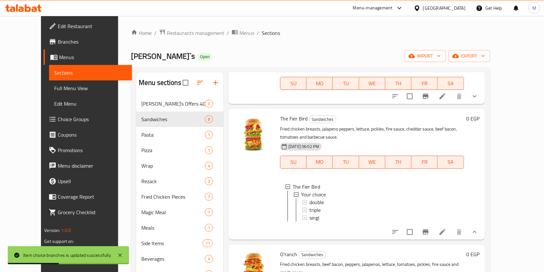
scroll to position [67, 0]
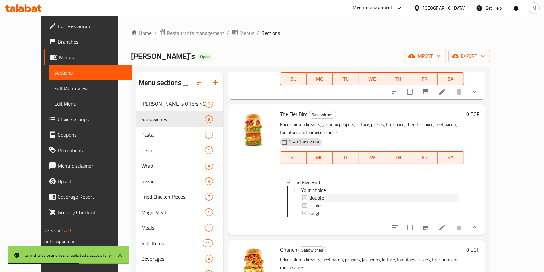
click at [312, 193] on span "double" at bounding box center [316, 197] width 15 height 8
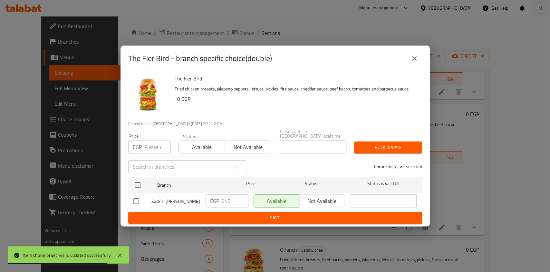
click at [131, 199] on input "checkbox" at bounding box center [137, 201] width 14 height 14
checkbox input "true"
click at [223, 200] on input "245" at bounding box center [235, 200] width 27 height 13
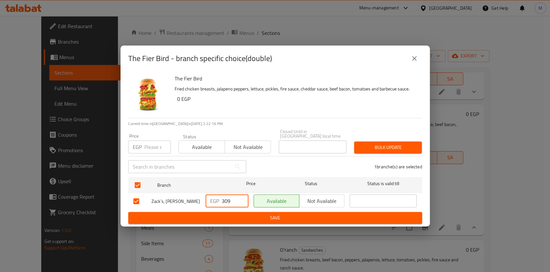
type input "309"
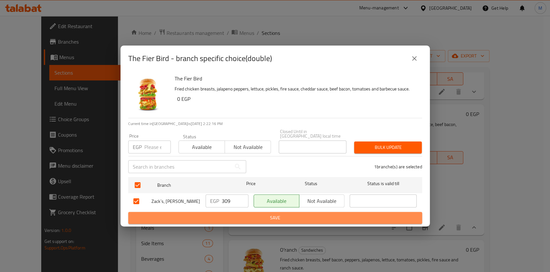
click at [231, 213] on span "Save" at bounding box center [276, 217] width 284 height 8
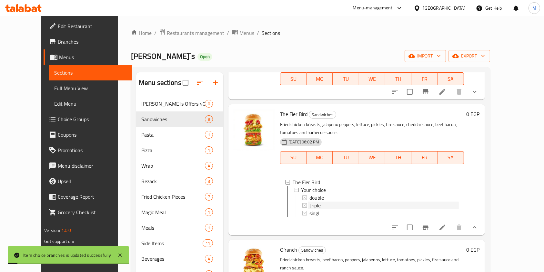
click at [310, 201] on span "triple" at bounding box center [314, 205] width 11 height 8
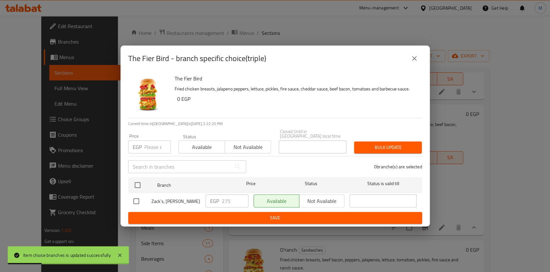
click at [130, 200] on input "checkbox" at bounding box center [137, 201] width 14 height 14
checkbox input "true"
click at [223, 200] on input "275" at bounding box center [235, 200] width 27 height 13
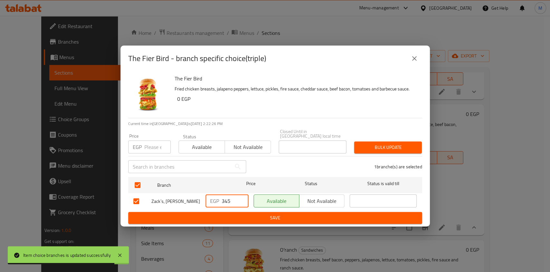
type input "345"
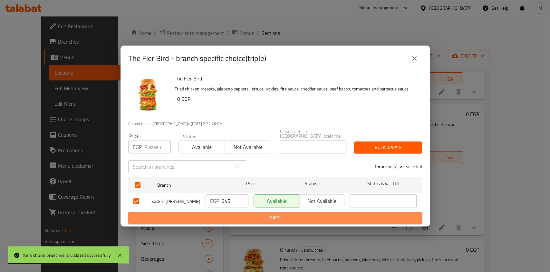
click at [232, 213] on span "Save" at bounding box center [276, 217] width 284 height 8
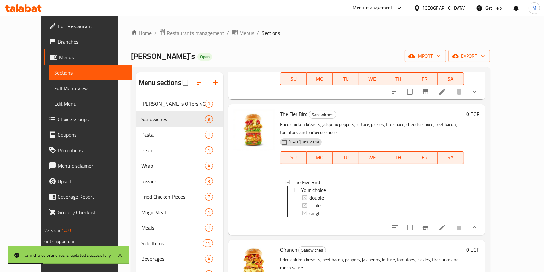
scroll to position [0, 0]
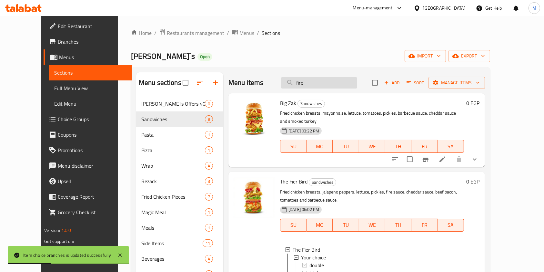
click at [346, 79] on input "fire" at bounding box center [319, 82] width 76 height 11
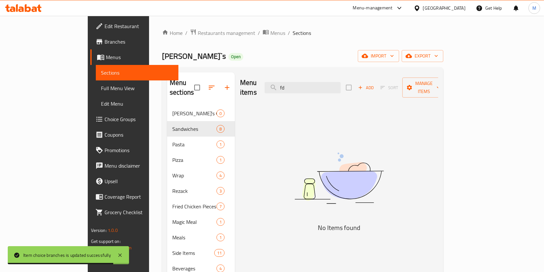
type input "f"
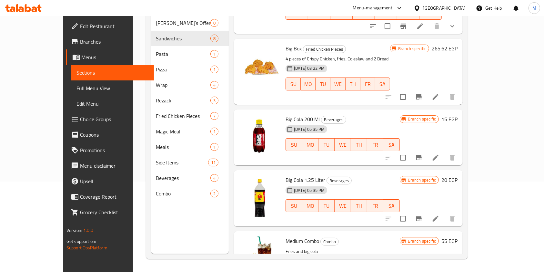
scroll to position [60, 0]
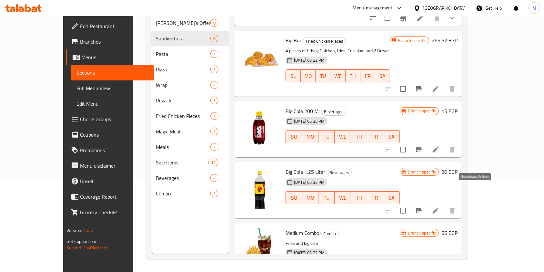
type input "big"
click at [426, 203] on button "Branch-specific-item" at bounding box center [418, 210] width 15 height 15
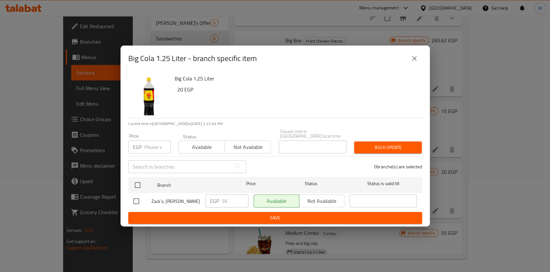
click at [134, 198] on input "checkbox" at bounding box center [137, 201] width 14 height 14
checkbox input "true"
click at [226, 200] on input "56" at bounding box center [235, 200] width 27 height 13
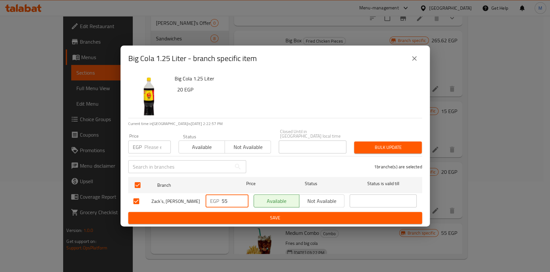
type input "55"
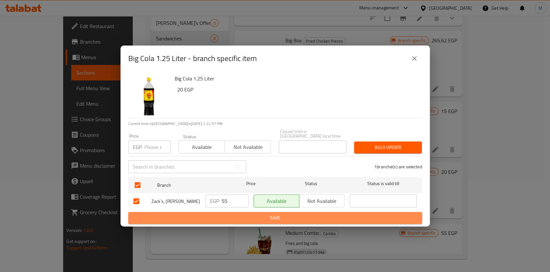
click at [254, 215] on span "Save" at bounding box center [276, 217] width 284 height 8
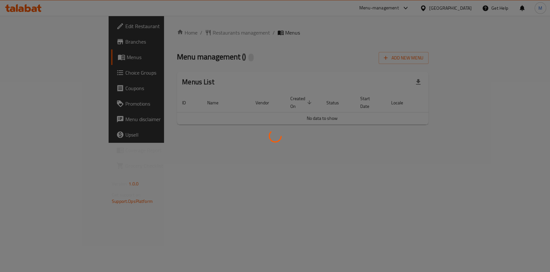
click at [31, 48] on div at bounding box center [275, 136] width 550 height 272
click at [460, 183] on div at bounding box center [275, 136] width 550 height 272
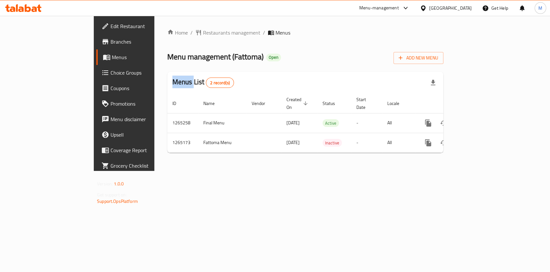
click at [460, 183] on div at bounding box center [275, 136] width 550 height 272
click at [437, 171] on div "Home / Restaurants management / Menus Menu management ( Fattoma ) Open Add New …" at bounding box center [305, 93] width 302 height 155
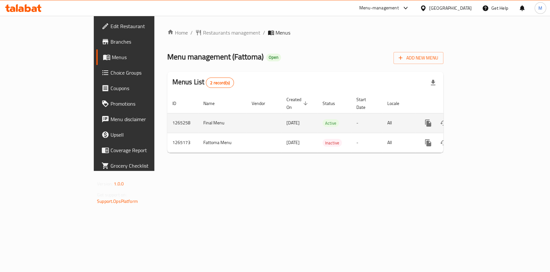
click at [479, 119] on icon "enhanced table" at bounding box center [475, 123] width 8 height 8
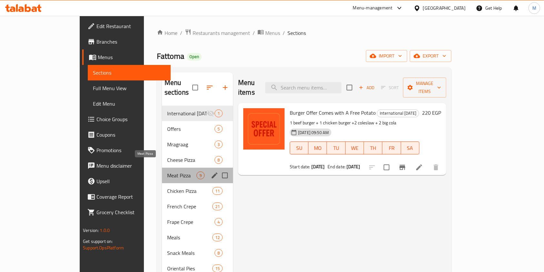
click at [175, 171] on span "Meat Pizza" at bounding box center [181, 175] width 29 height 8
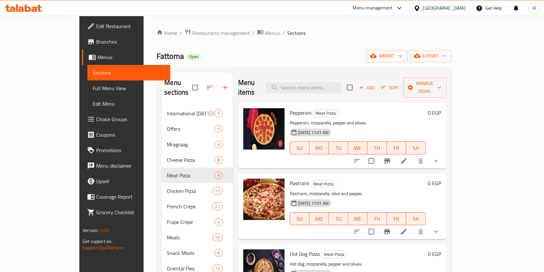
drag, startPoint x: 529, startPoint y: 99, endPoint x: 550, endPoint y: 79, distance: 29.2
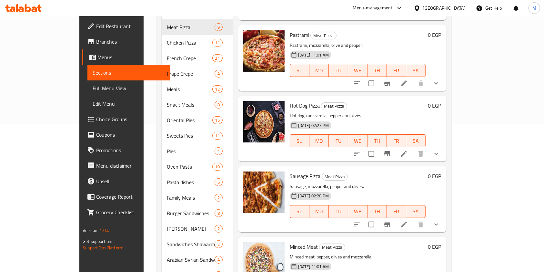
scroll to position [150, 0]
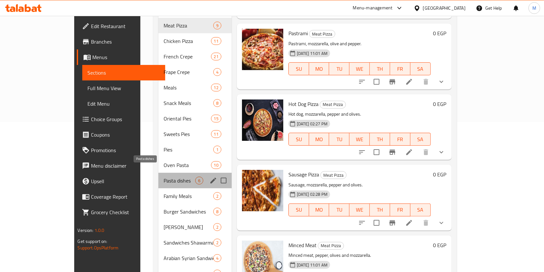
click at [164, 176] on span "Pasta dishes" at bounding box center [180, 180] width 32 height 8
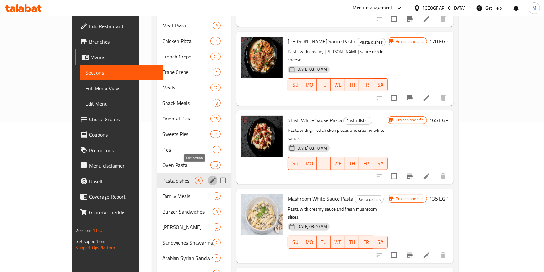
click at [209, 176] on icon "edit" at bounding box center [213, 180] width 8 height 8
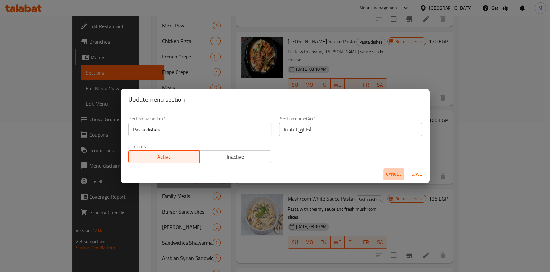
click at [394, 176] on span "Cancel" at bounding box center [393, 174] width 15 height 8
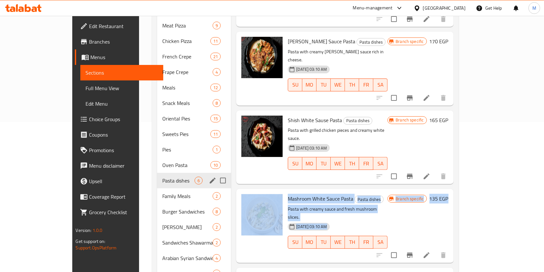
drag, startPoint x: 539, startPoint y: 142, endPoint x: 539, endPoint y: 184, distance: 42.9
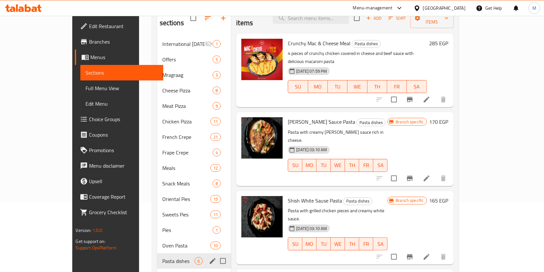
scroll to position [44, 0]
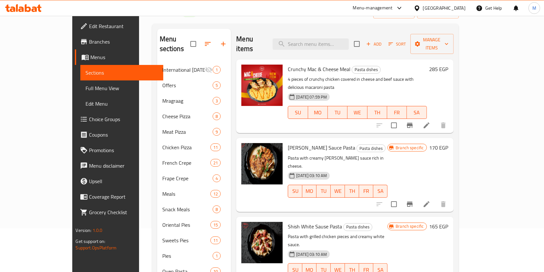
click at [459, 125] on div "Menu sections International [DATE] 1 Offers 5 Mragraag 3 Cheese Pizza 8 Meat Pi…" at bounding box center [305, 240] width 307 height 433
click at [417, 117] on button "Branch-specific-item" at bounding box center [409, 124] width 15 height 15
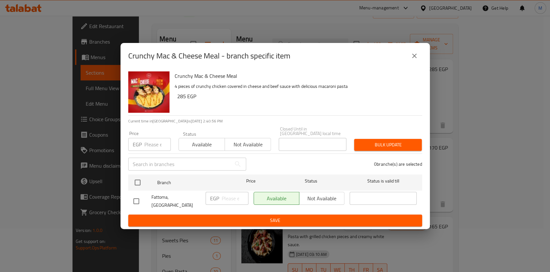
drag, startPoint x: 145, startPoint y: 198, endPoint x: 141, endPoint y: 199, distance: 4.6
click at [143, 199] on div at bounding box center [143, 201] width 18 height 14
click at [141, 199] on input "checkbox" at bounding box center [137, 201] width 14 height 14
checkbox input "true"
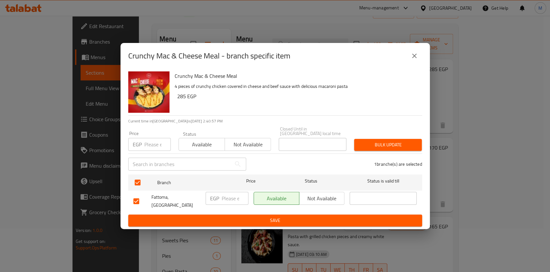
click at [224, 197] on input "number" at bounding box center [235, 198] width 27 height 13
type input "260"
click at [239, 216] on span "Save" at bounding box center [276, 220] width 284 height 8
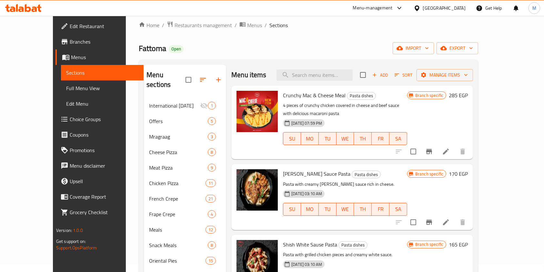
scroll to position [0, 0]
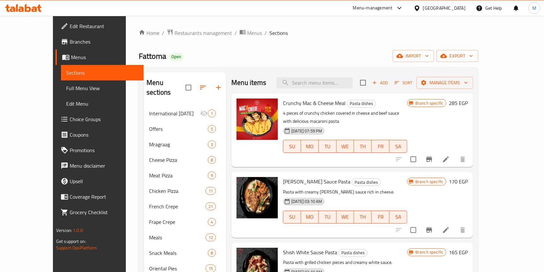
drag, startPoint x: 362, startPoint y: 89, endPoint x: 330, endPoint y: 82, distance: 32.2
click at [361, 89] on div "Menu items Add Sort Manage items" at bounding box center [352, 82] width 242 height 21
click at [330, 82] on input "search" at bounding box center [314, 82] width 76 height 11
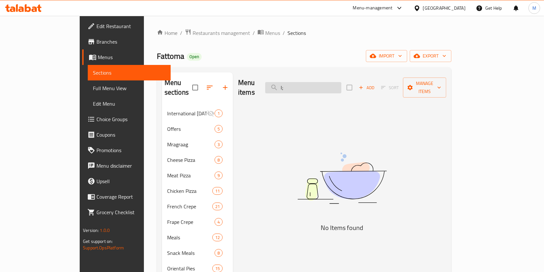
type input "l"
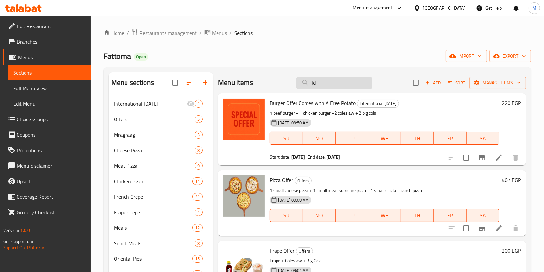
type input "l"
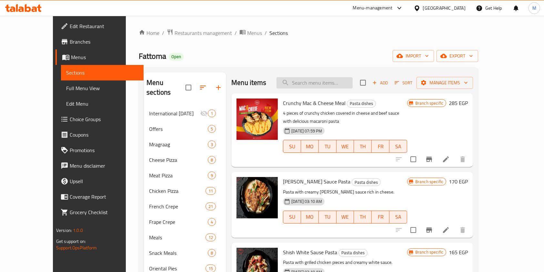
click at [326, 81] on input "search" at bounding box center [314, 82] width 76 height 11
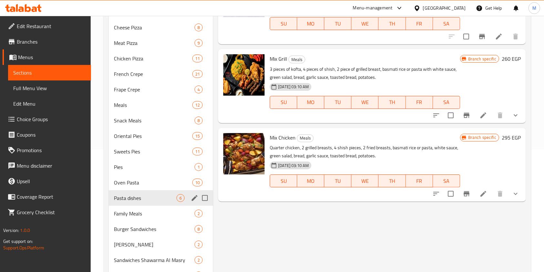
scroll to position [123, 0]
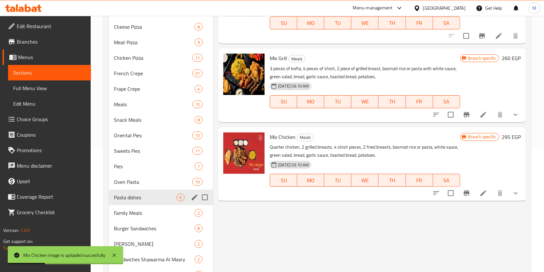
click at [535, 159] on div "Home / Restaurants management / Menus / Sections Fattoma Open import export Men…" at bounding box center [317, 137] width 453 height 488
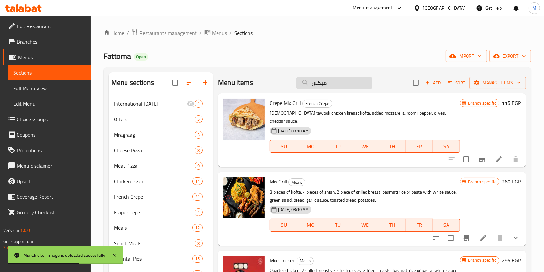
click at [333, 85] on input "ميكس" at bounding box center [334, 82] width 76 height 11
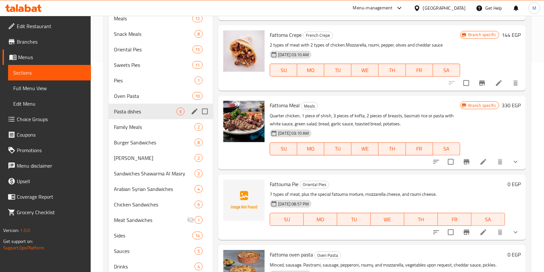
scroll to position [210, 0]
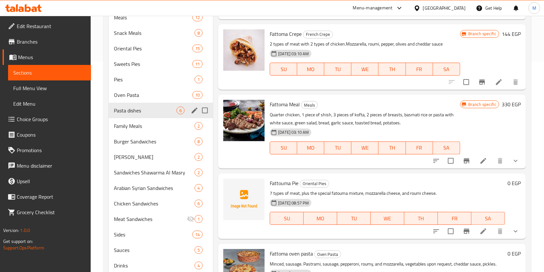
type input "فطوم"
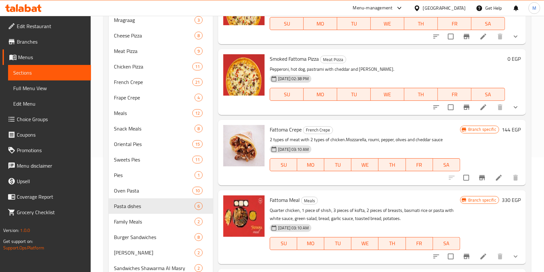
scroll to position [97, 0]
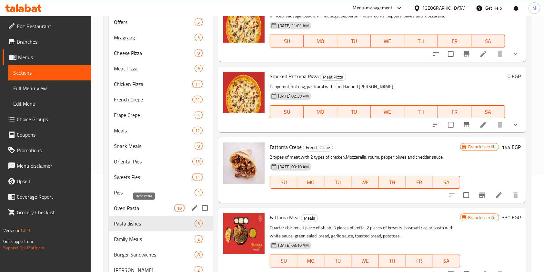
click at [122, 211] on span "Oven Pasta" at bounding box center [144, 208] width 60 height 8
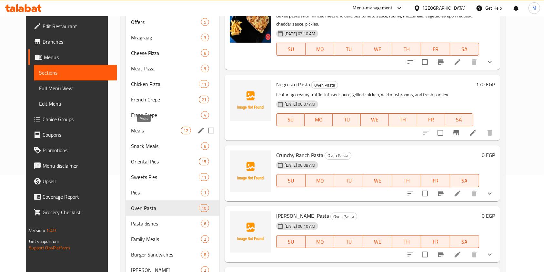
click at [137, 131] on span "Meals" at bounding box center [156, 130] width 50 height 8
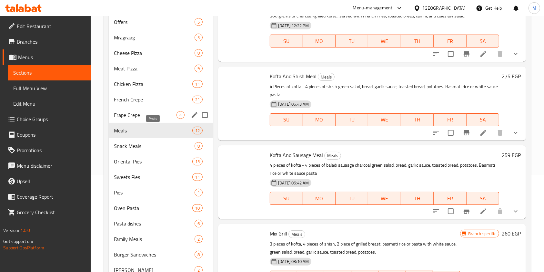
click at [133, 117] on span "Frape Crepe" at bounding box center [145, 115] width 63 height 8
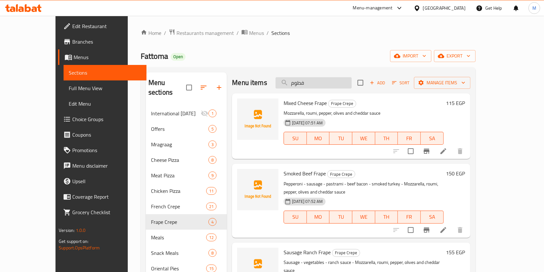
click at [352, 84] on input "فطوم" at bounding box center [313, 82] width 76 height 11
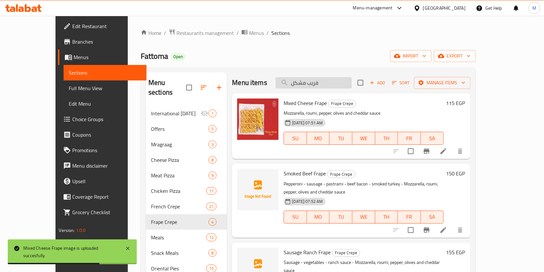
drag, startPoint x: 325, startPoint y: 85, endPoint x: 309, endPoint y: 86, distance: 16.1
click at [309, 86] on input "فريب مشكل" at bounding box center [313, 82] width 76 height 11
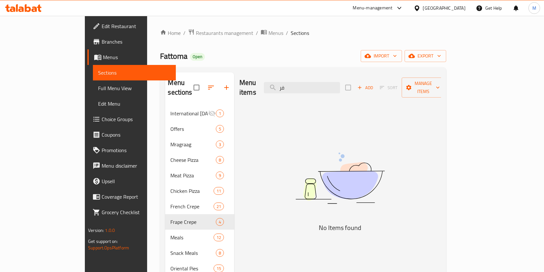
type input "ف"
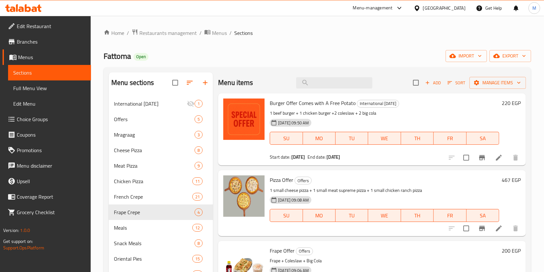
click at [340, 89] on div "Menu items Add Sort Manage items" at bounding box center [372, 82] width 308 height 21
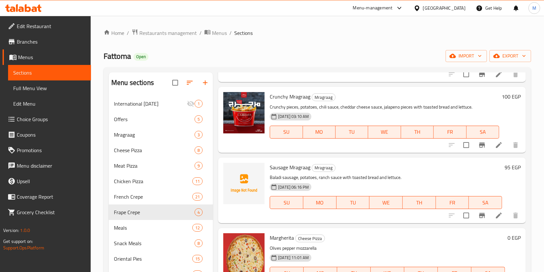
drag, startPoint x: 526, startPoint y: 117, endPoint x: 526, endPoint y: 110, distance: 7.1
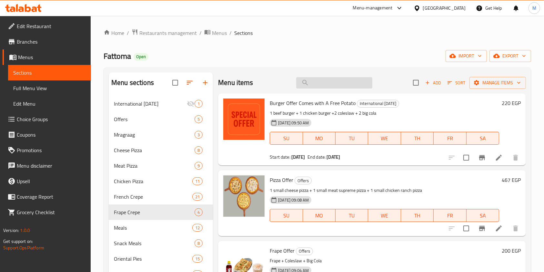
click at [342, 87] on input "search" at bounding box center [334, 82] width 76 height 11
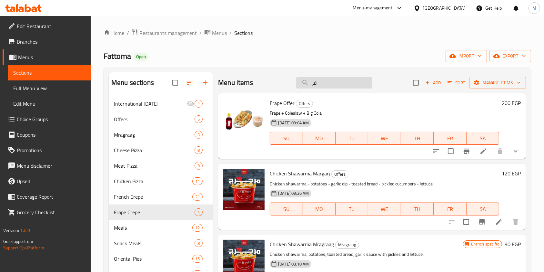
type input "ف"
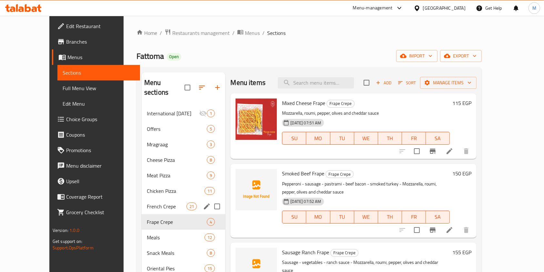
click at [142, 203] on div "French Crepe 21" at bounding box center [184, 205] width 84 height 15
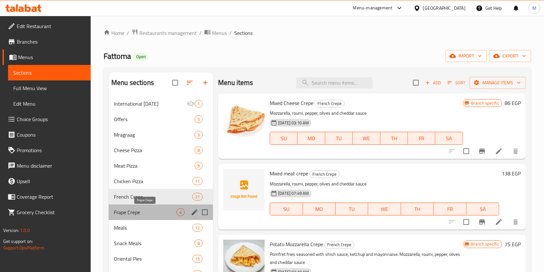
click at [134, 210] on span "Frape Crepe" at bounding box center [145, 212] width 63 height 8
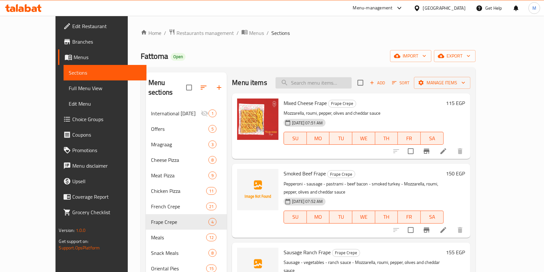
click at [331, 88] on input "search" at bounding box center [313, 82] width 76 height 11
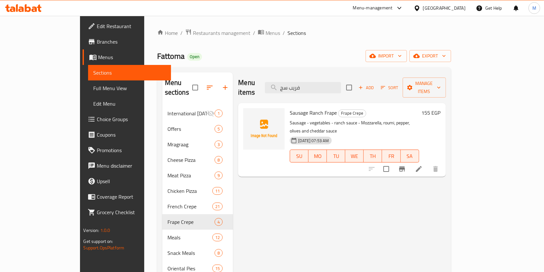
type input "فريب سج"
click at [422, 165] on icon at bounding box center [419, 169] width 8 height 8
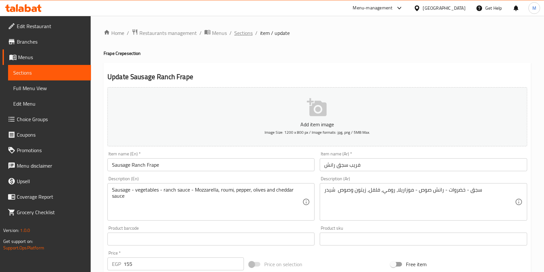
click at [242, 33] on span "Sections" at bounding box center [243, 33] width 18 height 8
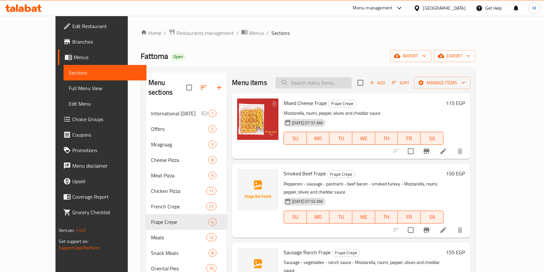
click at [322, 84] on input "search" at bounding box center [313, 82] width 76 height 11
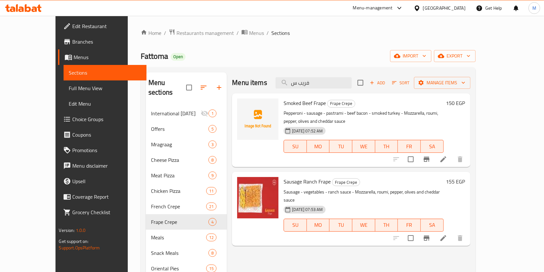
type input "فريب س"
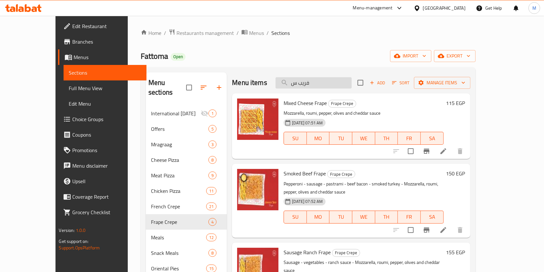
click at [328, 84] on input "فريب س" at bounding box center [313, 82] width 76 height 11
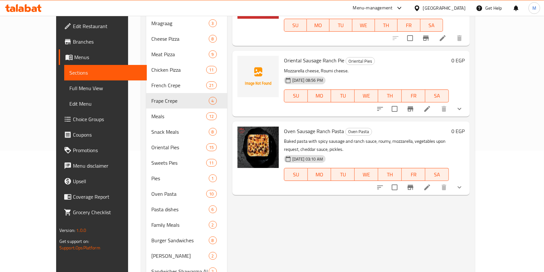
scroll to position [75, 0]
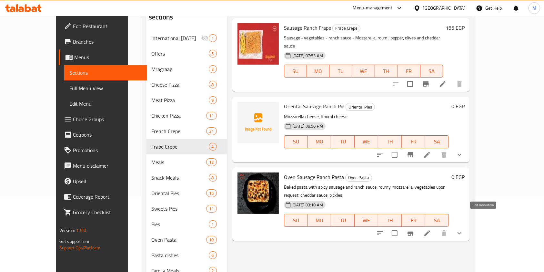
type input "سجق رانش"
click at [431, 229] on icon at bounding box center [427, 233] width 8 height 8
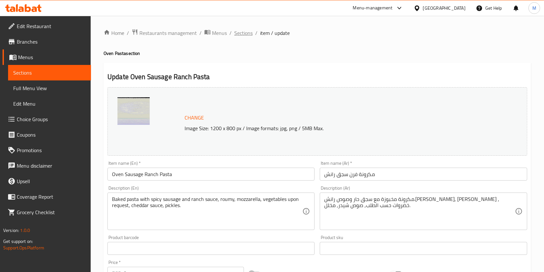
click at [248, 37] on span "Sections" at bounding box center [243, 33] width 18 height 8
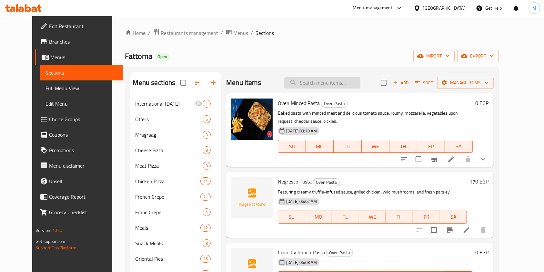
click at [338, 79] on input "search" at bounding box center [322, 82] width 76 height 11
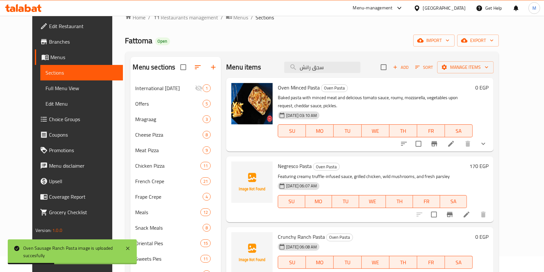
scroll to position [15, 0]
click at [316, 71] on input "سجق رانش" at bounding box center [322, 67] width 76 height 11
type input "س"
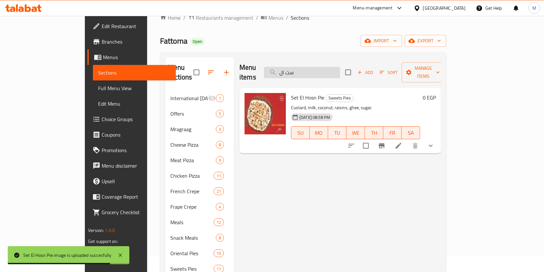
click at [335, 72] on input "ست ال" at bounding box center [302, 72] width 76 height 11
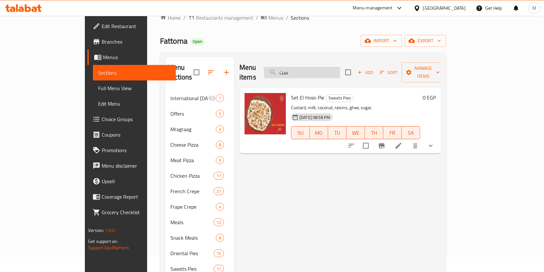
type input "س"
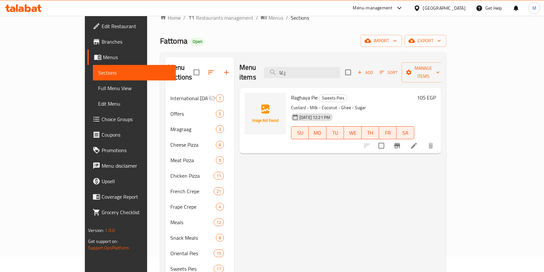
type input "رغا"
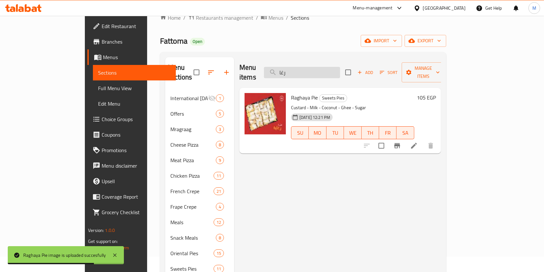
click at [326, 67] on input "رغا" at bounding box center [302, 72] width 76 height 11
click at [326, 71] on input "كيد" at bounding box center [302, 72] width 76 height 11
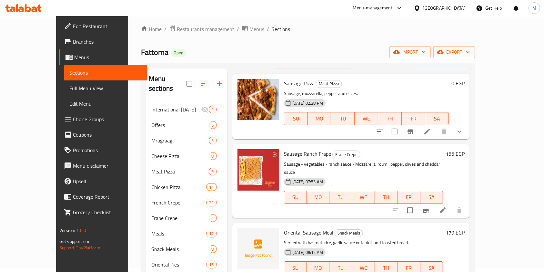
scroll to position [0, 0]
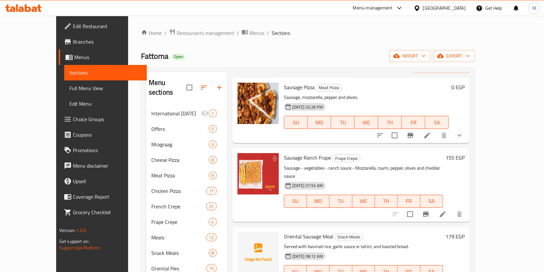
type input "سجق"
click at [431, 138] on icon at bounding box center [427, 135] width 8 height 8
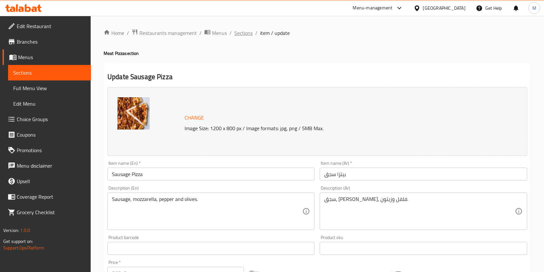
click at [243, 33] on span "Sections" at bounding box center [243, 33] width 18 height 8
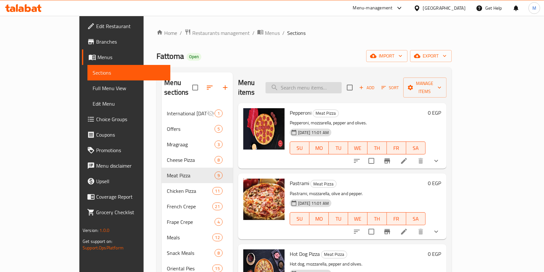
click at [315, 84] on input "search" at bounding box center [303, 87] width 76 height 11
type input "س"
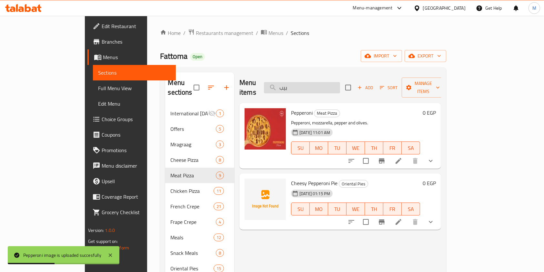
click at [340, 82] on input "بيب" at bounding box center [302, 87] width 76 height 11
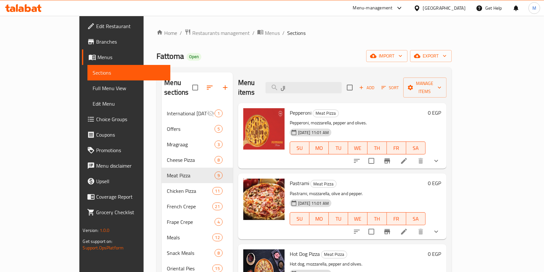
type input "ا"
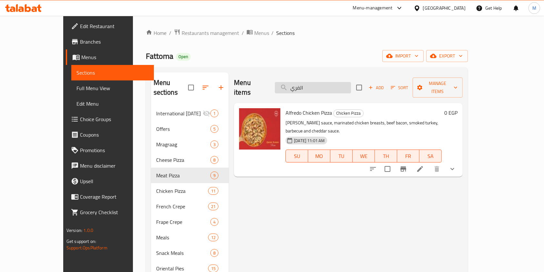
click at [316, 85] on input "الفري" at bounding box center [313, 87] width 76 height 11
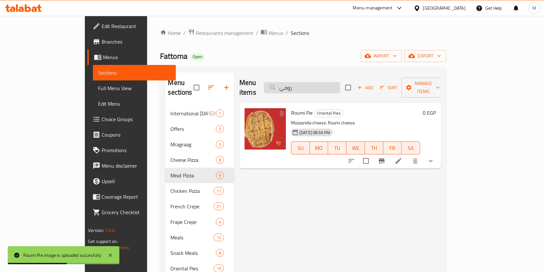
click at [336, 86] on input "رومي" at bounding box center [302, 87] width 76 height 11
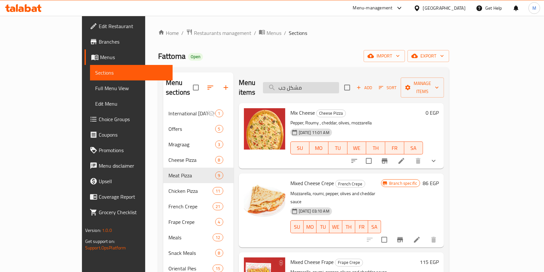
click at [339, 85] on input "مشكل جب" at bounding box center [301, 87] width 76 height 11
type input "ي"
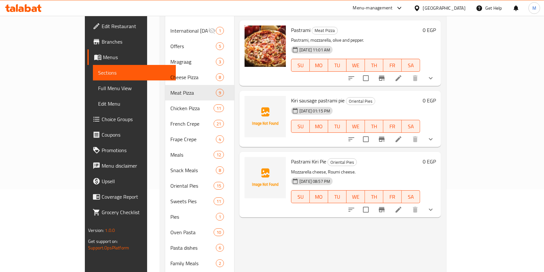
scroll to position [83, 0]
type input "بسطرم"
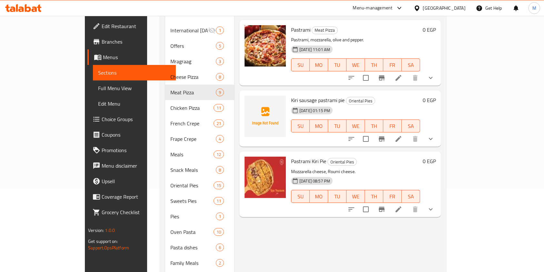
scroll to position [0, 0]
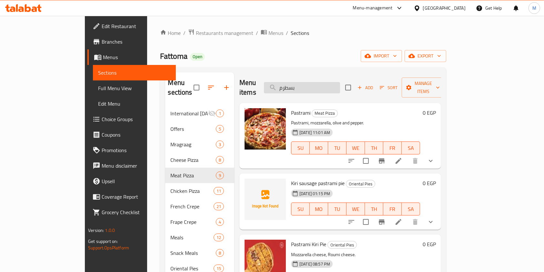
click at [340, 82] on input "بسطرم" at bounding box center [302, 87] width 76 height 11
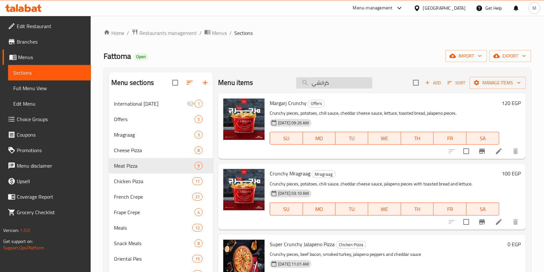
click at [332, 77] on input "كرانشي" at bounding box center [334, 82] width 76 height 11
click at [332, 78] on input "كرانشي" at bounding box center [334, 82] width 76 height 11
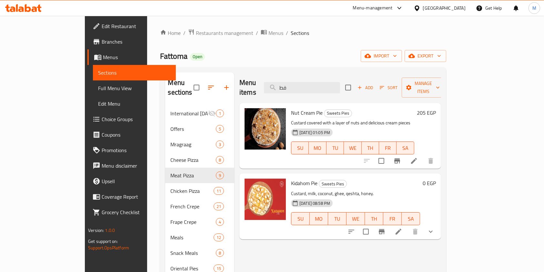
type input "ف"
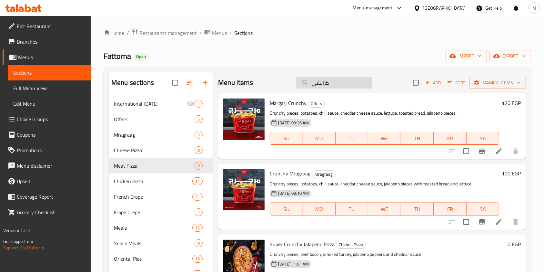
click at [319, 84] on input "كرانشي" at bounding box center [334, 82] width 76 height 11
type input "كرانشي"
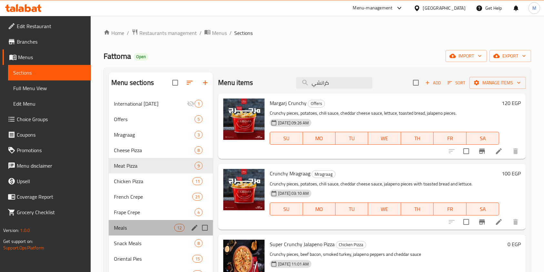
click at [136, 233] on div "Meals 12" at bounding box center [161, 227] width 104 height 15
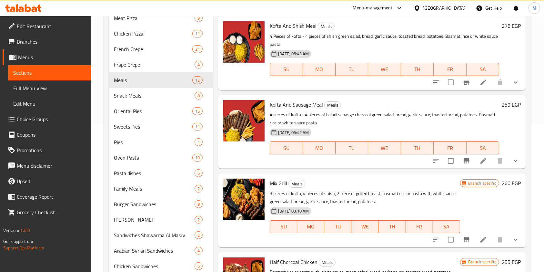
scroll to position [160, 0]
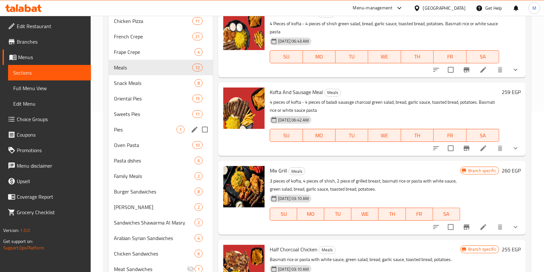
click at [159, 127] on span "Pies" at bounding box center [145, 129] width 63 height 8
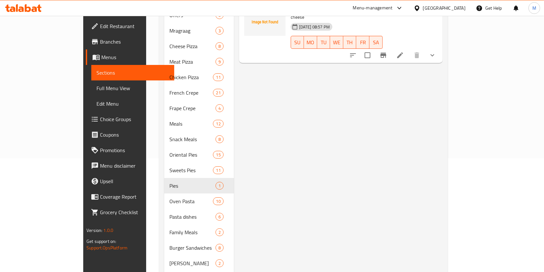
scroll to position [114, 0]
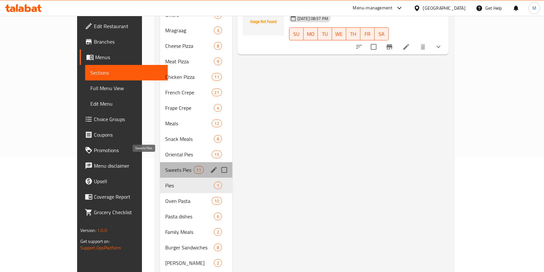
click at [165, 166] on span "Sweets Pies" at bounding box center [179, 170] width 28 height 8
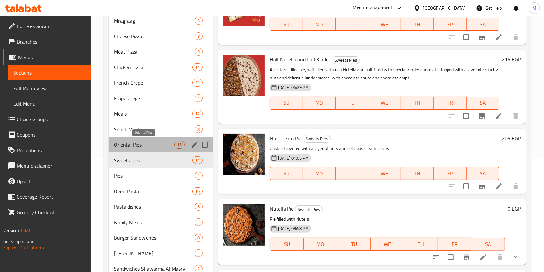
click at [127, 146] on span "Oriental Pies" at bounding box center [144, 145] width 60 height 8
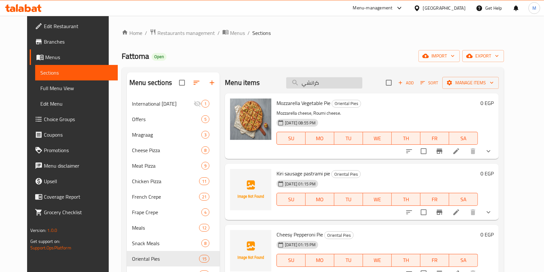
click at [348, 84] on input "كرانشي" at bounding box center [324, 82] width 76 height 11
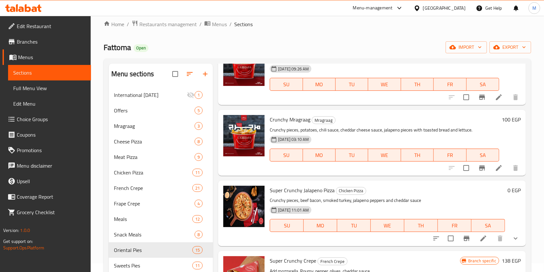
scroll to position [31, 0]
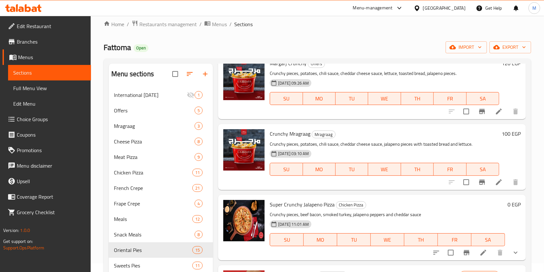
type input "كرانش"
click at [29, 6] on icon at bounding box center [23, 8] width 36 height 8
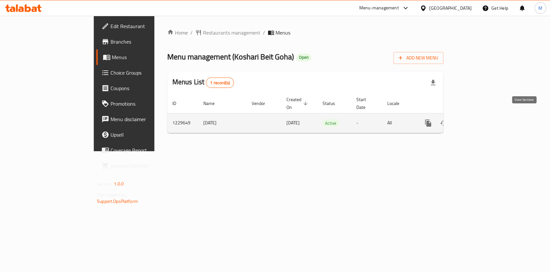
click at [483, 115] on link "enhanced table" at bounding box center [474, 122] width 15 height 15
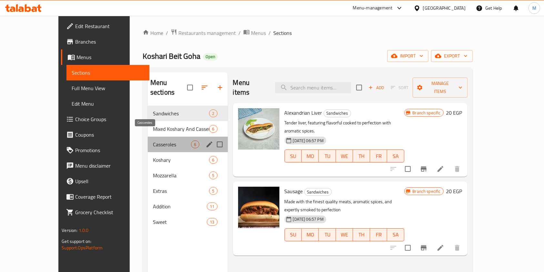
click at [153, 140] on span "Casseroles" at bounding box center [172, 144] width 38 height 8
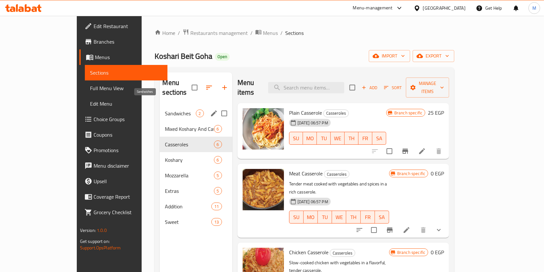
click at [165, 109] on span "Sandwiches" at bounding box center [180, 113] width 31 height 8
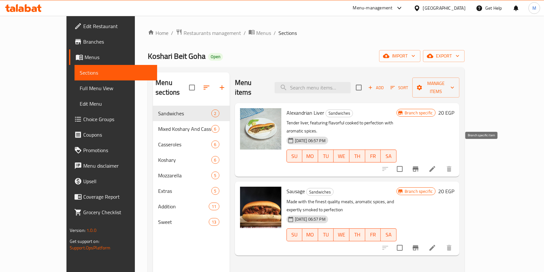
click at [423, 161] on button "Branch-specific-item" at bounding box center [415, 168] width 15 height 15
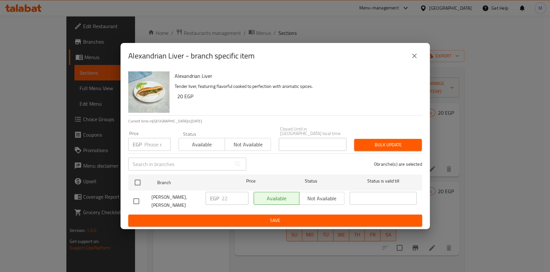
drag, startPoint x: 411, startPoint y: 62, endPoint x: 378, endPoint y: 68, distance: 33.5
click at [411, 62] on button "close" at bounding box center [414, 55] width 15 height 15
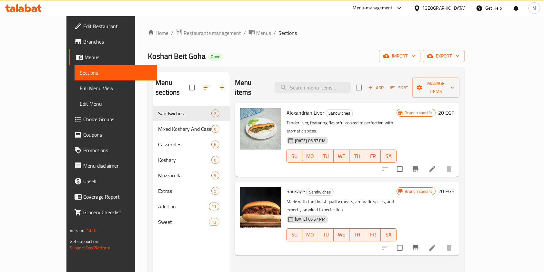
click at [418, 245] on icon "Branch-specific-item" at bounding box center [415, 247] width 6 height 5
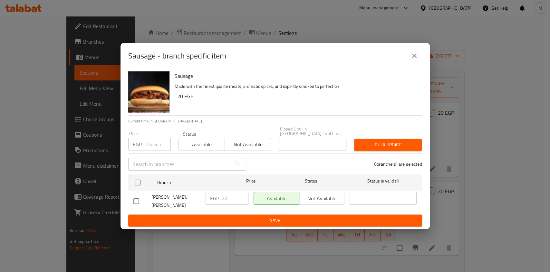
click at [409, 57] on button "close" at bounding box center [414, 55] width 15 height 15
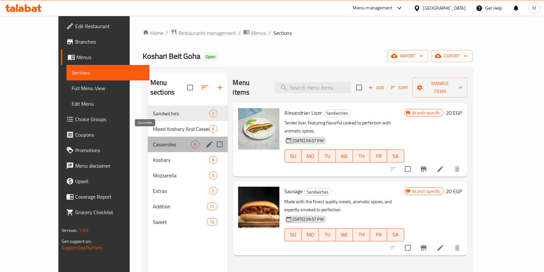
click at [153, 140] on span "Casseroles" at bounding box center [172, 144] width 38 height 8
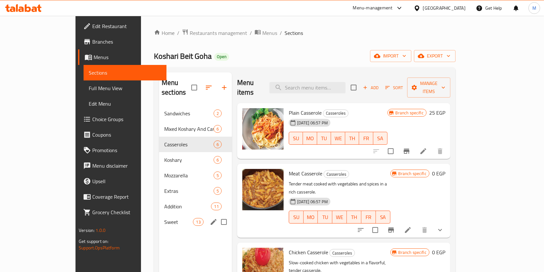
click at [159, 217] on div "Sweet 13" at bounding box center [195, 221] width 73 height 15
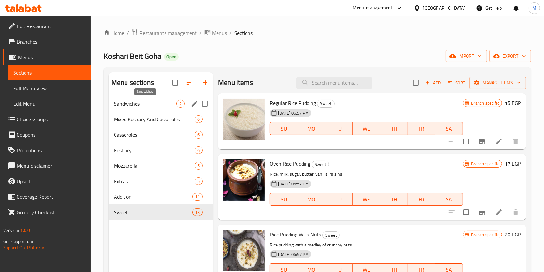
click at [137, 102] on span "Sandwiches" at bounding box center [145, 104] width 63 height 8
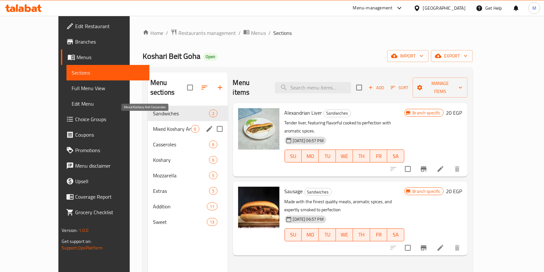
click at [153, 125] on span "Mixed Koshary And Casseroles" at bounding box center [172, 129] width 38 height 8
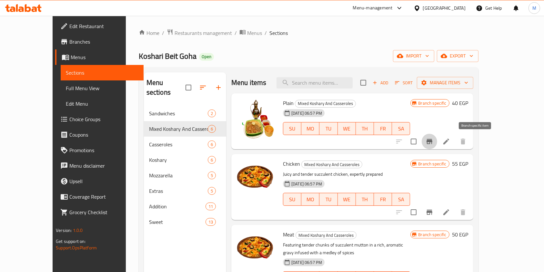
click at [437, 143] on button "Branch-specific-item" at bounding box center [428, 141] width 15 height 15
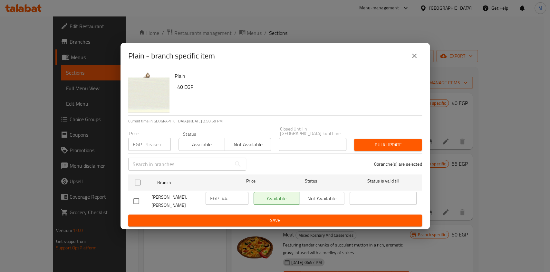
click at [411, 52] on button "close" at bounding box center [414, 55] width 15 height 15
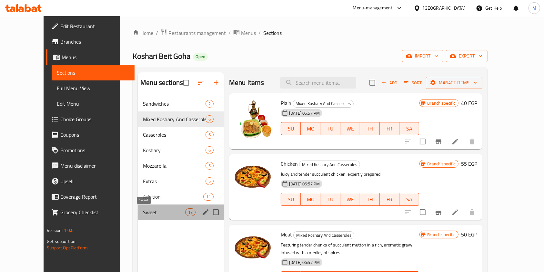
click at [143, 214] on span "Sweet" at bounding box center [164, 212] width 42 height 8
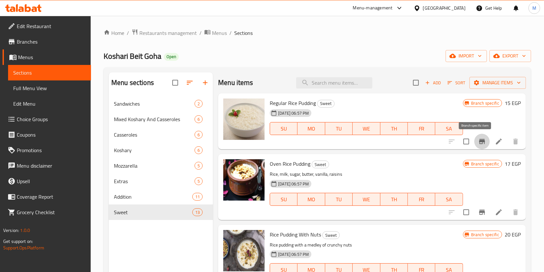
click at [474, 141] on button "Branch-specific-item" at bounding box center [481, 141] width 15 height 15
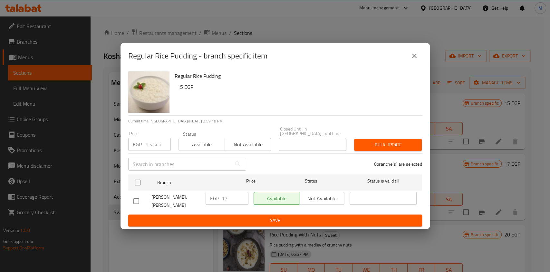
drag, startPoint x: 410, startPoint y: 56, endPoint x: 433, endPoint y: 66, distance: 25.5
click at [410, 56] on button "close" at bounding box center [414, 55] width 15 height 15
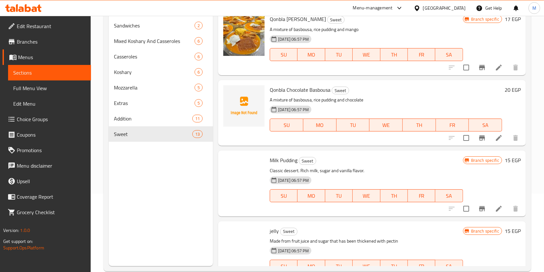
scroll to position [640, 0]
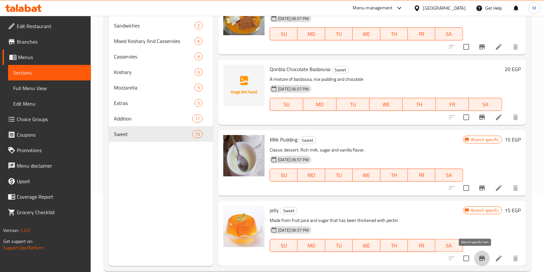
click at [479, 258] on icon "Branch-specific-item" at bounding box center [482, 257] width 6 height 5
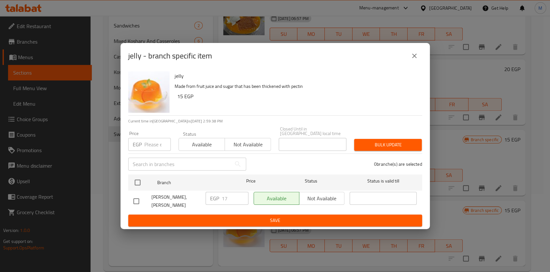
click at [412, 64] on button "close" at bounding box center [414, 55] width 15 height 15
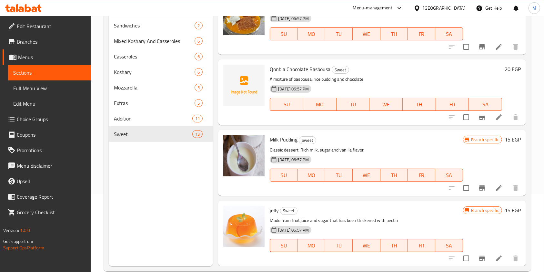
click at [24, 9] on icon at bounding box center [23, 8] width 36 height 8
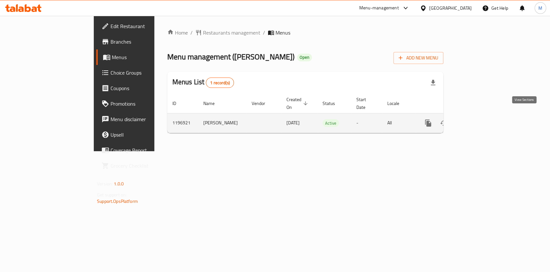
click at [478, 120] on icon "enhanced table" at bounding box center [475, 123] width 6 height 6
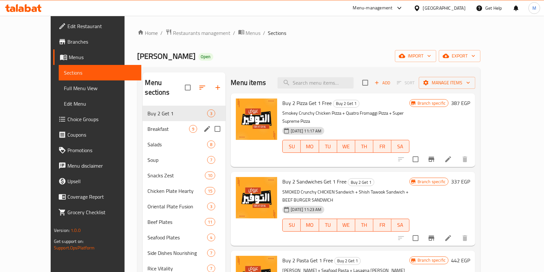
click at [143, 126] on div "Breakfast 9" at bounding box center [184, 128] width 83 height 15
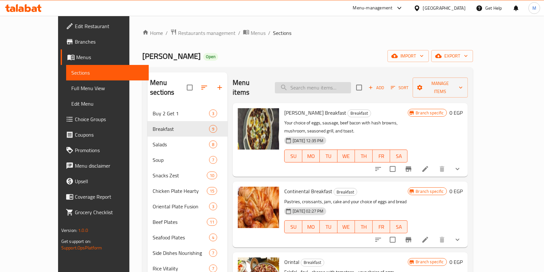
click at [351, 85] on input "search" at bounding box center [313, 87] width 76 height 11
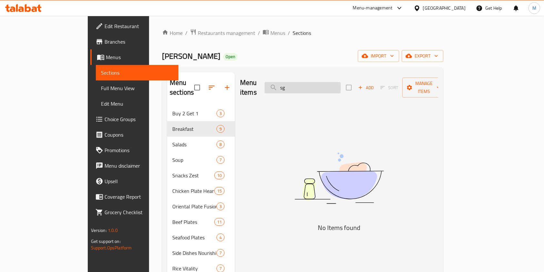
type input "s"
type input "سا"
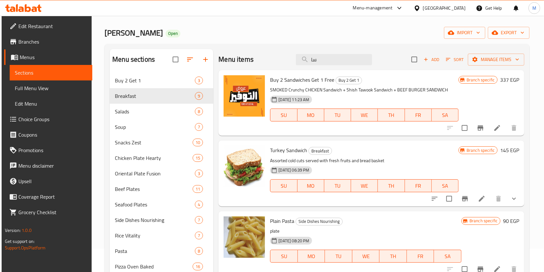
scroll to position [21, 0]
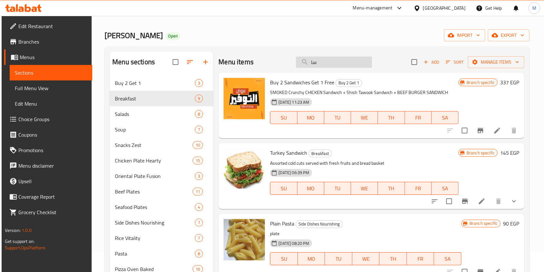
click at [330, 66] on input "سا" at bounding box center [334, 61] width 76 height 11
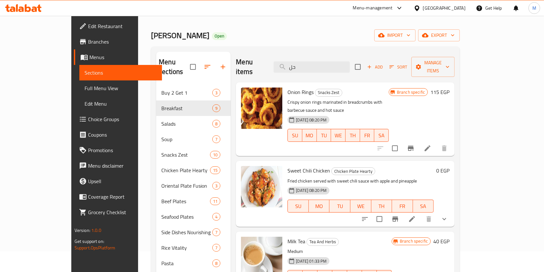
type input "ح"
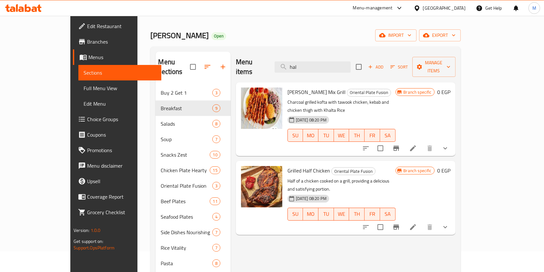
type input "hal"
click at [32, 8] on icon at bounding box center [23, 8] width 36 height 8
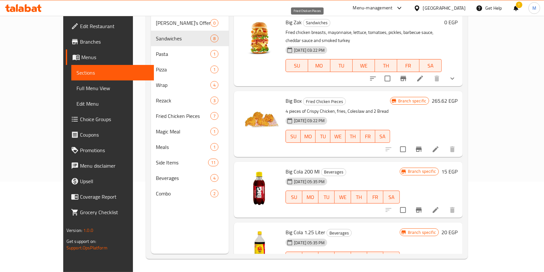
scroll to position [60, 0]
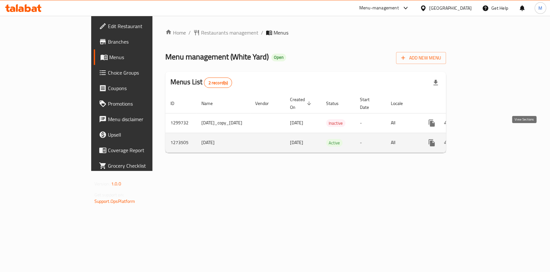
click at [482, 139] on icon "enhanced table" at bounding box center [479, 143] width 8 height 8
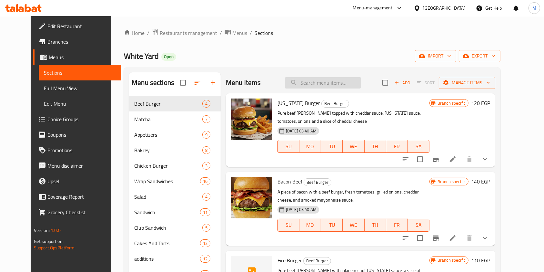
click at [323, 84] on input "search" at bounding box center [323, 82] width 76 height 11
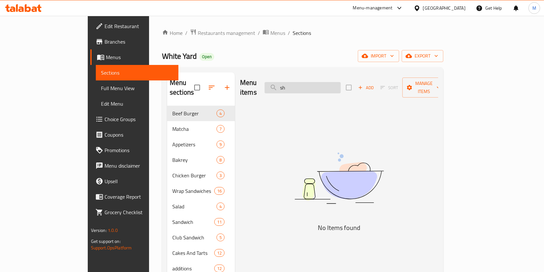
type input "s"
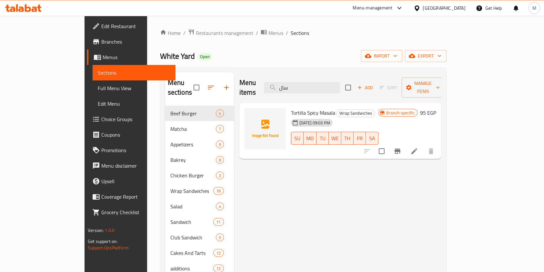
type input "سال"
click at [333, 87] on input "سال" at bounding box center [302, 87] width 76 height 11
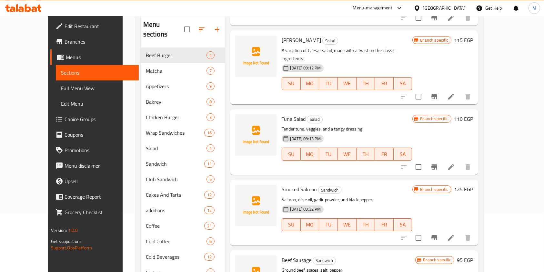
scroll to position [356, 0]
type input "sal"
click at [442, 229] on button "Branch-specific-item" at bounding box center [433, 236] width 15 height 15
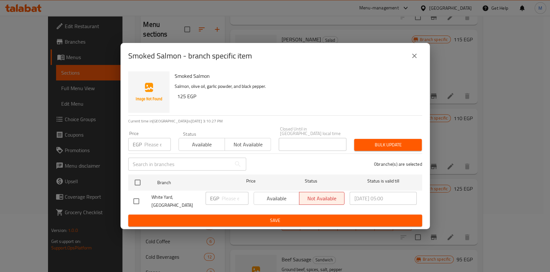
click at [135, 197] on input "checkbox" at bounding box center [137, 201] width 14 height 14
checkbox input "true"
click at [226, 197] on input "number" at bounding box center [235, 198] width 27 height 13
type input "185"
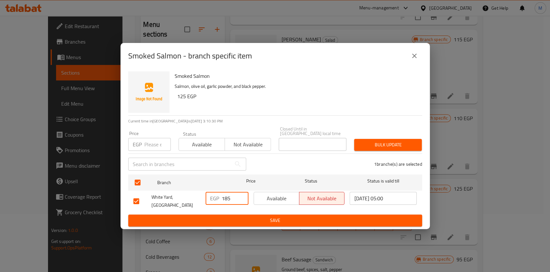
click at [262, 216] on span "Save" at bounding box center [276, 220] width 284 height 8
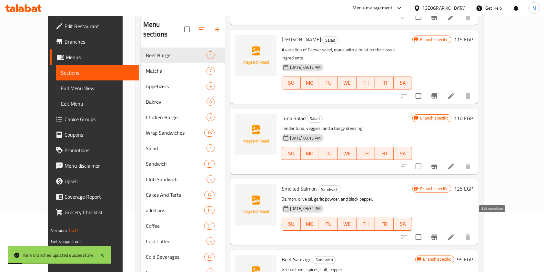
click at [454, 234] on icon at bounding box center [451, 237] width 6 height 6
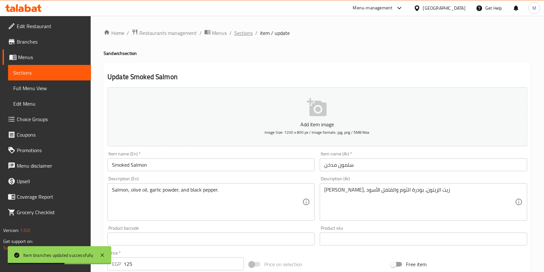
click at [244, 34] on span "Sections" at bounding box center [243, 33] width 18 height 8
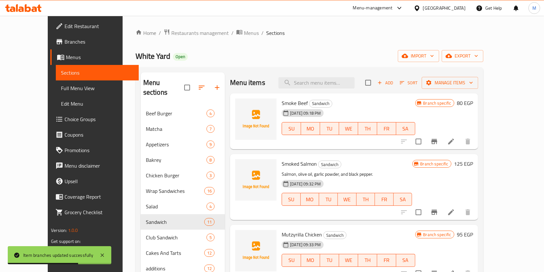
click at [325, 74] on div "Menu items Add Sort Manage items" at bounding box center [354, 82] width 248 height 21
click at [329, 86] on input "search" at bounding box center [316, 82] width 76 height 11
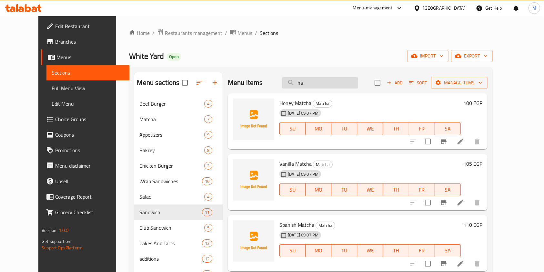
click at [343, 81] on input "ha" at bounding box center [320, 82] width 76 height 11
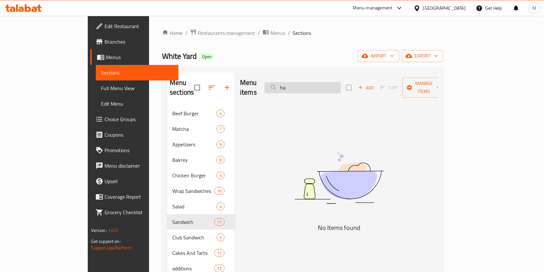
type input "h"
type input "ح"
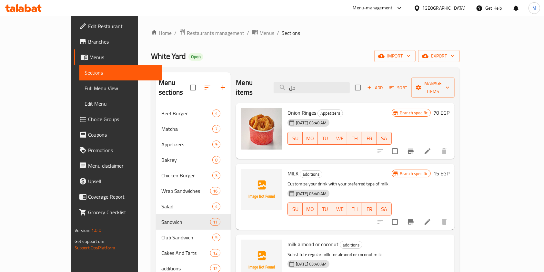
type input "حل"
click at [342, 84] on input "حل" at bounding box center [311, 87] width 76 height 11
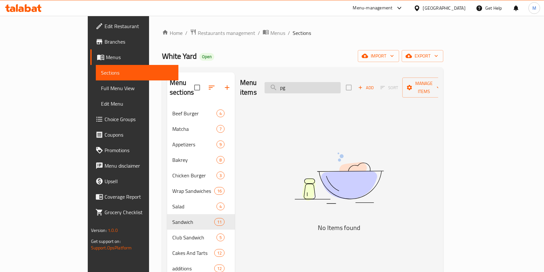
type input "p"
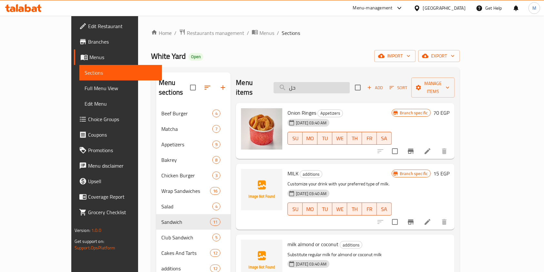
type input "ح"
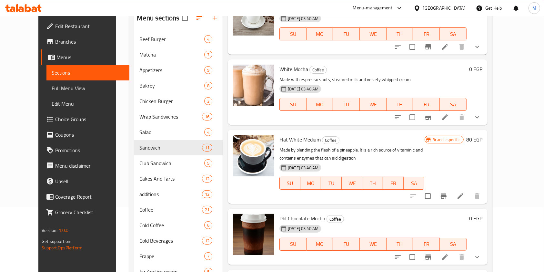
scroll to position [67, 0]
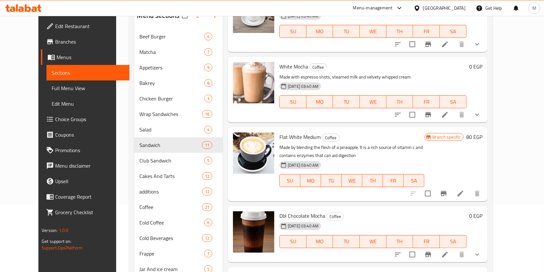
type input "ha"
click at [36, 5] on icon at bounding box center [23, 8] width 36 height 8
